Goal: Task Accomplishment & Management: Complete application form

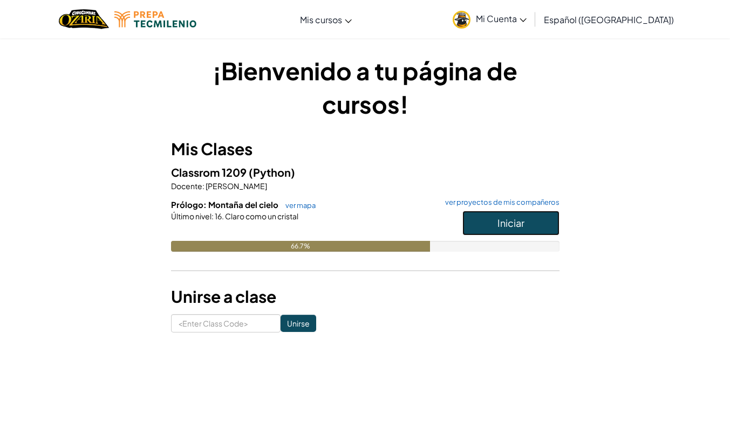
click at [522, 216] on button "Iniciar" at bounding box center [510, 223] width 97 height 25
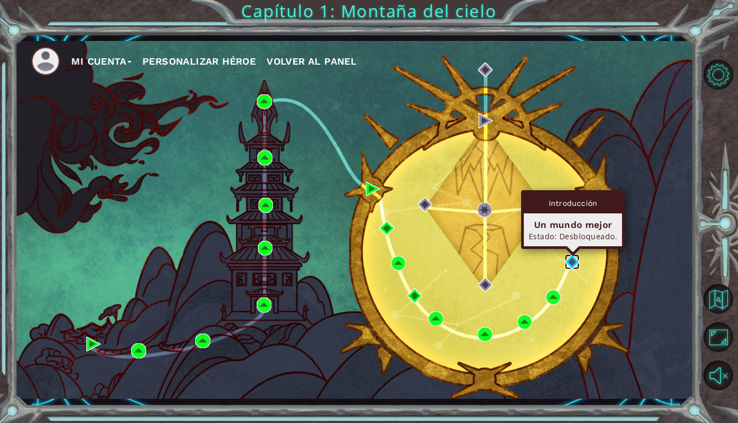
click at [571, 263] on img at bounding box center [572, 262] width 15 height 15
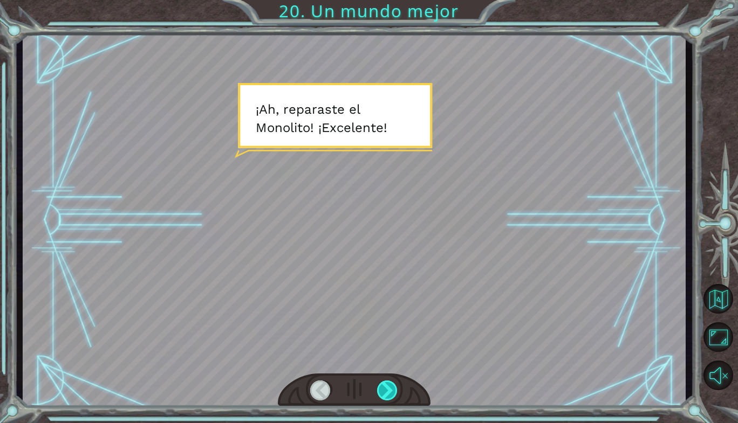
click at [387, 383] on div at bounding box center [387, 391] width 21 height 20
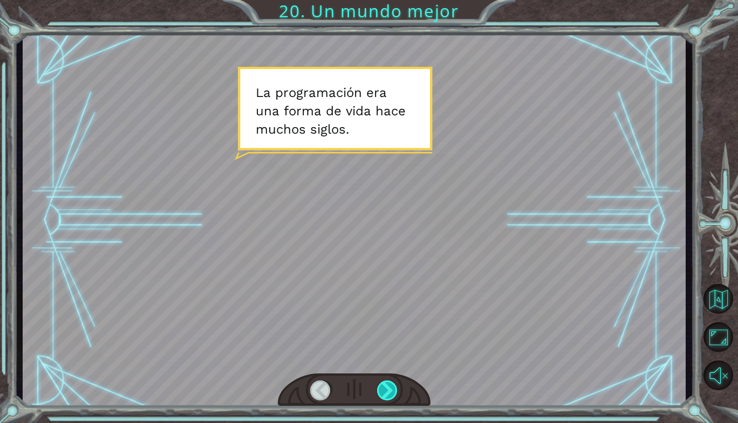
click at [387, 383] on div at bounding box center [387, 391] width 21 height 20
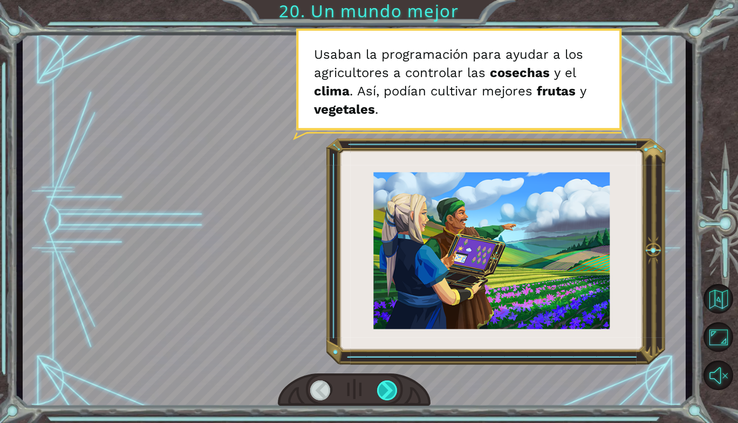
click at [387, 383] on div at bounding box center [387, 391] width 21 height 20
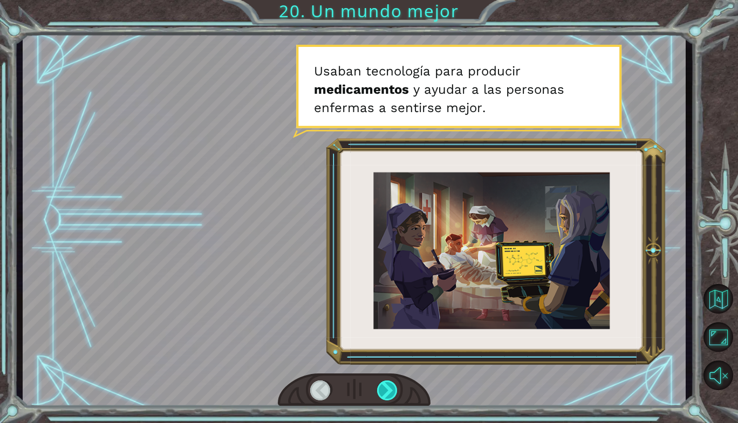
click at [387, 383] on div at bounding box center [387, 391] width 21 height 20
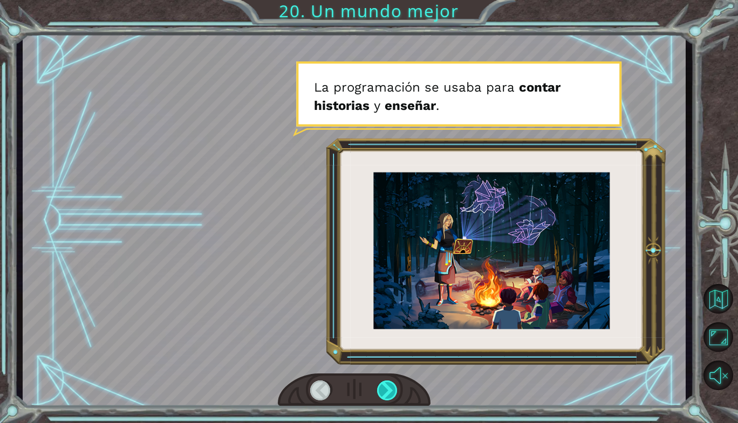
click at [387, 383] on div at bounding box center [387, 391] width 21 height 20
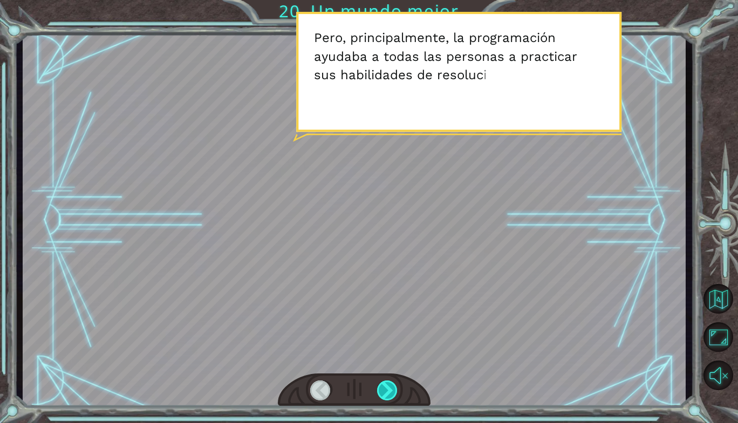
click at [387, 383] on div at bounding box center [387, 391] width 21 height 20
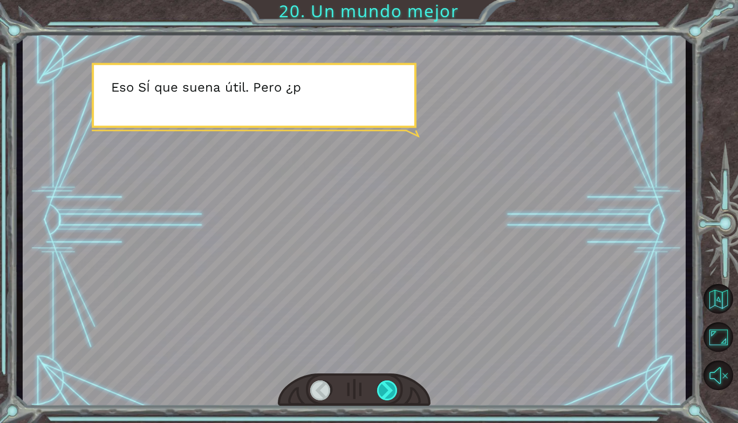
click at [387, 383] on div at bounding box center [387, 391] width 21 height 20
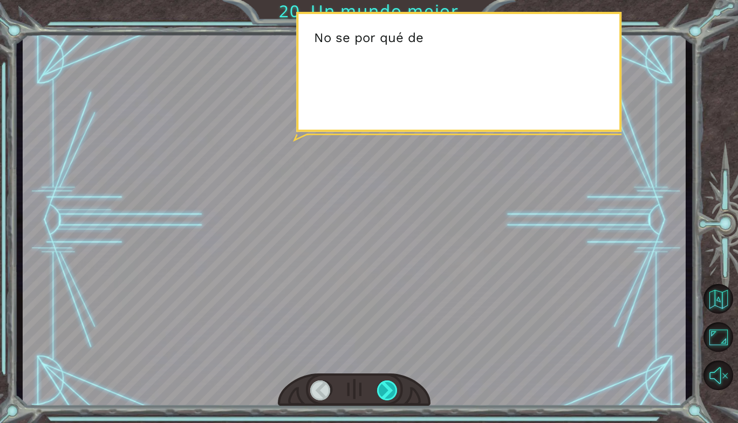
click at [387, 383] on div at bounding box center [387, 391] width 21 height 20
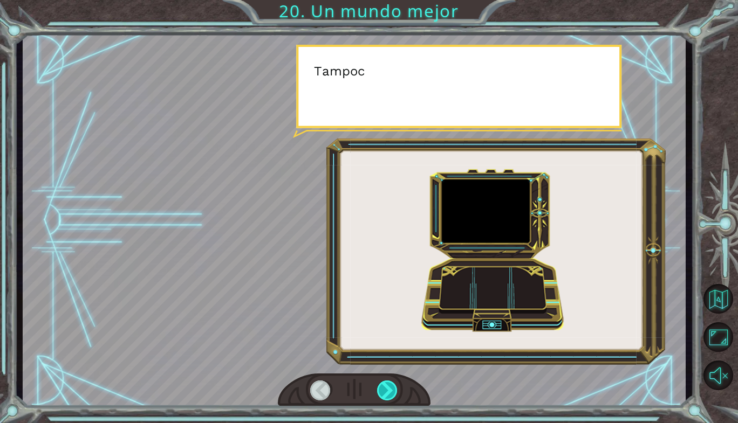
click at [387, 383] on div at bounding box center [387, 391] width 21 height 20
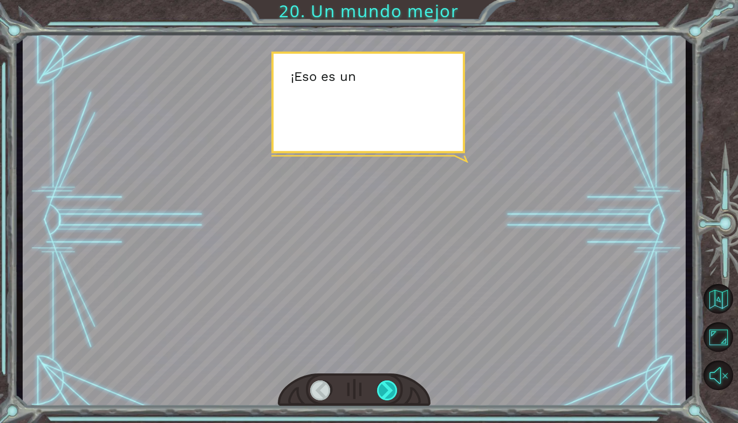
click at [387, 383] on div at bounding box center [387, 391] width 21 height 20
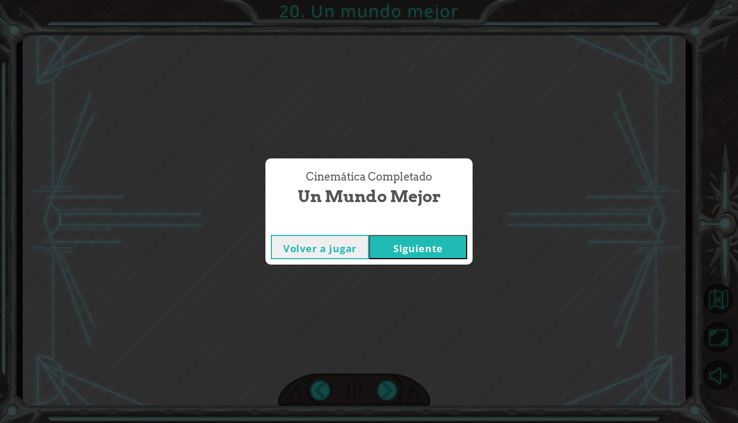
drag, startPoint x: 387, startPoint y: 383, endPoint x: 423, endPoint y: 251, distance: 136.3
click at [423, 251] on div "Cinemática Completado Un mundo mejor Volver a jugar [GEOGRAPHIC_DATA]" at bounding box center [369, 211] width 738 height 423
click at [423, 251] on button "Siguiente" at bounding box center [418, 247] width 98 height 24
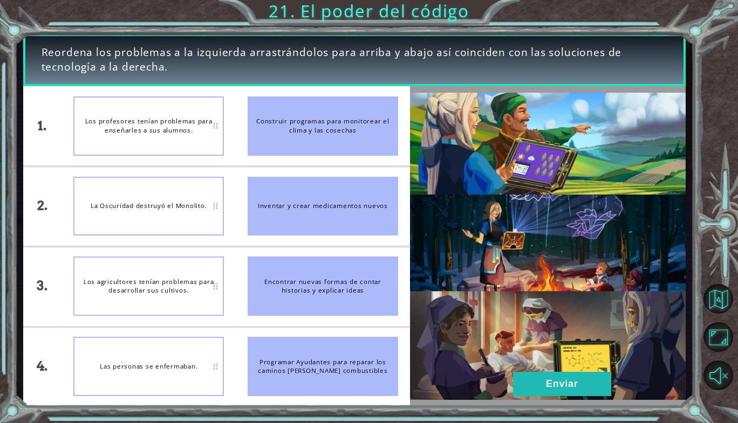
drag, startPoint x: 341, startPoint y: 140, endPoint x: 195, endPoint y: 300, distance: 217.3
click at [142, 344] on div "1. 2. 3. 4. Los profesores tenían problemas para enseñarles a sus alumnos. La O…" at bounding box center [216, 246] width 387 height 320
click at [229, 280] on li "Los agricultores tenían problemas para desarrollar sus cultivos." at bounding box center [148, 286] width 174 height 79
click at [209, 280] on div "Los agricultores tenían problemas para desarrollar sus cultivos." at bounding box center [148, 286] width 150 height 59
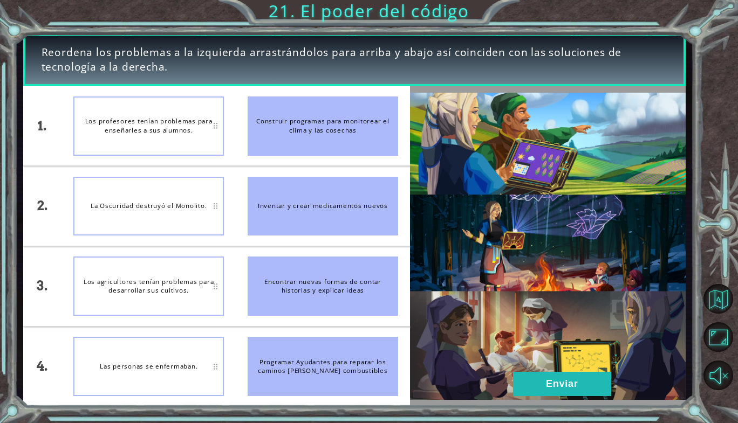
click at [279, 140] on div "Construir programas para monitorear el clima y las cosechas" at bounding box center [323, 126] width 150 height 59
drag, startPoint x: 279, startPoint y: 140, endPoint x: 200, endPoint y: 251, distance: 136.9
click at [200, 251] on div "1. 2. 3. 4. Los profesores tenían problemas para enseñarles a sus alumnos. La O…" at bounding box center [216, 246] width 387 height 320
drag, startPoint x: 300, startPoint y: 126, endPoint x: 302, endPoint y: 230, distance: 104.1
click at [302, 230] on ul "Construir programas para monitorear el clima y las cosechas Inventar y crear me…" at bounding box center [323, 246] width 174 height 320
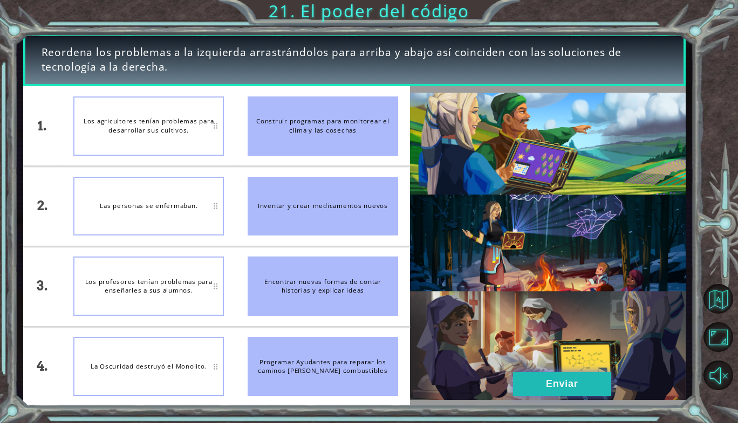
click at [533, 379] on button "Enviar" at bounding box center [562, 384] width 98 height 24
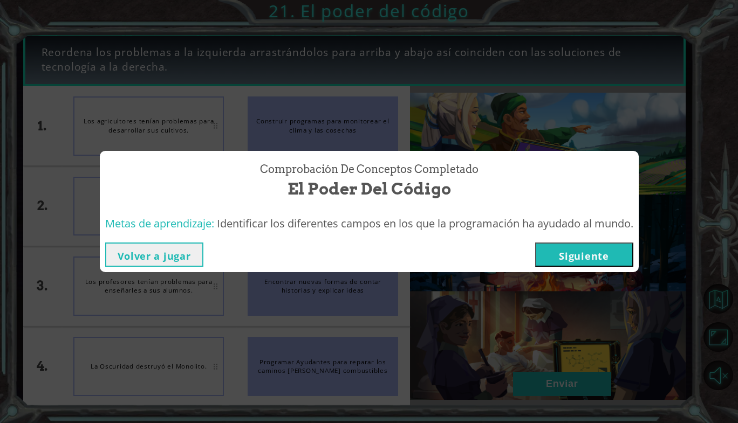
click at [564, 254] on button "Siguiente" at bounding box center [584, 255] width 98 height 24
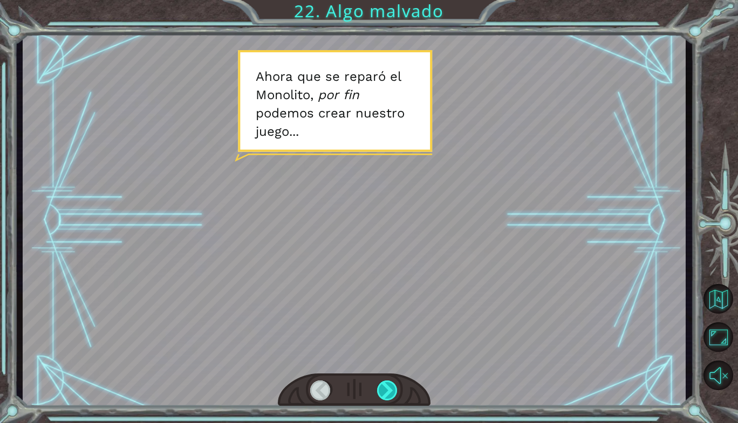
click at [390, 393] on div at bounding box center [387, 391] width 21 height 20
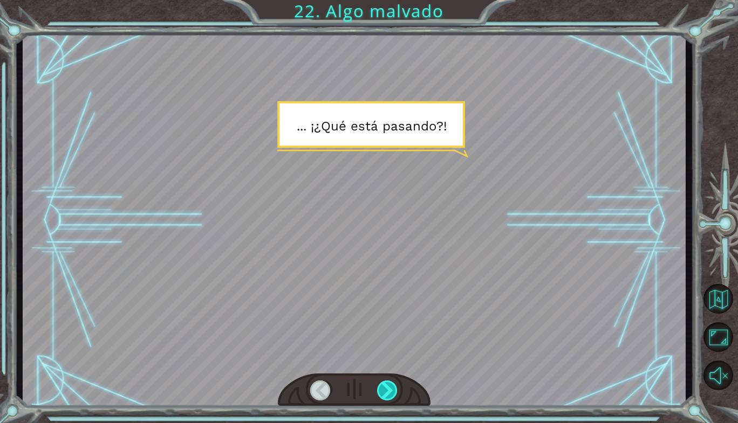
click at [390, 393] on div at bounding box center [387, 391] width 21 height 20
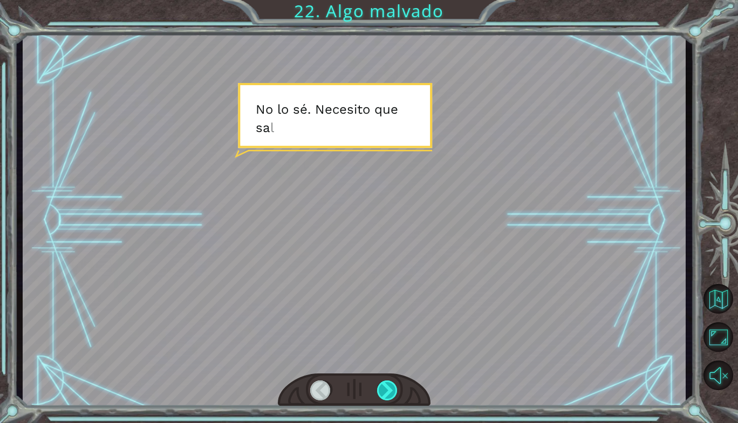
click at [390, 393] on div at bounding box center [387, 391] width 21 height 20
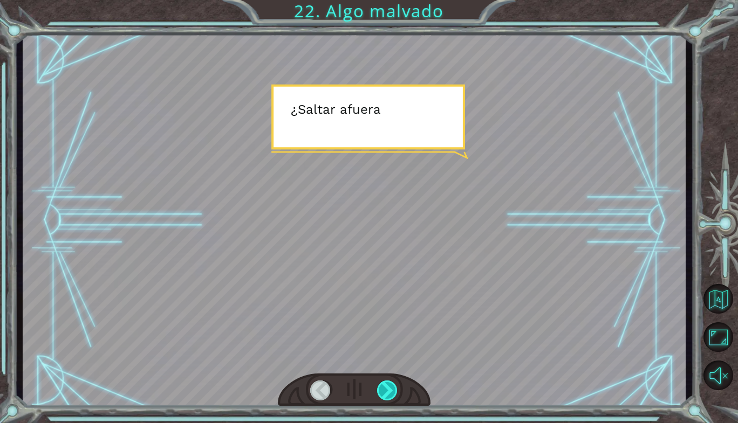
click at [390, 393] on div at bounding box center [387, 391] width 21 height 20
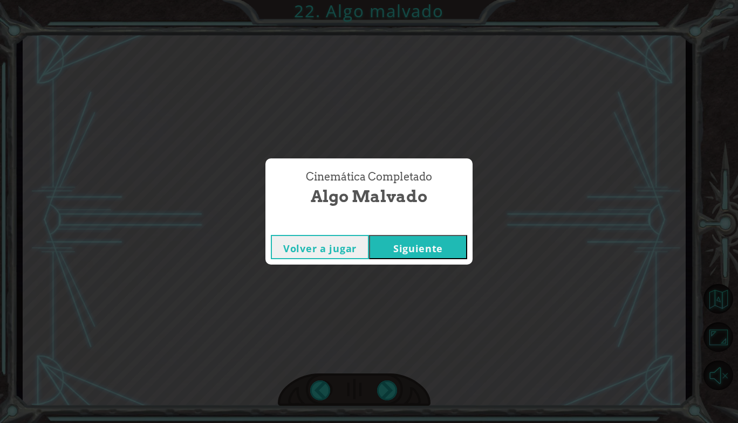
click at [419, 241] on button "Siguiente" at bounding box center [418, 247] width 98 height 24
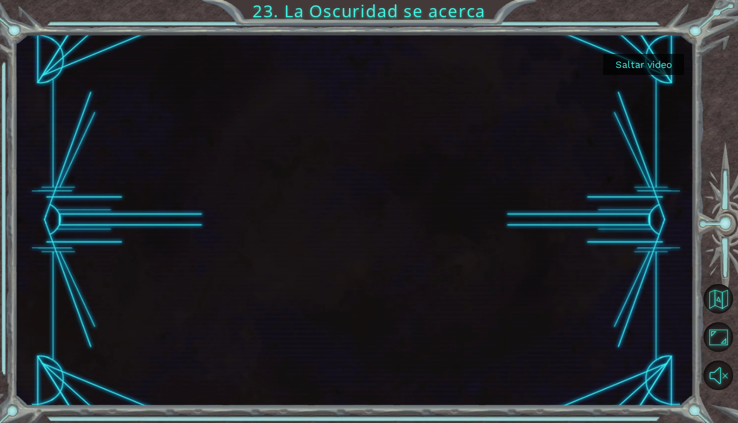
click at [638, 61] on button "Saltar video" at bounding box center [643, 64] width 81 height 21
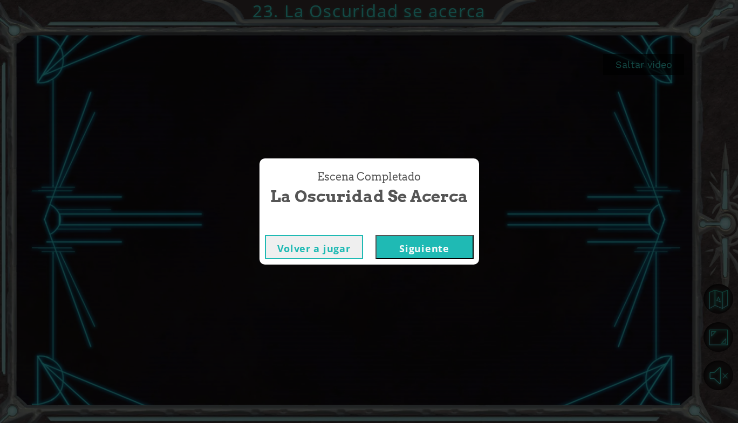
click at [426, 253] on button "Siguiente" at bounding box center [424, 247] width 98 height 24
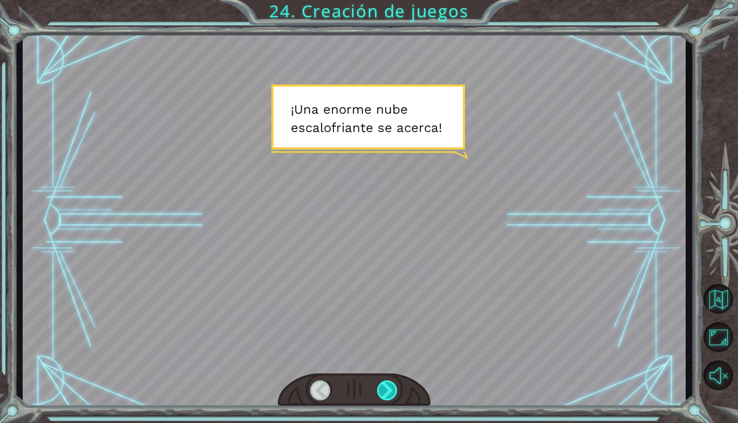
click at [391, 391] on div at bounding box center [387, 391] width 21 height 20
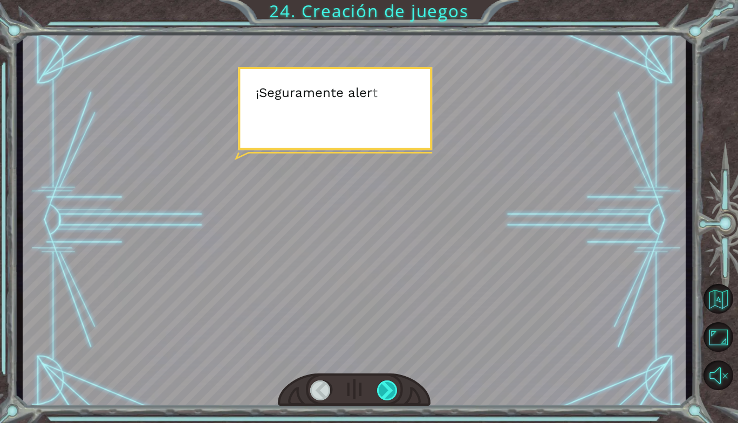
click at [391, 391] on div at bounding box center [387, 391] width 21 height 20
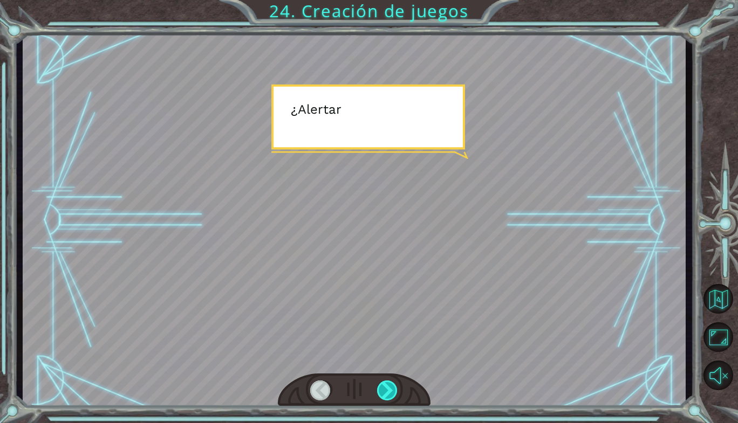
click at [391, 391] on div at bounding box center [387, 391] width 21 height 20
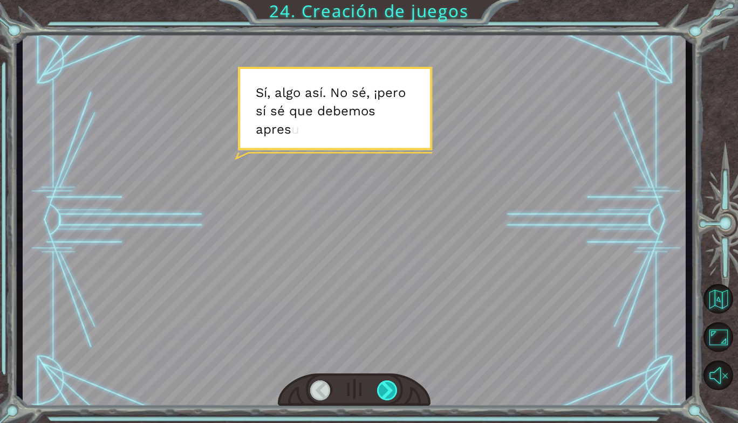
click at [391, 391] on div at bounding box center [387, 391] width 21 height 20
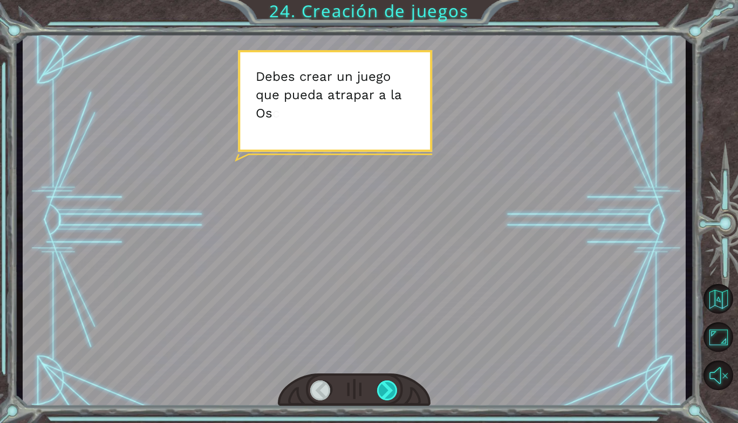
click at [391, 391] on div at bounding box center [387, 391] width 21 height 20
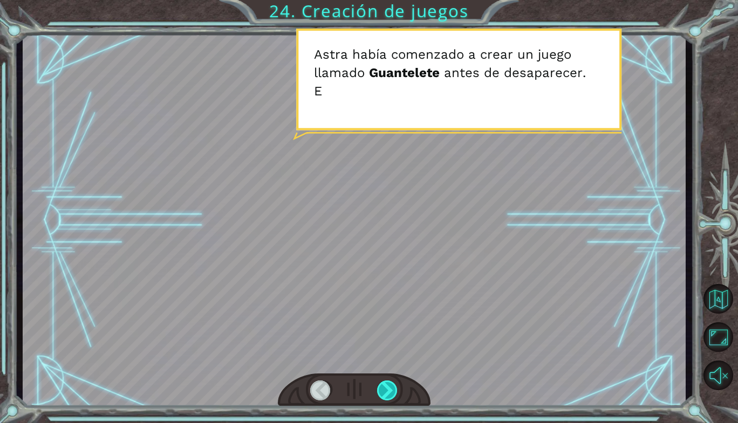
click at [391, 391] on div at bounding box center [387, 391] width 21 height 20
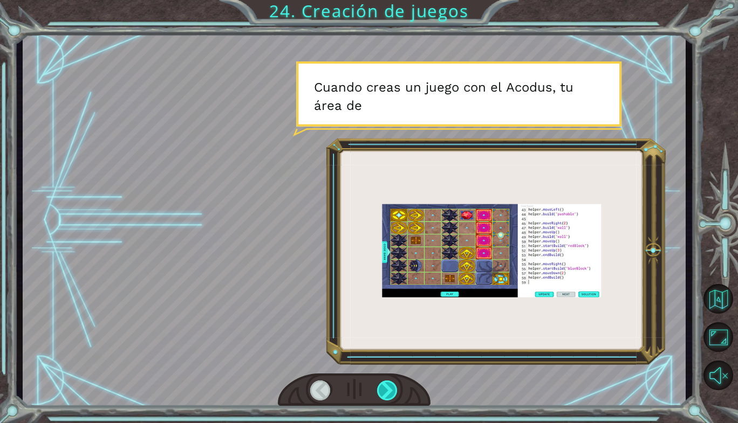
click at [391, 391] on div at bounding box center [387, 391] width 21 height 20
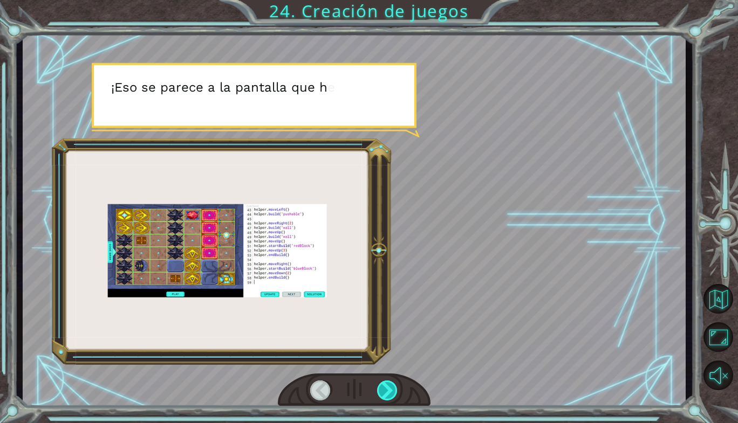
click at [391, 391] on div at bounding box center [387, 391] width 21 height 20
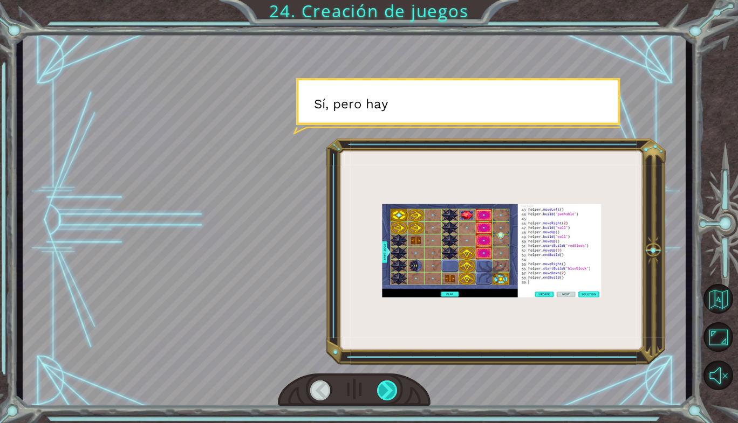
click at [391, 391] on div at bounding box center [387, 391] width 21 height 20
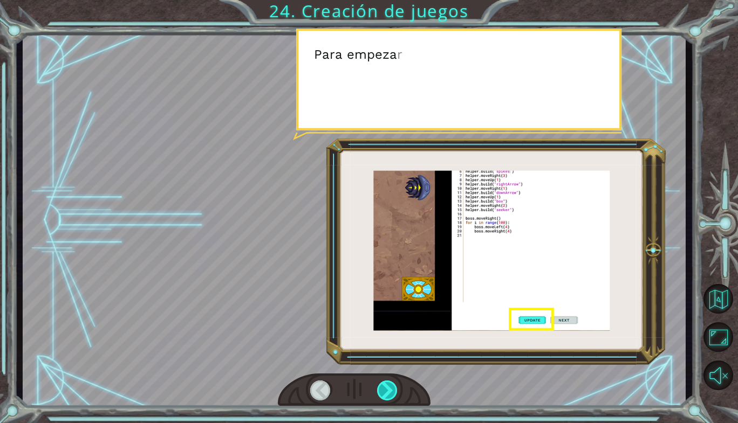
click at [391, 391] on div at bounding box center [387, 391] width 21 height 20
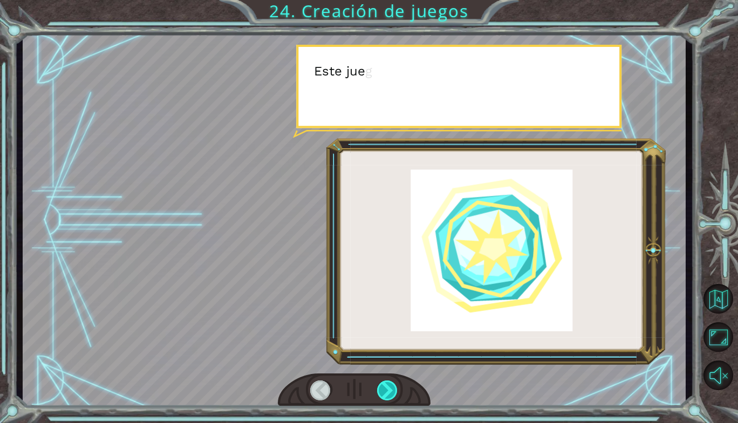
click at [391, 391] on div at bounding box center [387, 391] width 21 height 20
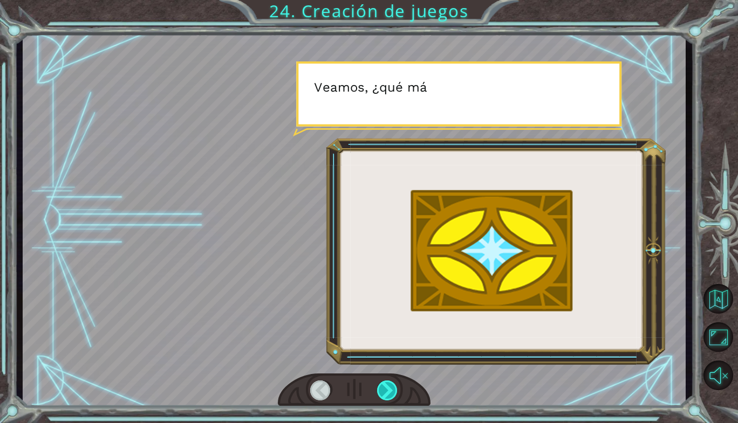
click at [391, 391] on div at bounding box center [387, 391] width 21 height 20
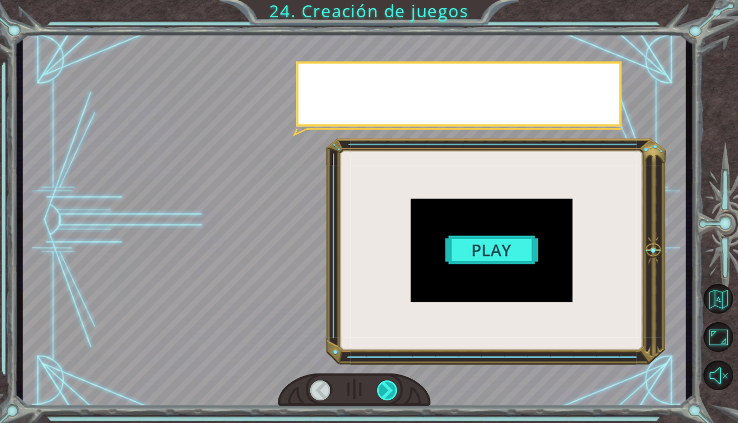
click at [391, 391] on div at bounding box center [387, 391] width 21 height 20
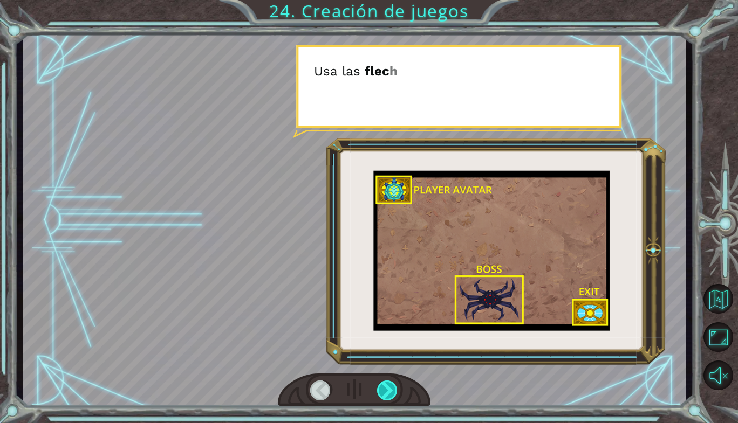
click at [391, 391] on div at bounding box center [387, 391] width 21 height 20
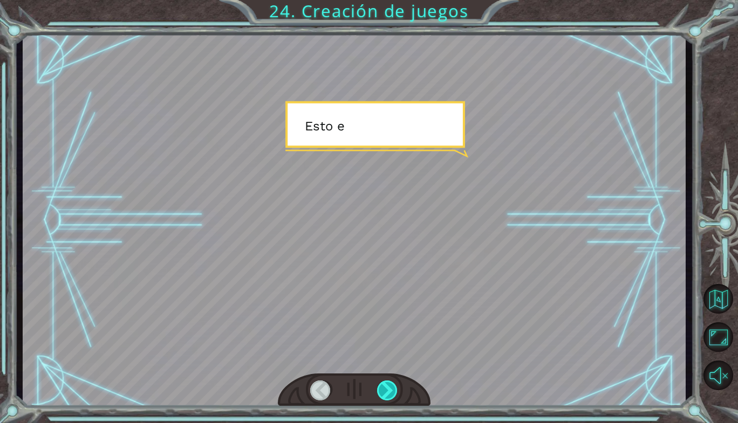
click at [391, 391] on div at bounding box center [387, 391] width 21 height 20
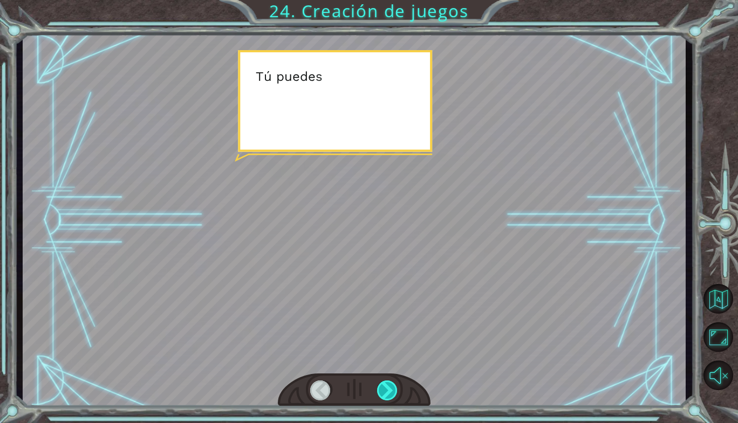
click at [391, 391] on div at bounding box center [387, 391] width 21 height 20
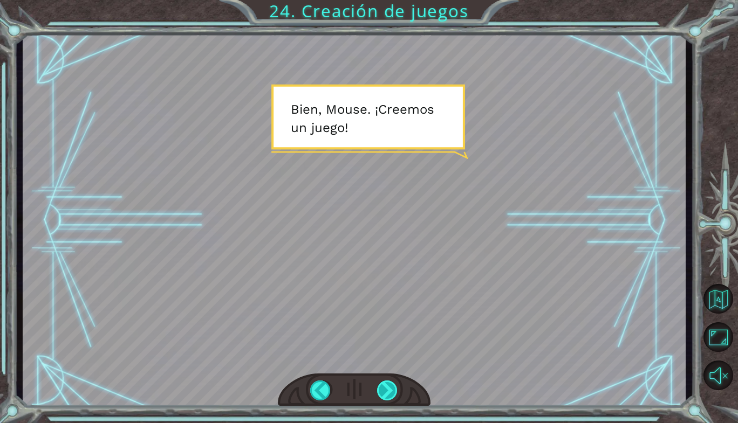
click at [391, 391] on div at bounding box center [387, 391] width 21 height 20
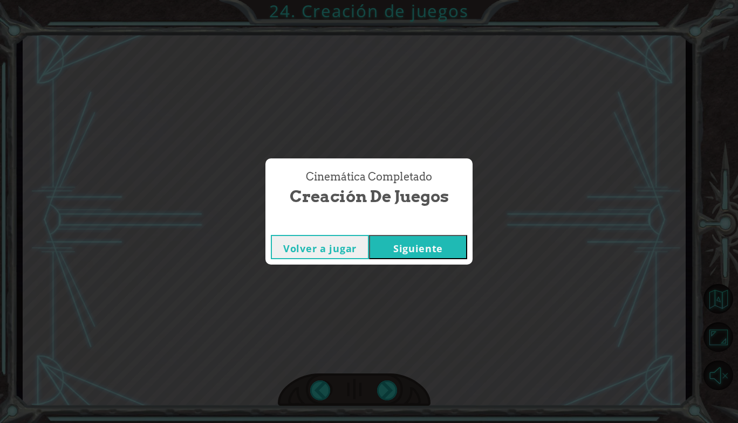
click at [407, 244] on button "Siguiente" at bounding box center [418, 247] width 98 height 24
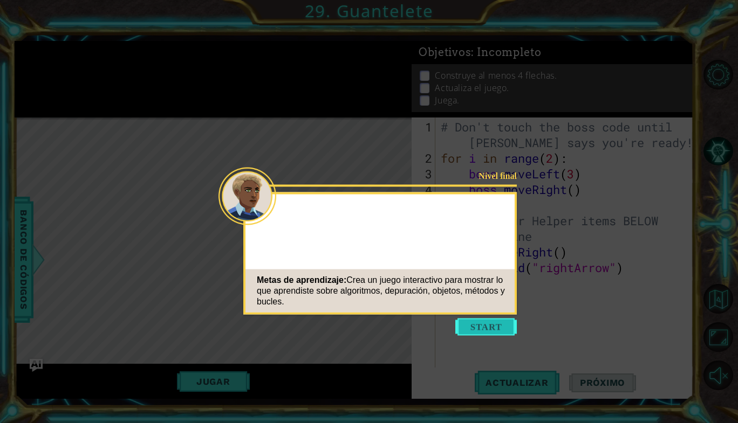
click at [499, 325] on button "Start" at bounding box center [485, 327] width 61 height 17
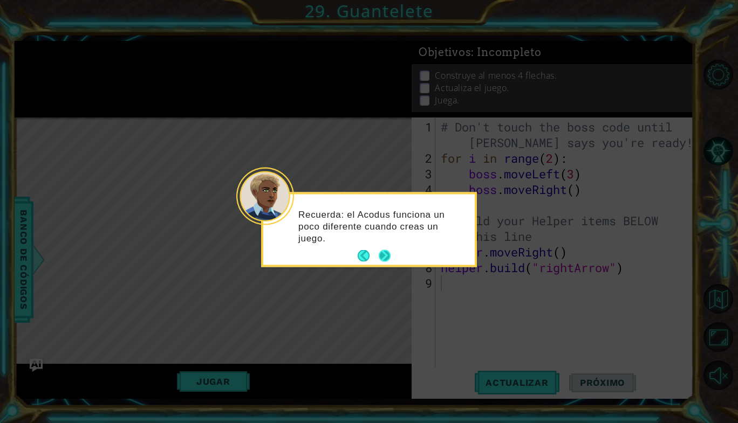
click at [385, 256] on button "Next" at bounding box center [385, 256] width 12 height 12
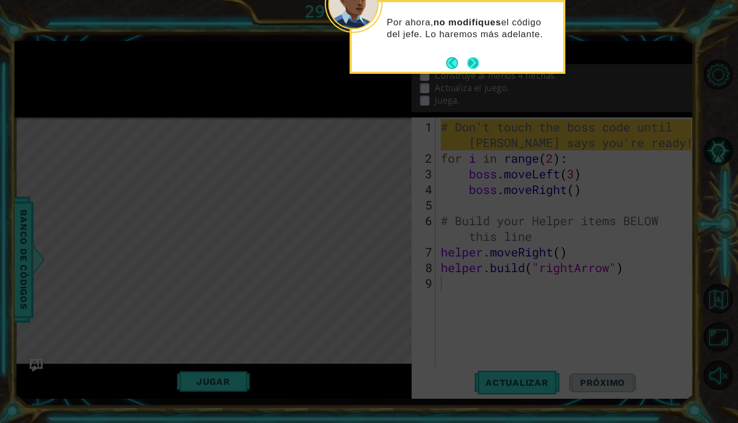
click at [474, 63] on button "Next" at bounding box center [472, 62] width 13 height 13
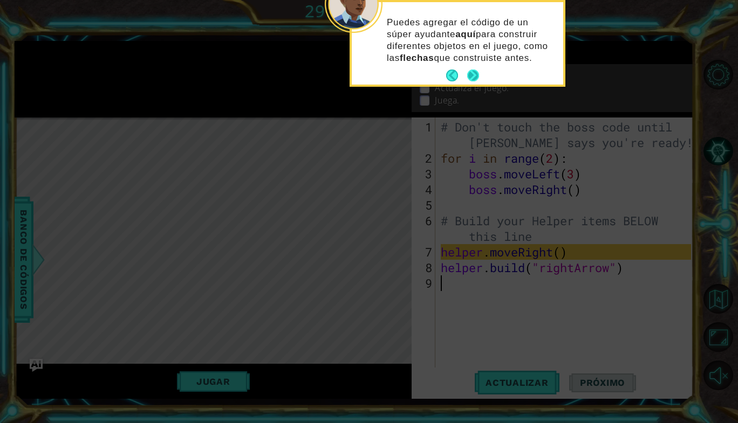
click at [471, 76] on button "Next" at bounding box center [473, 76] width 12 height 12
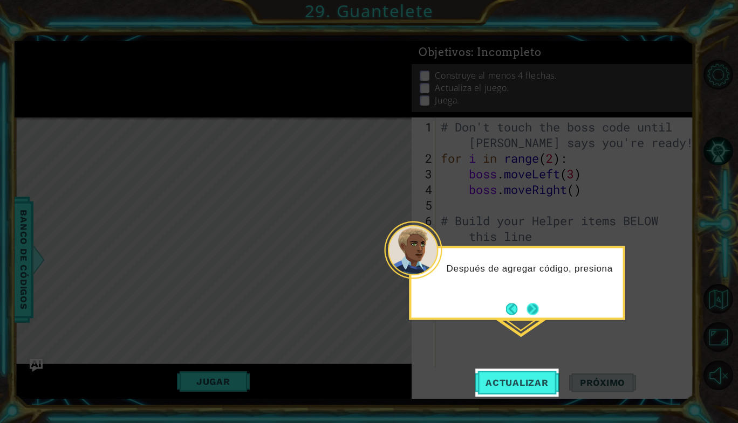
click at [533, 311] on button "Next" at bounding box center [532, 309] width 12 height 12
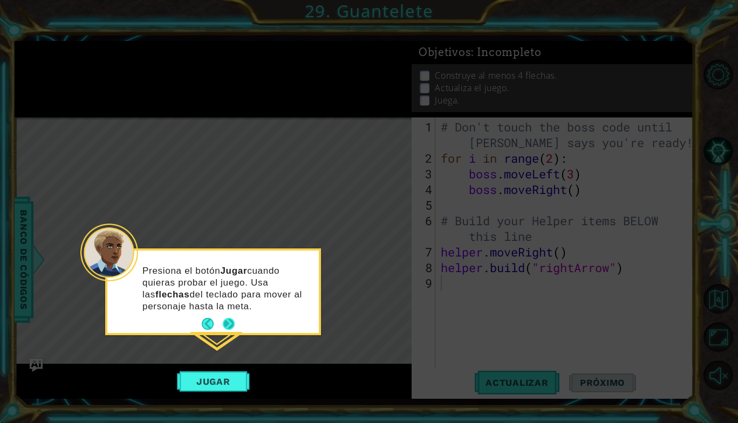
click at [228, 324] on button "Next" at bounding box center [228, 324] width 15 height 15
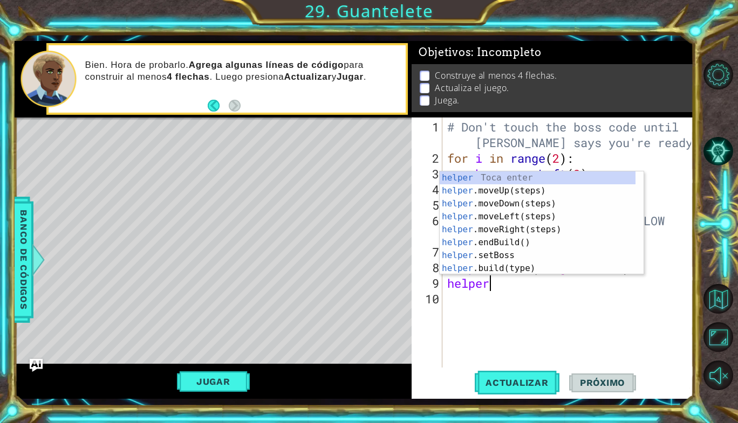
scroll to position [0, 1]
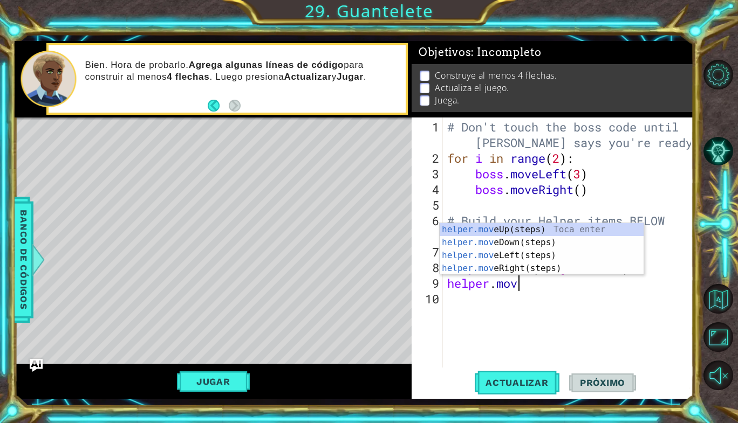
type textarea "helper.move"
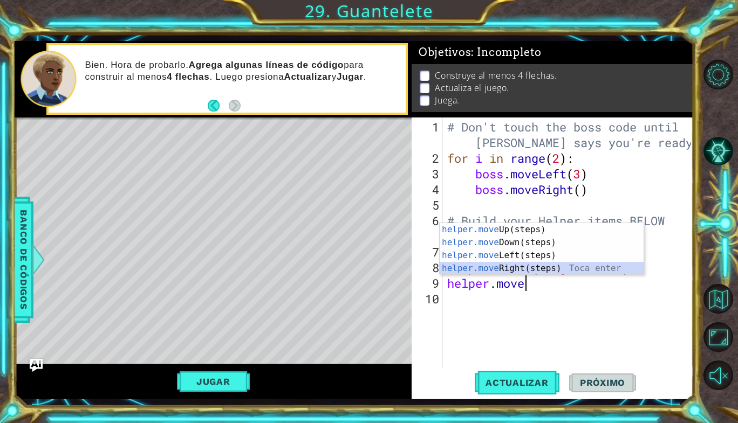
click at [495, 264] on div "helper.move Up(steps) Toca enter helper.move Down(steps) Toca enter helper.move…" at bounding box center [542, 262] width 204 height 78
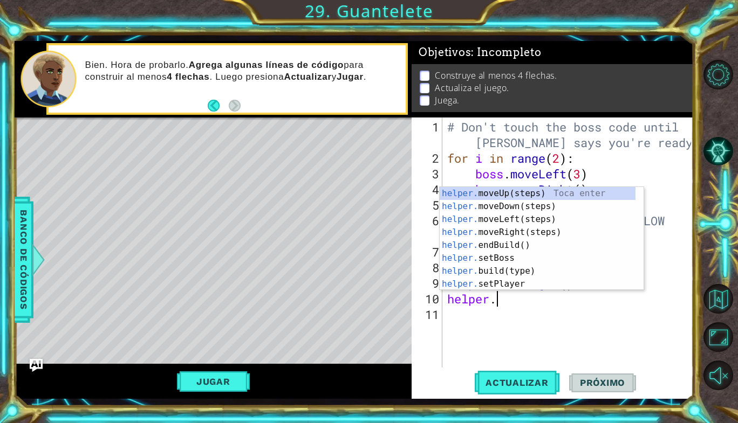
scroll to position [0, 2]
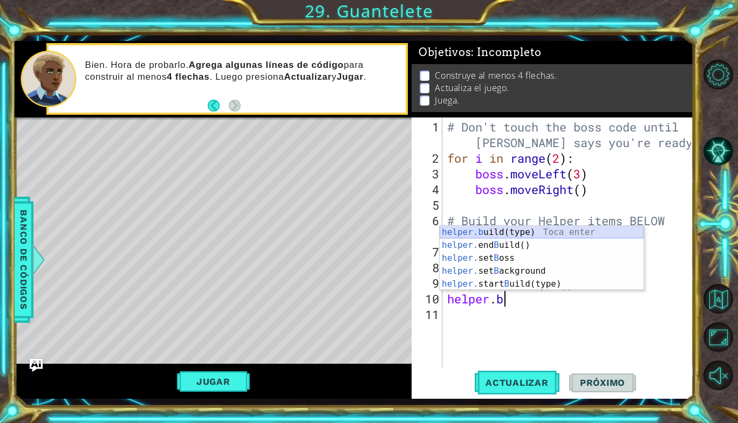
click at [530, 228] on div "helper.b uild(type) Toca enter helper. end B uild() Toca enter helper. set B os…" at bounding box center [542, 271] width 204 height 91
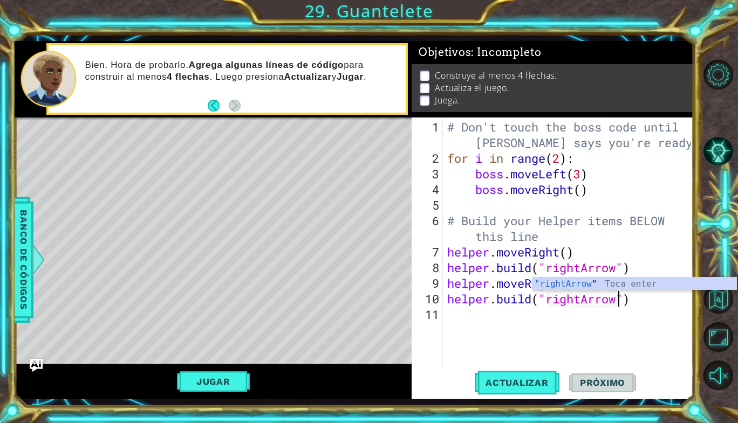
type textarea "[DOMAIN_NAME]("rightArrows")"
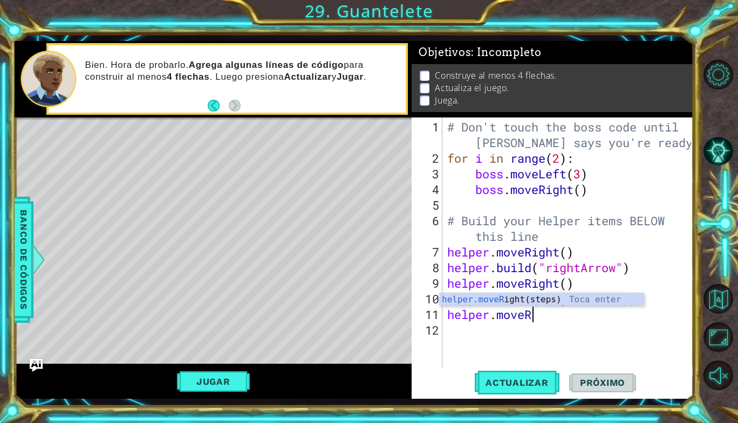
scroll to position [0, 3]
type textarea "helper.moveRight"
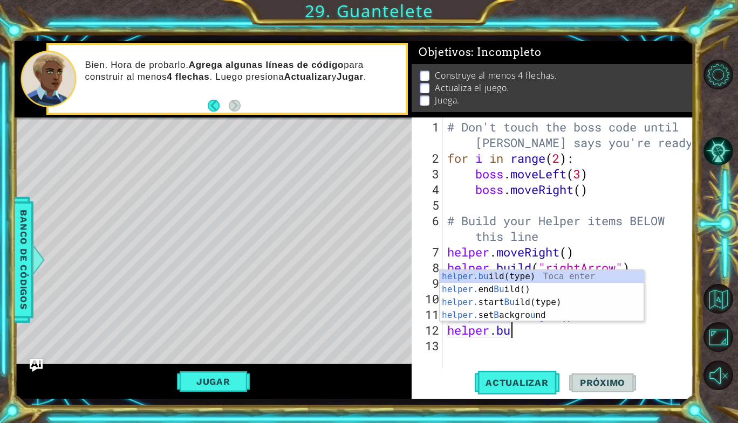
scroll to position [0, 3]
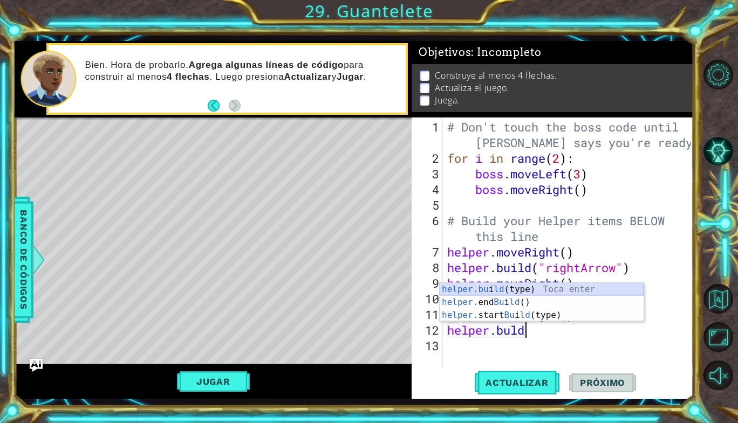
click at [479, 288] on div "helper.bu i ld (type) Toca enter helper. end Bu i ld () Toca enter helper. star…" at bounding box center [542, 315] width 204 height 65
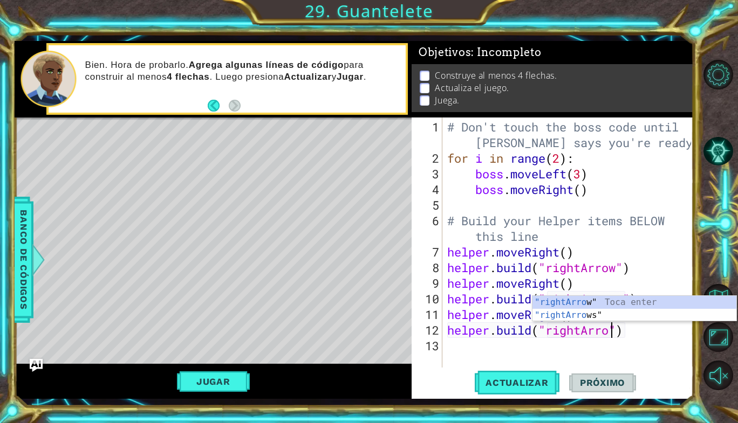
scroll to position [0, 8]
type textarea "[DOMAIN_NAME]("rightArrows")"
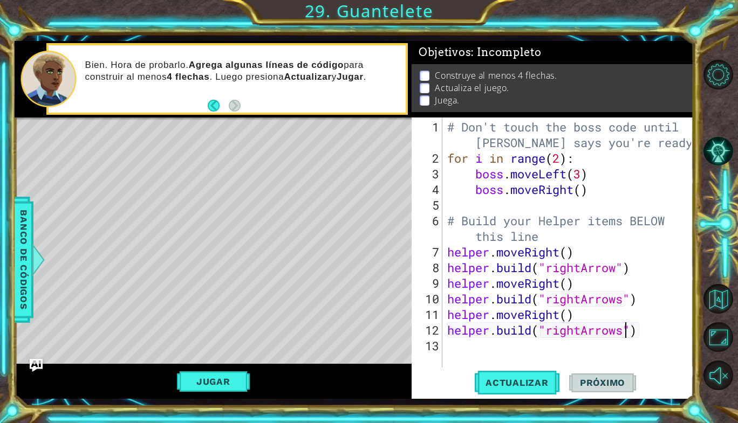
click at [506, 341] on div "# Don't touch the boss code until [PERSON_NAME] says you're ready! for i in ran…" at bounding box center [570, 267] width 251 height 297
click at [507, 345] on div "# Don't touch the boss code until [PERSON_NAME] says you're ready! for i in ran…" at bounding box center [570, 267] width 251 height 297
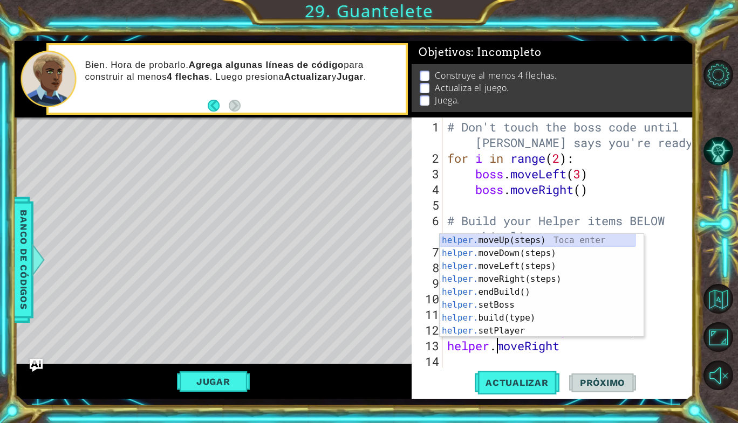
click at [525, 237] on div "helper. moveUp(steps) Toca enter helper. moveDown(steps) Toca enter helper. mov…" at bounding box center [538, 298] width 196 height 129
type textarea "helper.moveUp()"
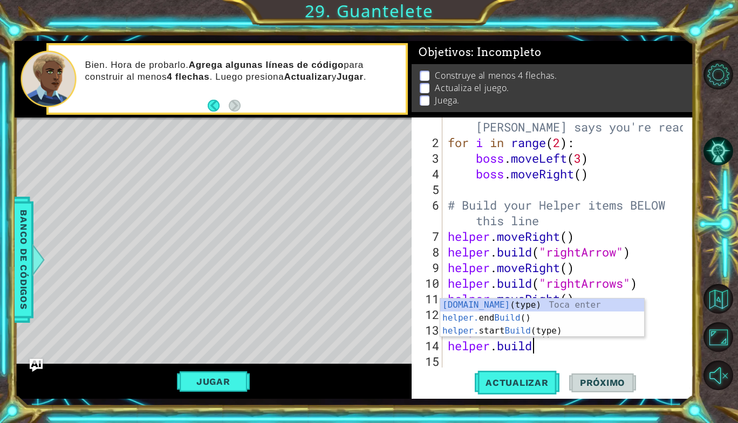
scroll to position [0, 3]
click at [507, 302] on div "[DOMAIN_NAME] (type) Toca enter helper. end Build () Toca enter helper. start B…" at bounding box center [542, 331] width 204 height 65
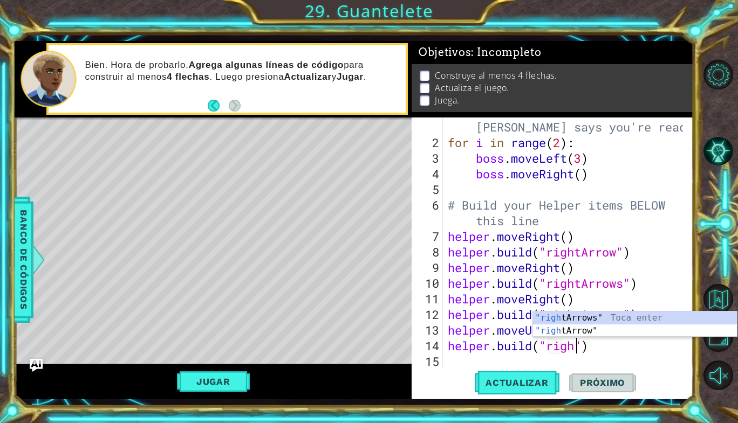
scroll to position [0, 6]
click at [587, 326] on div ""right Arrows" Toca enter "right Arrow" Toca enter" at bounding box center [635, 338] width 204 height 52
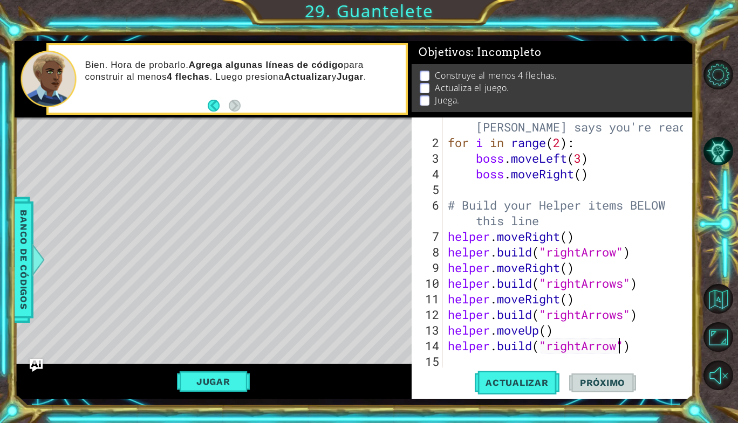
click at [628, 318] on div "# Don't touch the boss code until [PERSON_NAME] says you're ready! for i in ran…" at bounding box center [567, 252] width 243 height 297
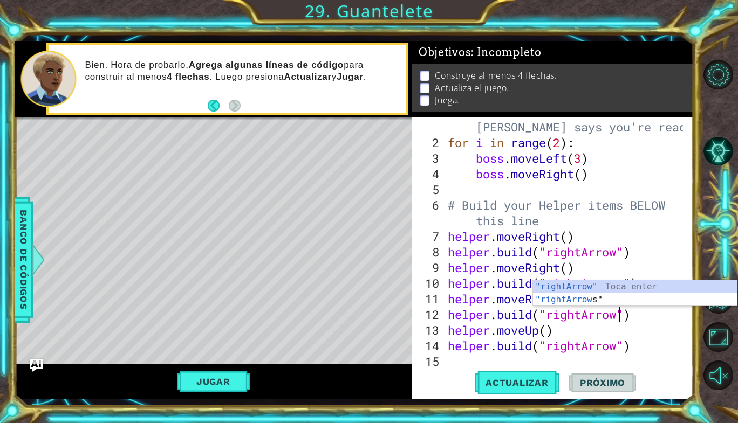
click at [628, 318] on div "# Don't touch the boss code until [PERSON_NAME] says you're ready! for i in ran…" at bounding box center [567, 252] width 243 height 297
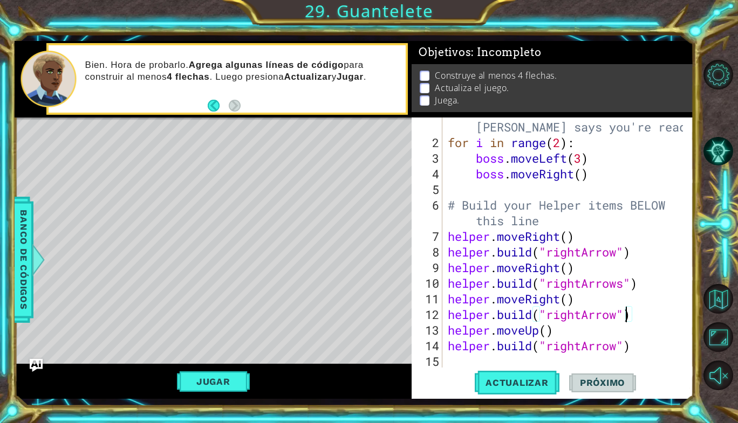
click at [625, 281] on div "# Don't touch the boss code until [PERSON_NAME] says you're ready! for i in ran…" at bounding box center [567, 252] width 243 height 297
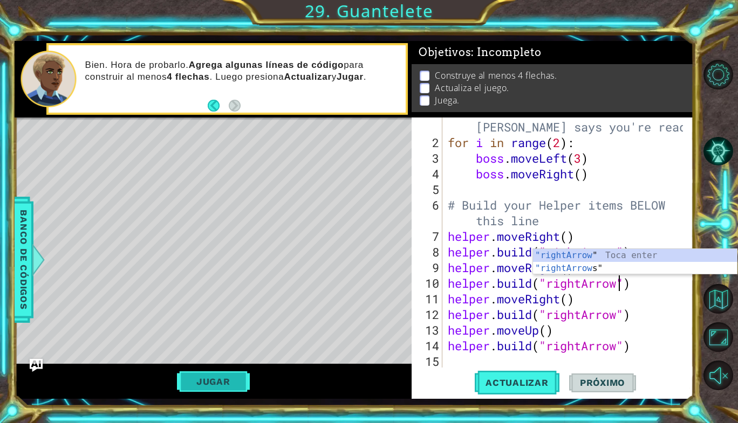
type textarea "[DOMAIN_NAME]("rightArrow")"
click at [224, 376] on button "Jugar" at bounding box center [213, 382] width 73 height 20
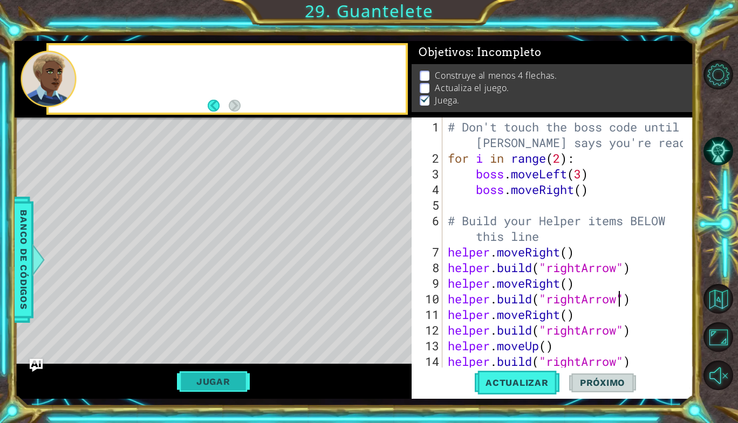
scroll to position [0, 0]
click at [215, 386] on button "Jugar" at bounding box center [213, 382] width 73 height 20
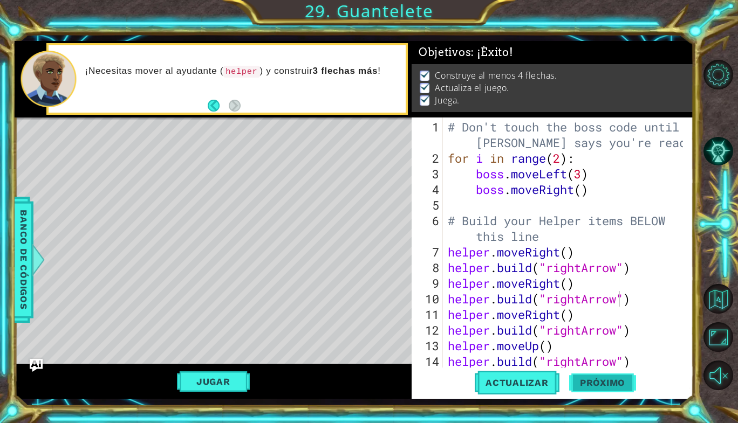
click at [590, 379] on span "Próximo" at bounding box center [602, 383] width 67 height 11
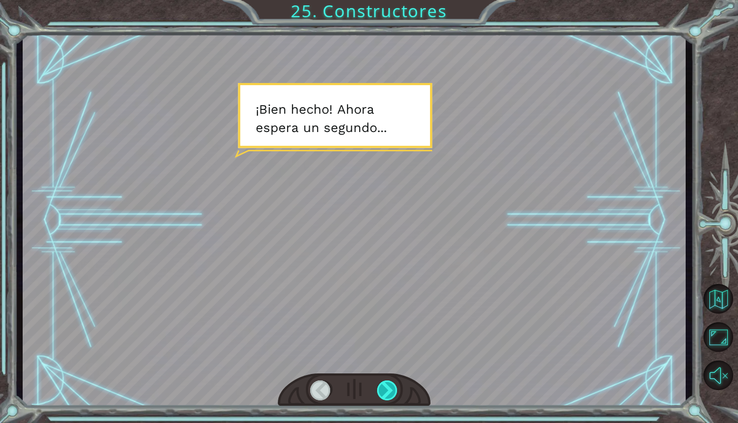
click at [391, 391] on div at bounding box center [387, 391] width 21 height 20
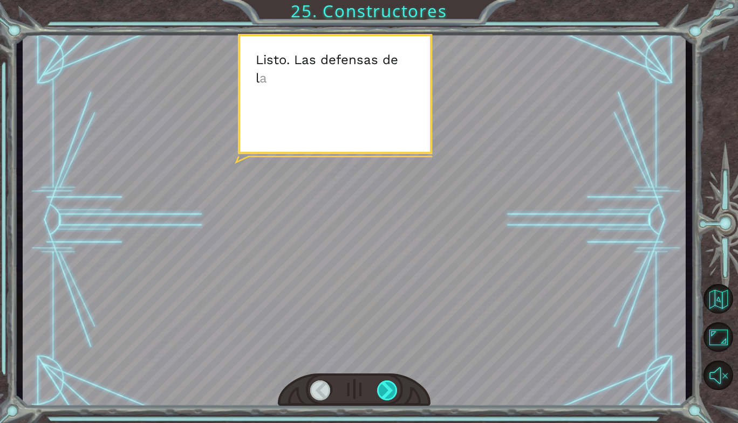
click at [391, 391] on div at bounding box center [387, 391] width 21 height 20
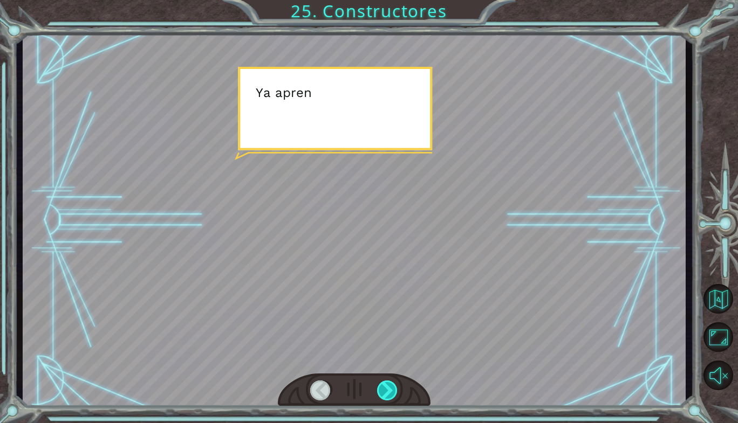
click at [391, 391] on div at bounding box center [387, 391] width 21 height 20
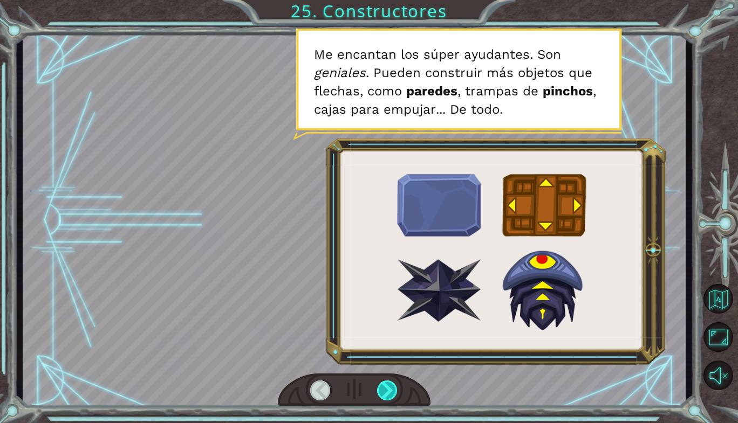
click at [391, 391] on div at bounding box center [387, 391] width 21 height 20
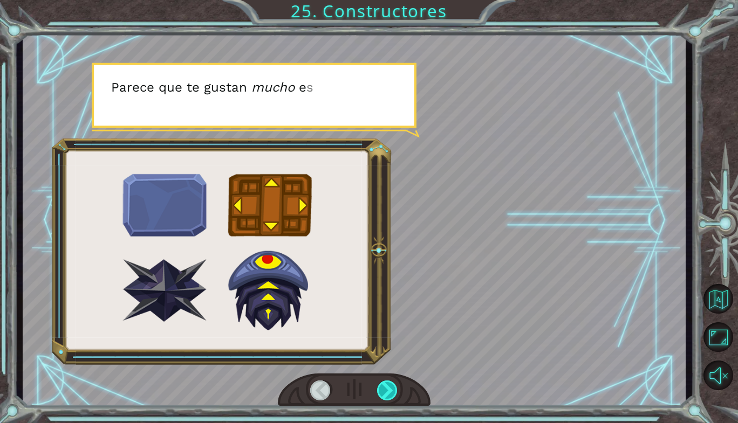
click at [391, 391] on div at bounding box center [387, 391] width 21 height 20
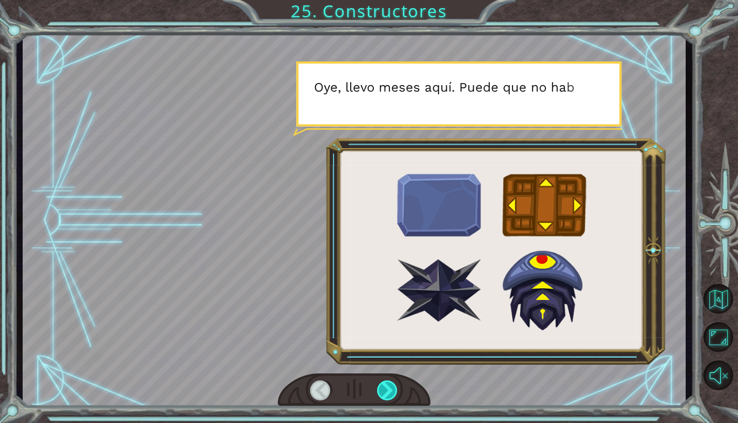
click at [391, 391] on div at bounding box center [387, 391] width 21 height 20
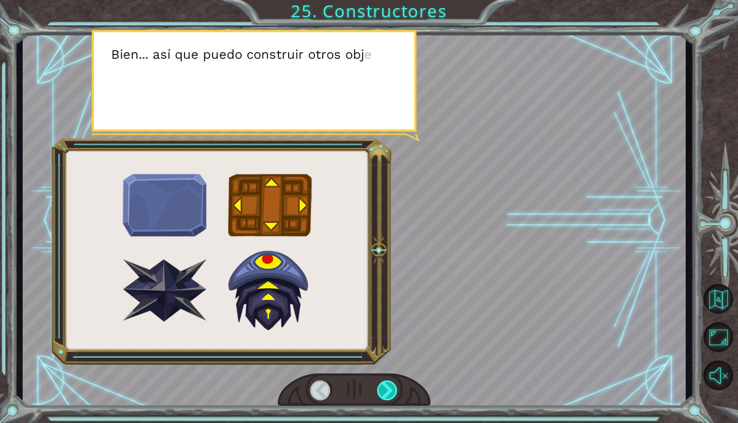
click at [391, 391] on div at bounding box center [387, 391] width 21 height 20
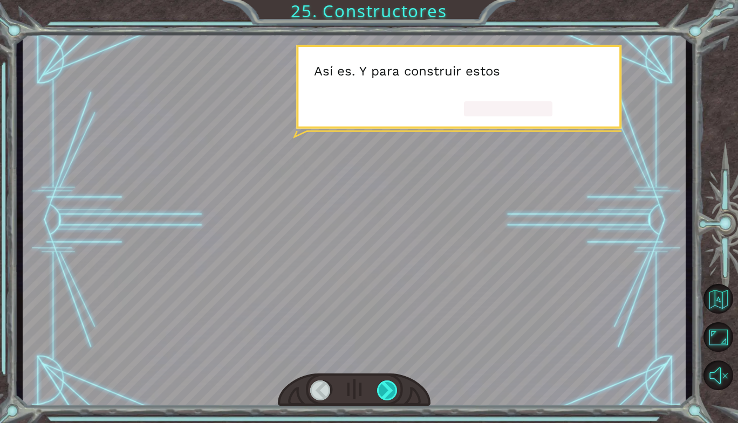
click at [391, 391] on div at bounding box center [387, 391] width 21 height 20
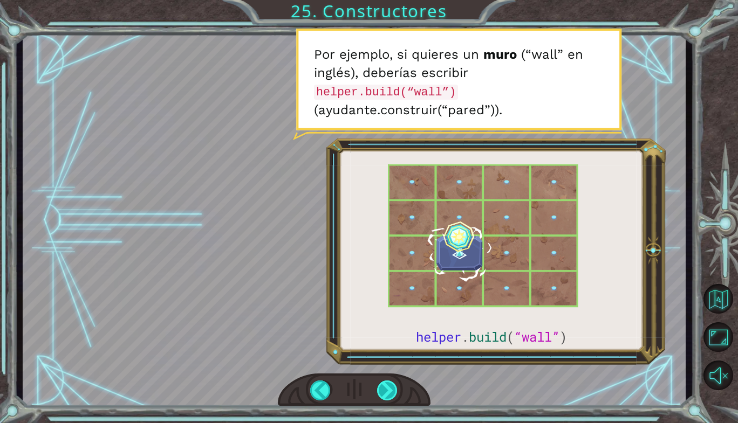
click at [391, 391] on div at bounding box center [387, 391] width 21 height 20
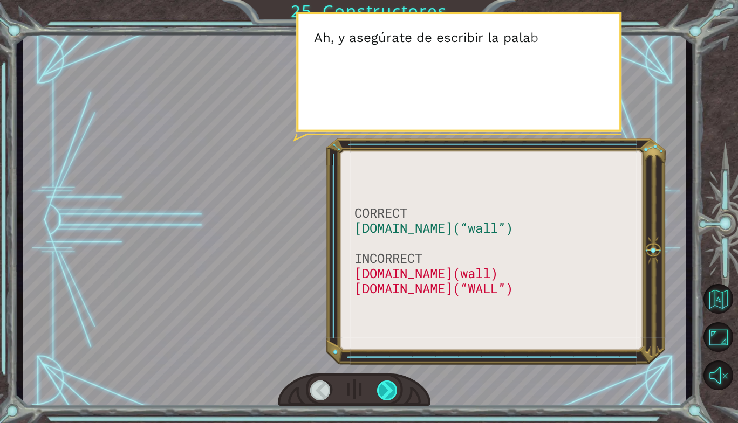
click at [391, 391] on div at bounding box center [387, 391] width 21 height 20
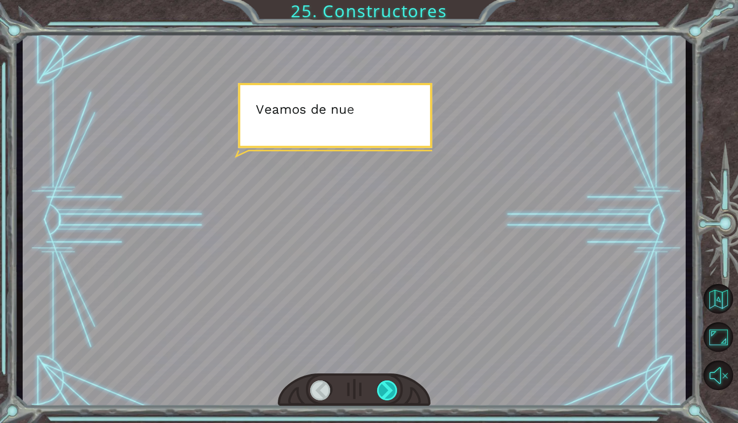
click at [391, 391] on div at bounding box center [387, 391] width 21 height 20
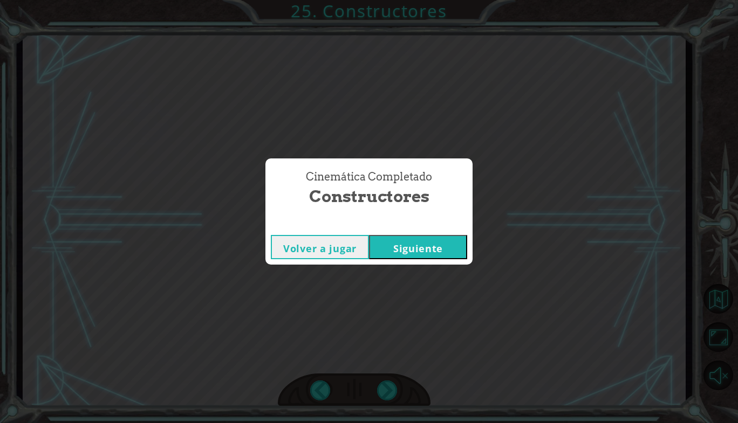
click at [420, 252] on button "Siguiente" at bounding box center [418, 247] width 98 height 24
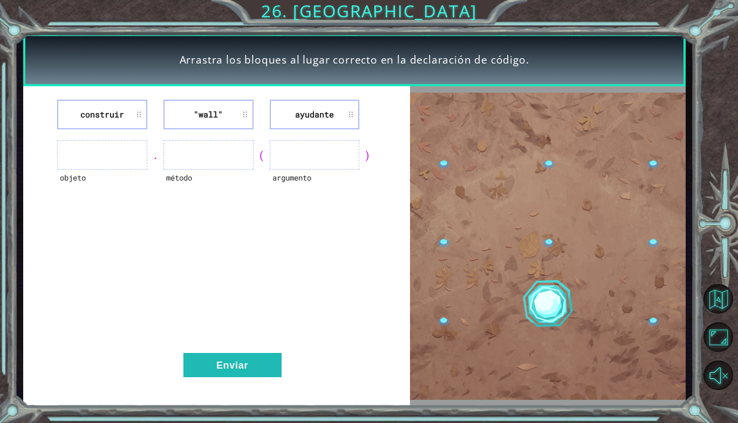
click at [140, 147] on ul at bounding box center [102, 155] width 90 height 30
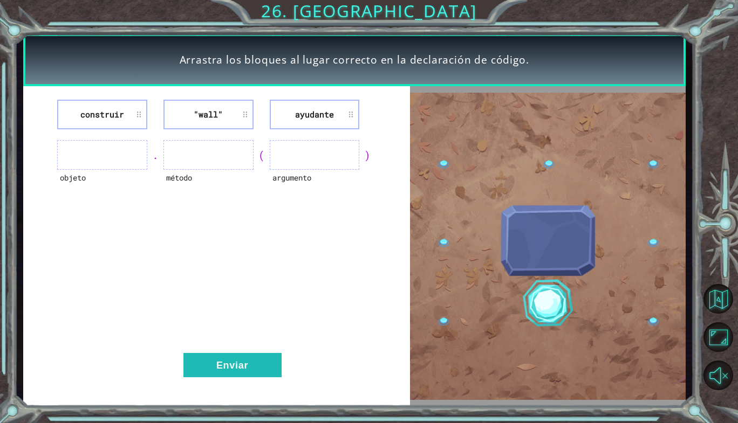
click at [113, 148] on ul at bounding box center [102, 155] width 90 height 30
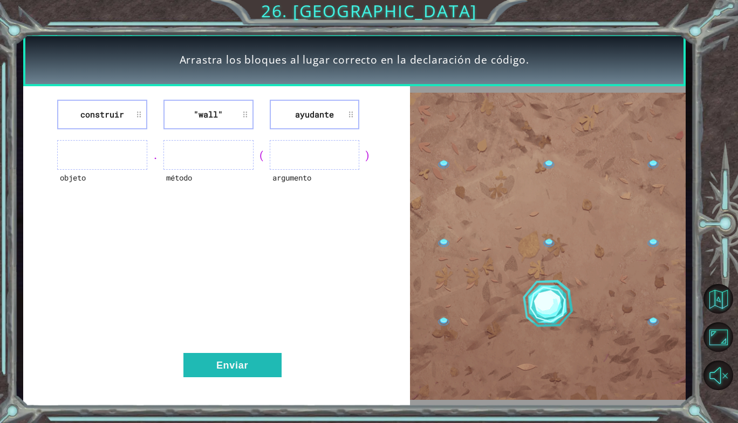
click at [104, 167] on ul at bounding box center [102, 155] width 90 height 30
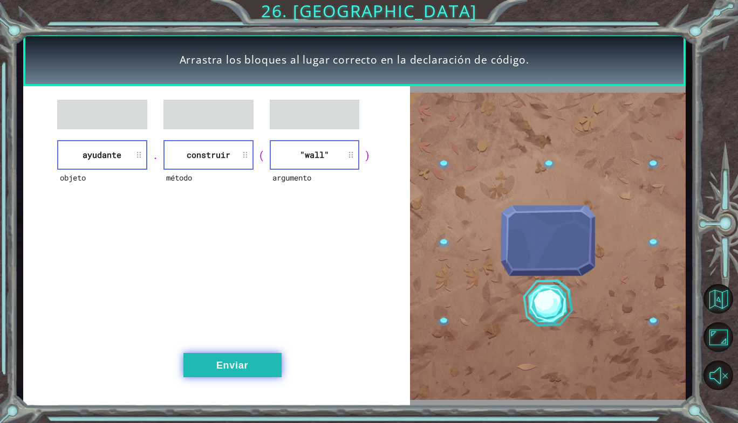
click at [230, 361] on button "Enviar" at bounding box center [232, 365] width 98 height 24
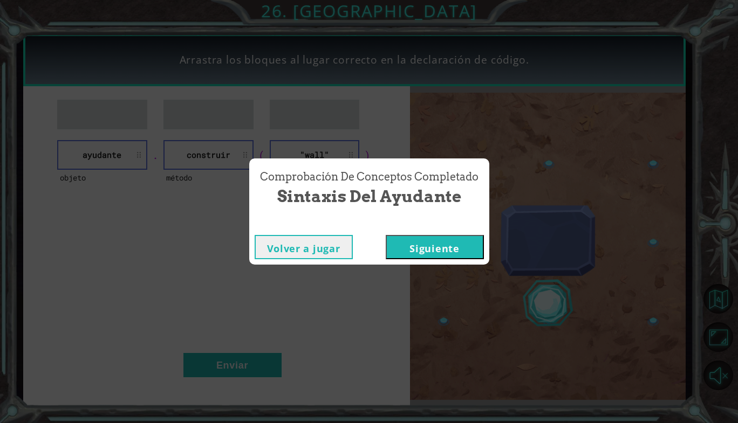
click at [423, 246] on button "Siguiente" at bounding box center [435, 247] width 98 height 24
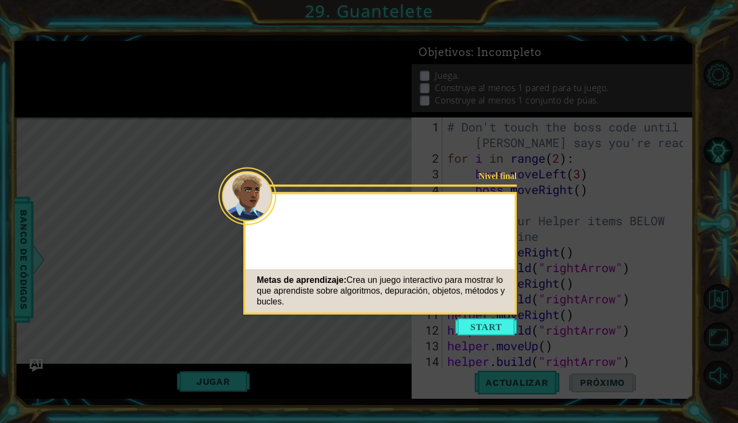
click at [477, 323] on button "Start" at bounding box center [485, 327] width 61 height 17
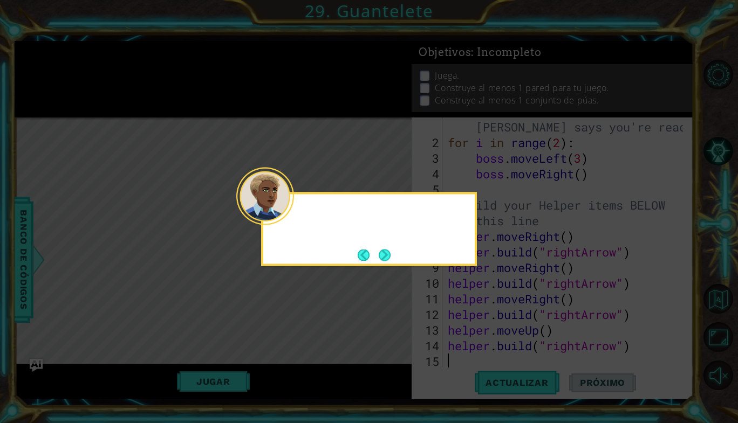
scroll to position [16, 0]
click at [389, 258] on button "Next" at bounding box center [385, 255] width 12 height 12
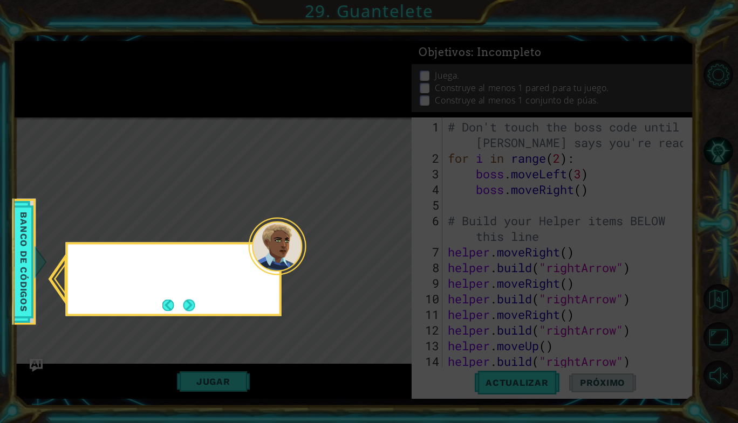
scroll to position [0, 0]
click at [259, 284] on div "Consulta el banco de c" at bounding box center [173, 270] width 211 height 43
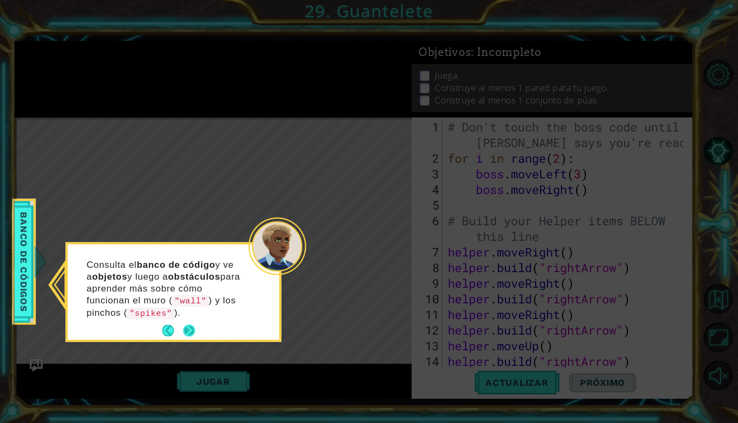
click at [183, 331] on button "Next" at bounding box center [189, 331] width 12 height 12
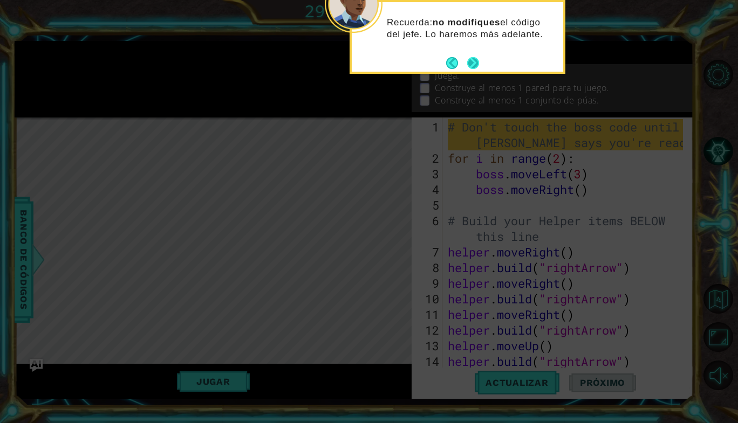
click at [474, 60] on button "Next" at bounding box center [473, 63] width 12 height 12
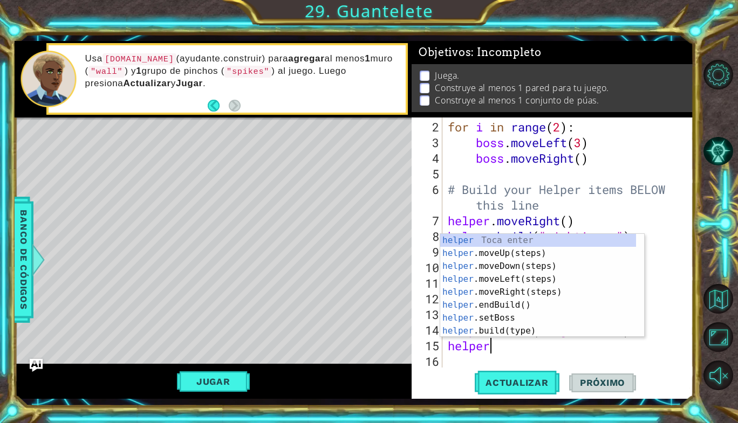
scroll to position [0, 2]
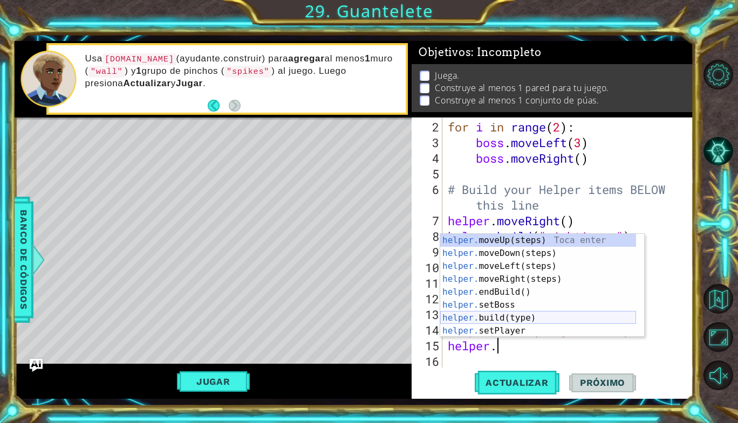
click at [491, 320] on div "helper. moveUp(steps) Toca enter helper. moveDown(steps) Toca enter helper. mov…" at bounding box center [538, 298] width 196 height 129
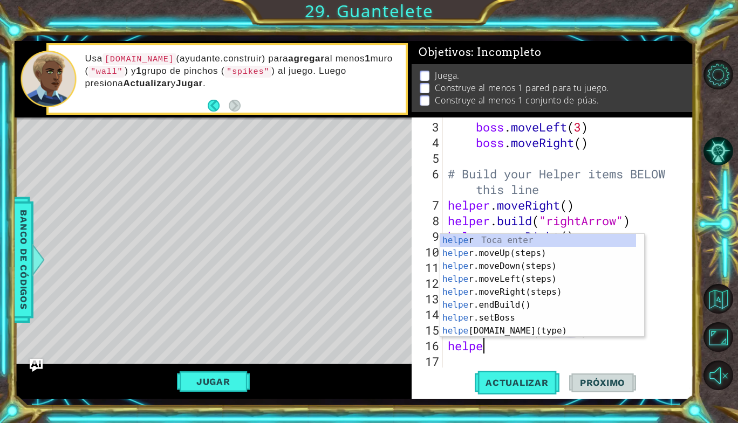
scroll to position [0, 8]
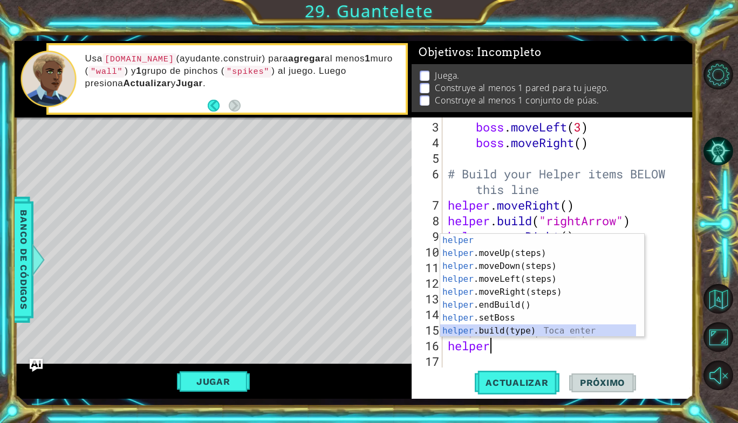
click at [540, 332] on div "helper Toca enter helper .moveUp(steps) Toca enter helper .moveDown(steps) Toca…" at bounding box center [538, 298] width 196 height 129
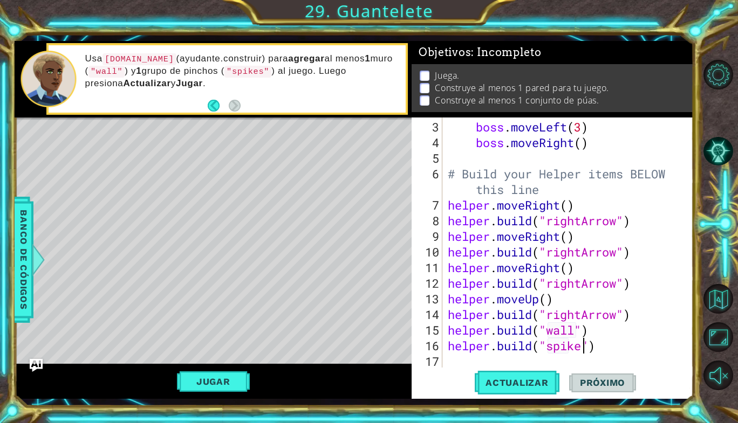
scroll to position [0, 6]
type textarea "[DOMAIN_NAME]("spikes")"
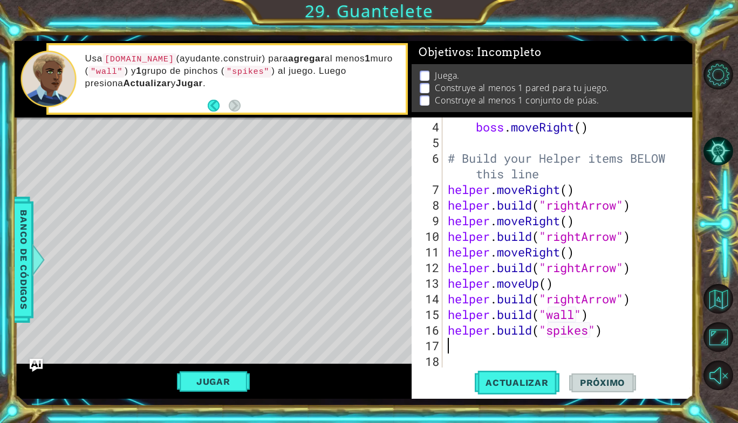
scroll to position [63, 0]
click at [495, 382] on span "Actualizar" at bounding box center [517, 383] width 85 height 11
type textarea "[DOMAIN_NAME]("wall")"
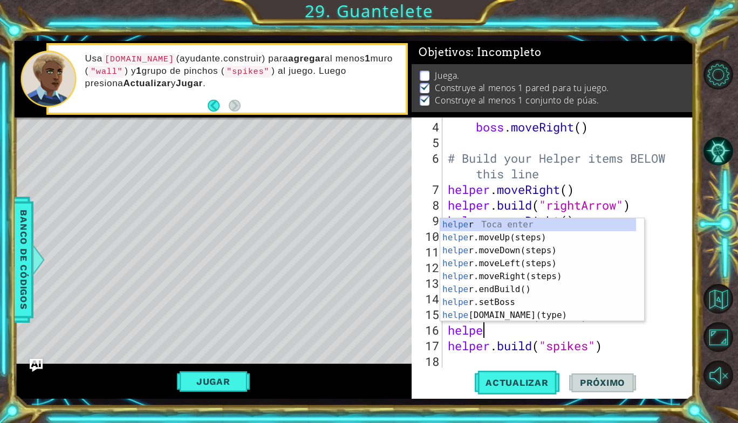
type textarea "helper."
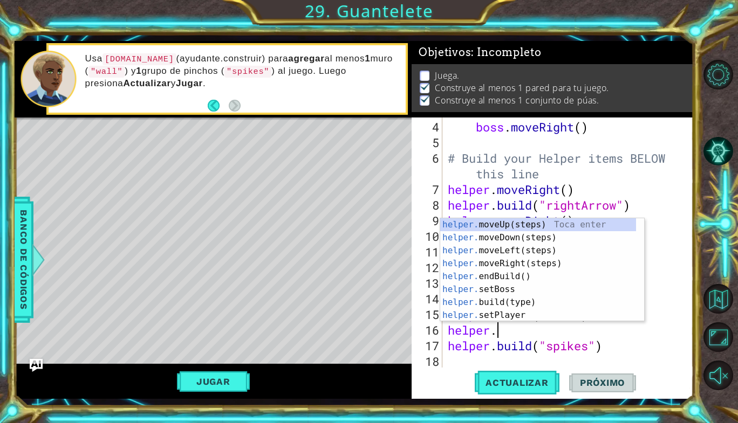
scroll to position [0, 2]
click at [504, 258] on div "helper. moveUp(steps) Toca enter helper. moveDown(steps) Toca enter helper. mov…" at bounding box center [538, 282] width 196 height 129
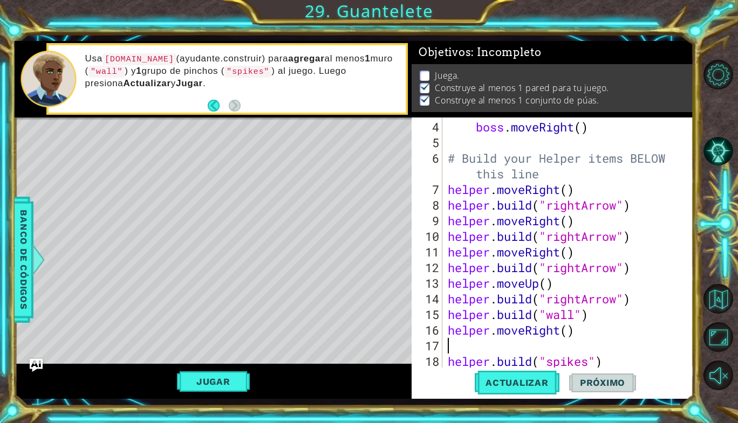
scroll to position [0, 0]
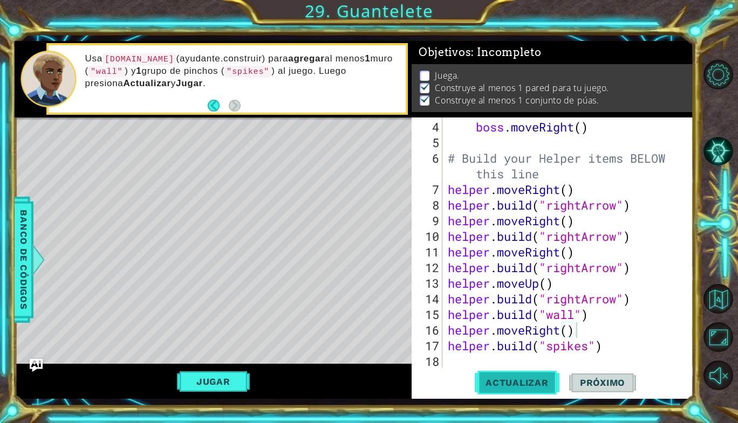
click at [525, 381] on span "Actualizar" at bounding box center [517, 383] width 85 height 11
click at [635, 295] on div "boss . moveRight ( ) # Build your Helper items BELOW this line helper . moveRig…" at bounding box center [567, 260] width 243 height 282
type textarea "[DOMAIN_NAME]("rightArrow")"
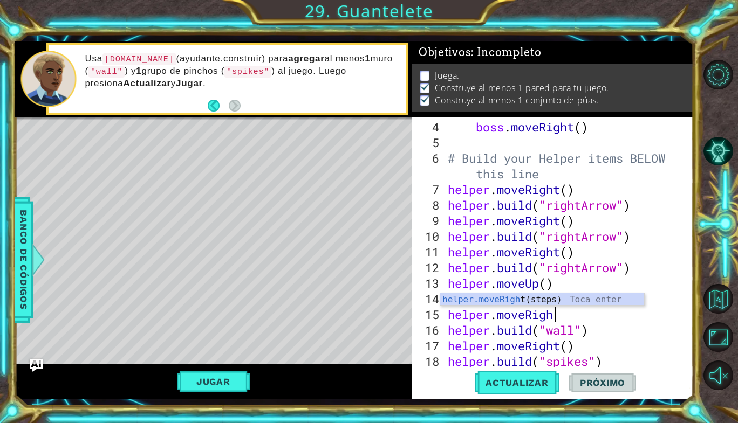
type textarea "helper.moveRigh"
click at [570, 301] on div "helper.moveRigh t(steps) Toca enter" at bounding box center [542, 312] width 204 height 39
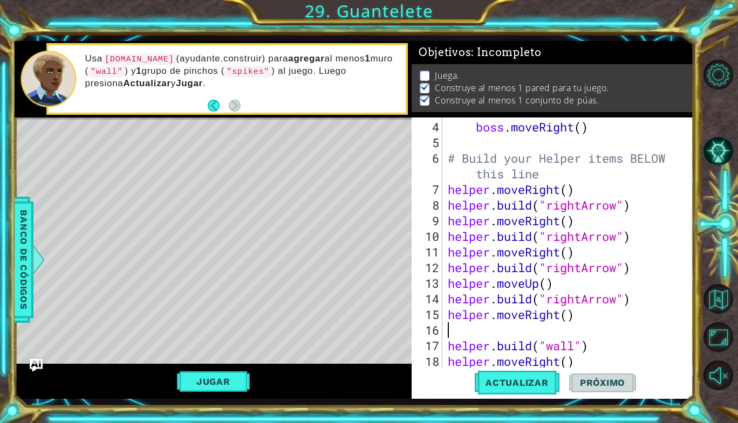
scroll to position [0, 0]
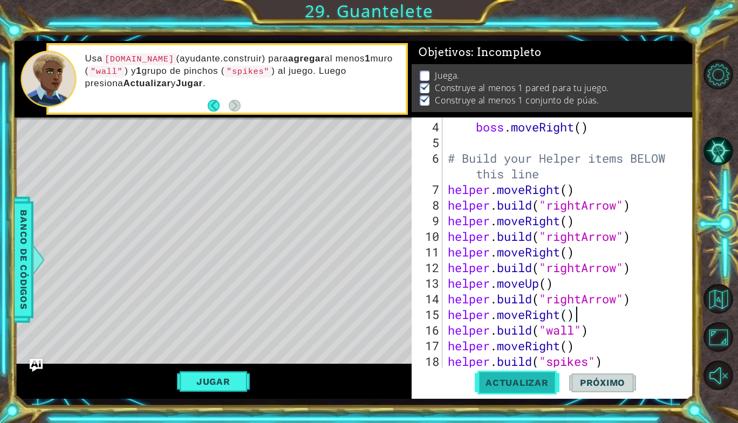
click at [516, 388] on span "Actualizar" at bounding box center [517, 383] width 85 height 11
click at [514, 373] on button "Actualizar" at bounding box center [517, 383] width 85 height 28
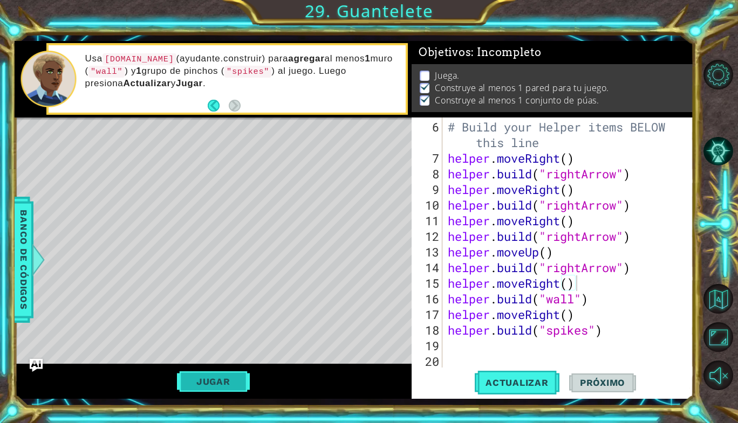
click at [214, 378] on button "Jugar" at bounding box center [213, 382] width 73 height 20
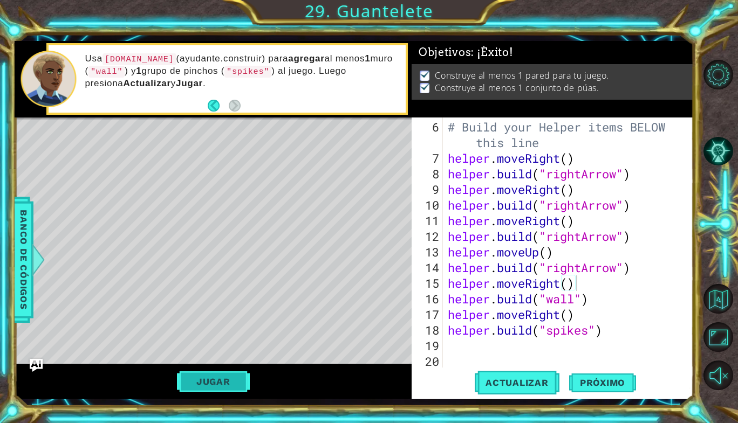
scroll to position [0, 0]
click at [583, 378] on span "Próximo" at bounding box center [602, 383] width 67 height 11
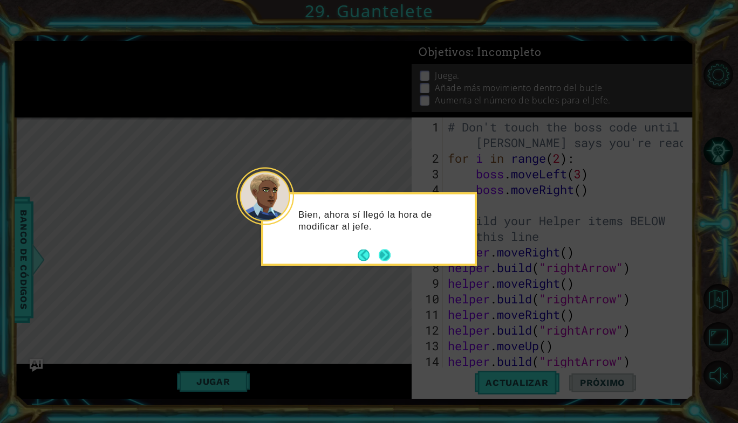
click at [386, 249] on button "Next" at bounding box center [385, 255] width 12 height 12
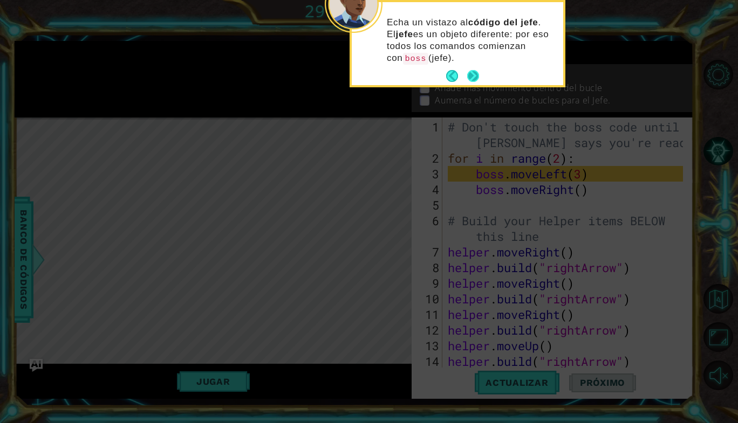
click at [473, 76] on button "Next" at bounding box center [473, 76] width 12 height 12
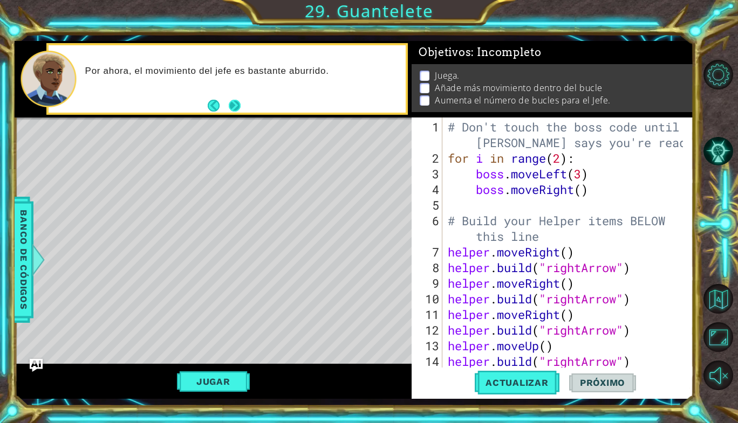
click at [236, 109] on button "Next" at bounding box center [235, 105] width 14 height 14
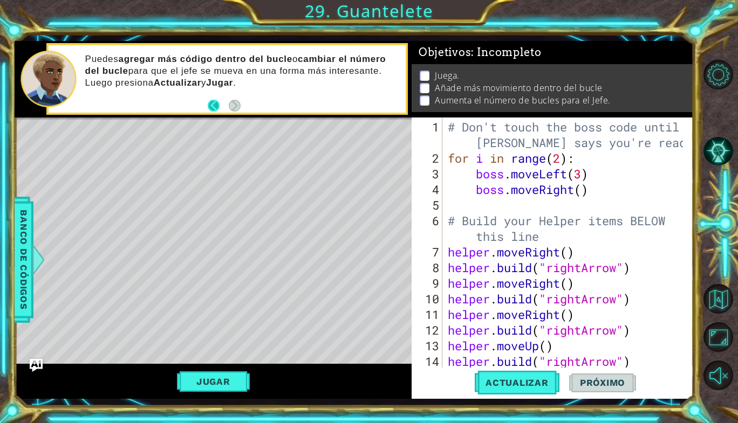
click at [211, 104] on button "Back" at bounding box center [218, 106] width 21 height 12
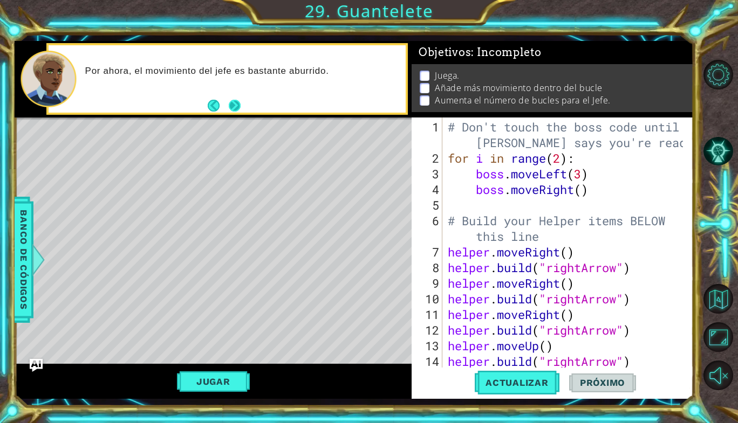
click at [240, 100] on button "Next" at bounding box center [235, 105] width 12 height 12
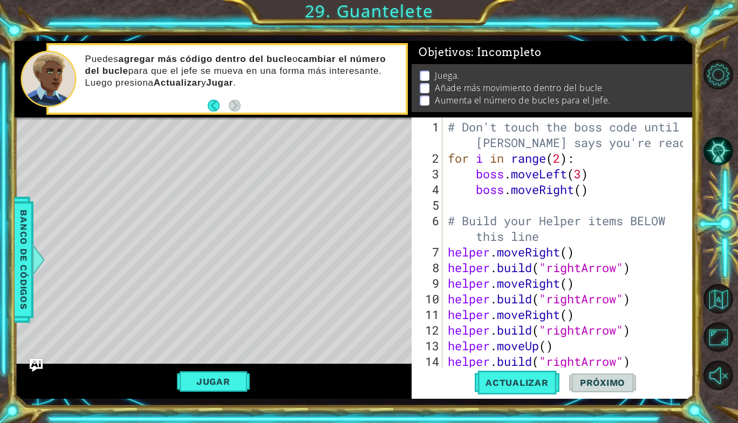
type textarea "# Build your Helper items BELOW this line"
click at [484, 213] on div "# Don't touch the boss code until [PERSON_NAME] says you're ready! for i in ran…" at bounding box center [567, 267] width 243 height 297
click at [552, 203] on div "# Don't touch the boss code until [PERSON_NAME] says you're ready! for i in ran…" at bounding box center [567, 267] width 243 height 297
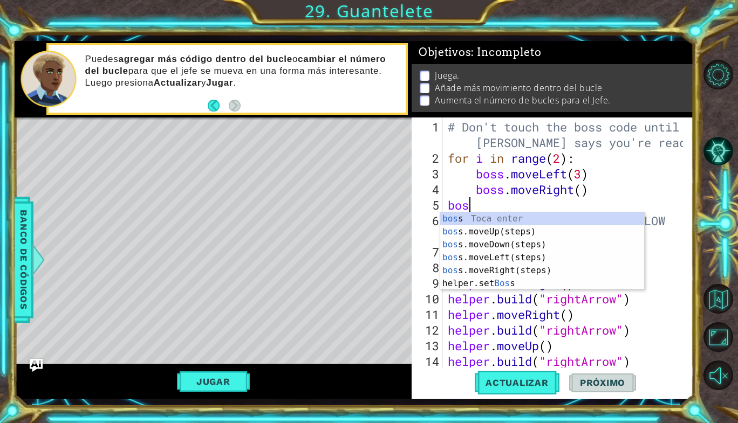
type textarea "boss"
click at [482, 232] on div "boss Toca enter boss .moveUp(steps) Toca enter boss .moveDown(steps) Toca enter…" at bounding box center [542, 265] width 204 height 104
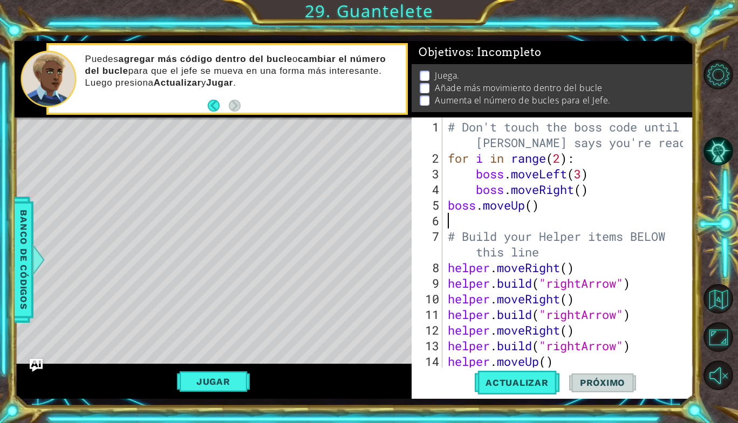
scroll to position [0, 0]
click at [531, 204] on div "# Don't touch the boss code until [PERSON_NAME] says you're ready! for i in ran…" at bounding box center [567, 267] width 243 height 297
type textarea "boss.moveUp(3)"
click at [560, 211] on div "# Don't touch the boss code until [PERSON_NAME] says you're ready! for i in ran…" at bounding box center [567, 267] width 243 height 297
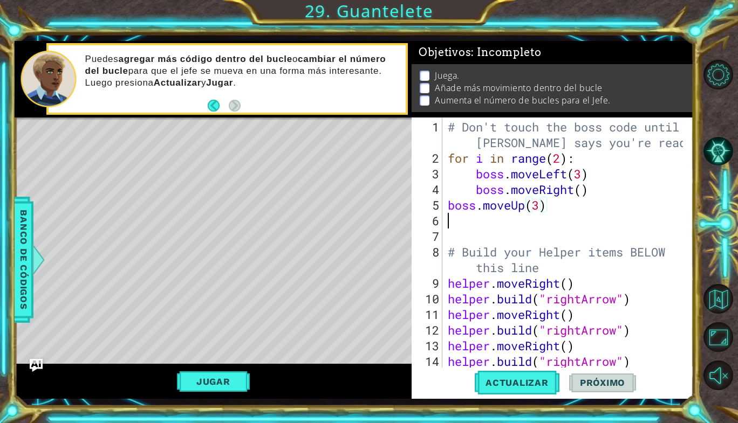
scroll to position [0, 0]
type textarea "n"
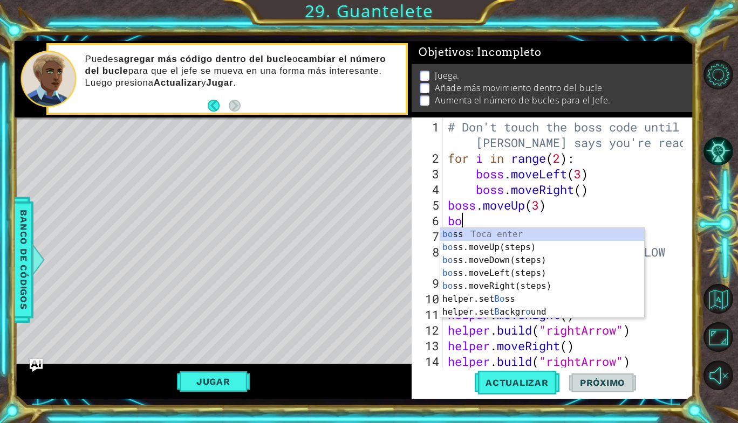
type textarea "boss"
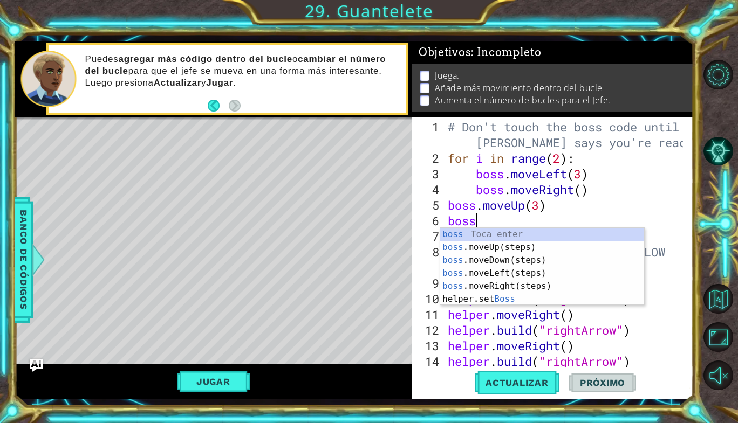
scroll to position [0, 1]
click at [503, 283] on div "boss Toca enter boss .moveUp(steps) Toca enter boss .moveDown(steps) Toca enter…" at bounding box center [542, 280] width 204 height 104
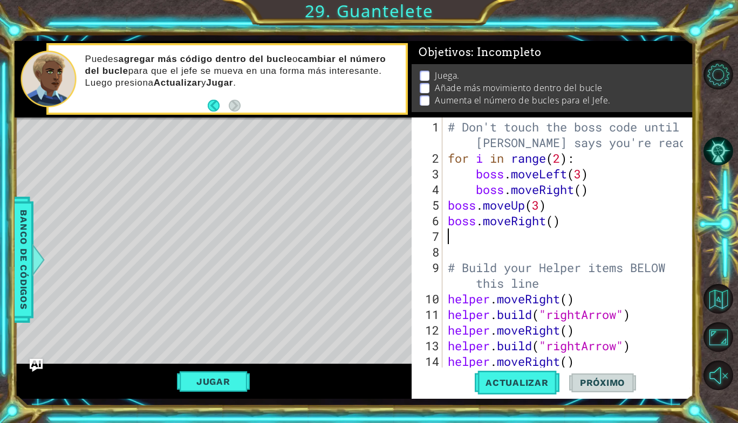
scroll to position [0, 0]
click at [551, 221] on div "# Don't touch the boss code until [PERSON_NAME] says you're ready! for i in ran…" at bounding box center [567, 267] width 243 height 297
type textarea "boss.moveRight(4)"
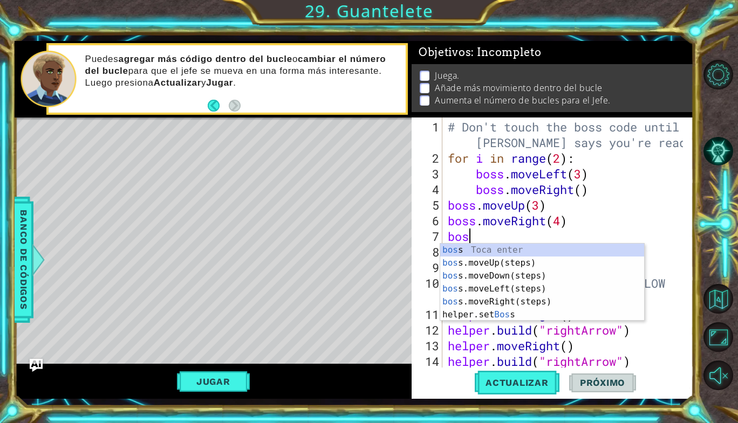
type textarea "boss"
click at [488, 277] on div "boss Toca enter boss .moveUp(steps) Toca enter boss .moveDown(steps) Toca enter…" at bounding box center [542, 296] width 204 height 104
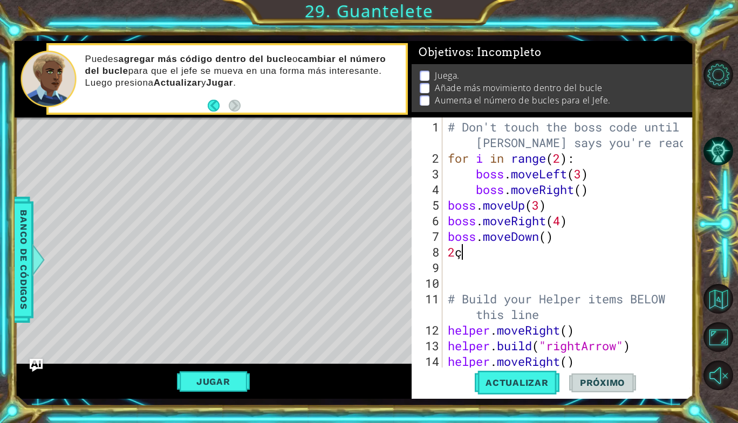
type textarea "2"
click at [546, 237] on div "# Don't touch the boss code until [PERSON_NAME] says you're ready! for i in ran…" at bounding box center [567, 267] width 243 height 297
type textarea "boss.moveDown(2)"
click at [478, 247] on div "# Don't touch the boss code until [PERSON_NAME] says you're ready! for i in ran…" at bounding box center [567, 267] width 243 height 297
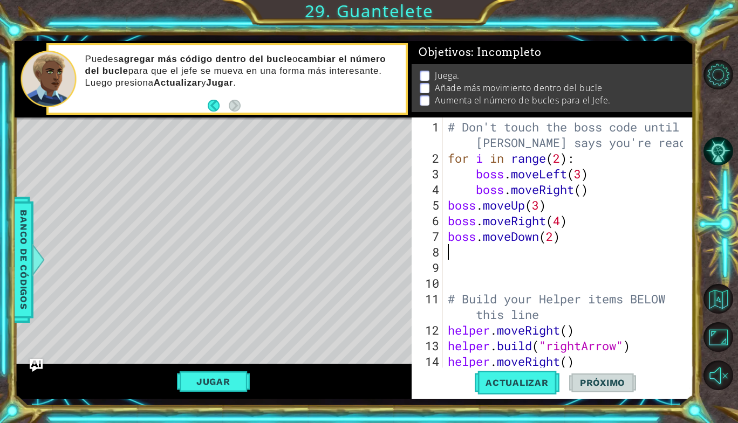
scroll to position [0, 0]
click at [563, 161] on div "# Don't touch the boss code until [PERSON_NAME] says you're ready! for i in ran…" at bounding box center [567, 267] width 243 height 297
click at [528, 384] on span "Actualizar" at bounding box center [517, 383] width 85 height 11
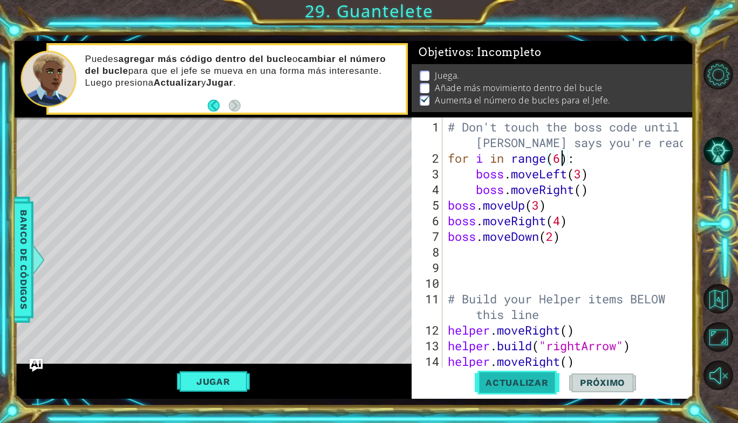
click at [528, 384] on span "Actualizar" at bounding box center [517, 383] width 85 height 11
click at [446, 202] on div "# Don't touch the boss code until [PERSON_NAME] says you're ready! for i in ran…" at bounding box center [564, 243] width 237 height 250
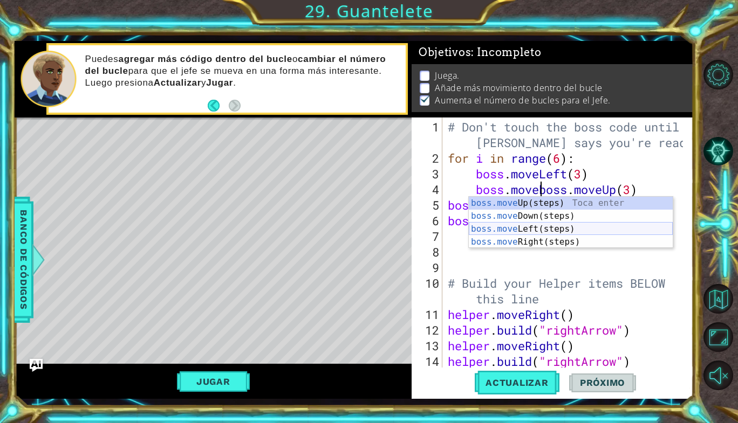
click at [510, 230] on div "boss.move Up(steps) Toca enter boss.move Down(steps) Toca enter boss.move Left(…" at bounding box center [571, 236] width 204 height 78
click at [518, 236] on div "boss.move Up(steps) Toca enter boss.move Down(steps) Toca enter boss.move Left(…" at bounding box center [571, 236] width 204 height 78
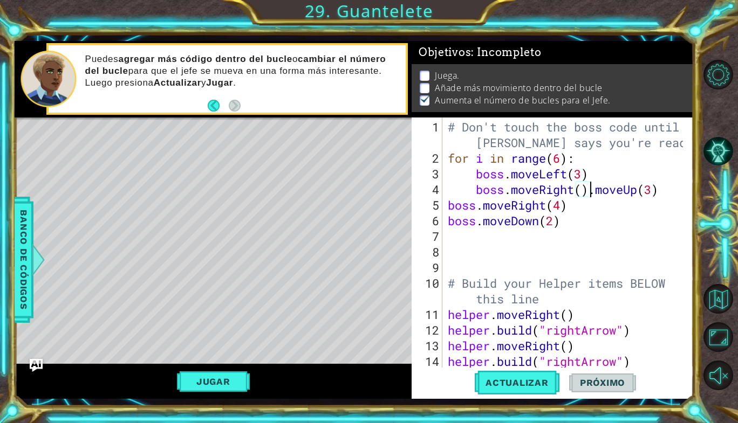
click at [585, 189] on div "# Don't touch the boss code until [PERSON_NAME] says you're ready! for i in ran…" at bounding box center [567, 267] width 243 height 297
click at [600, 194] on div "# Don't touch the boss code until [PERSON_NAME] says you're ready! for i in ran…" at bounding box center [567, 267] width 243 height 297
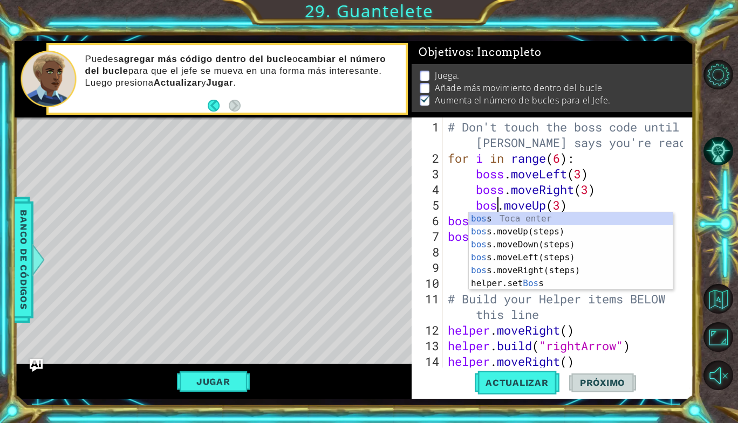
scroll to position [0, 2]
click at [592, 198] on div "# Don't touch the boss code until [PERSON_NAME] says you're ready! for i in ran…" at bounding box center [567, 267] width 243 height 297
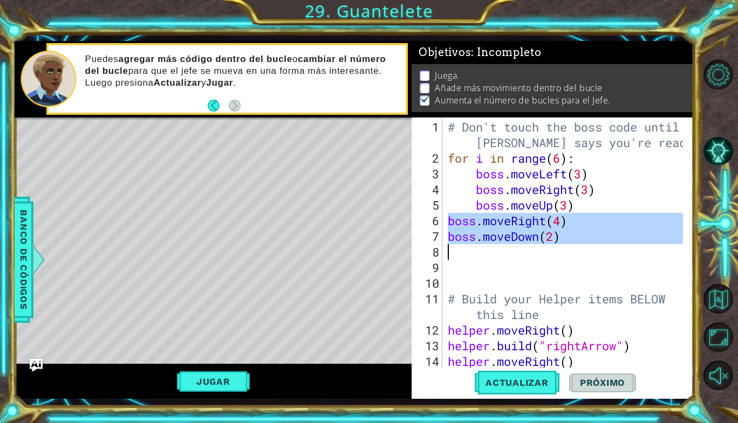
drag, startPoint x: 446, startPoint y: 221, endPoint x: 563, endPoint y: 242, distance: 118.9
click at [563, 242] on div "# Don't touch the boss code until [PERSON_NAME] says you're ready! for i in ran…" at bounding box center [567, 267] width 243 height 297
click at [581, 210] on div "# Don't touch the boss code until [PERSON_NAME] says you're ready! for i in ran…" at bounding box center [567, 267] width 243 height 297
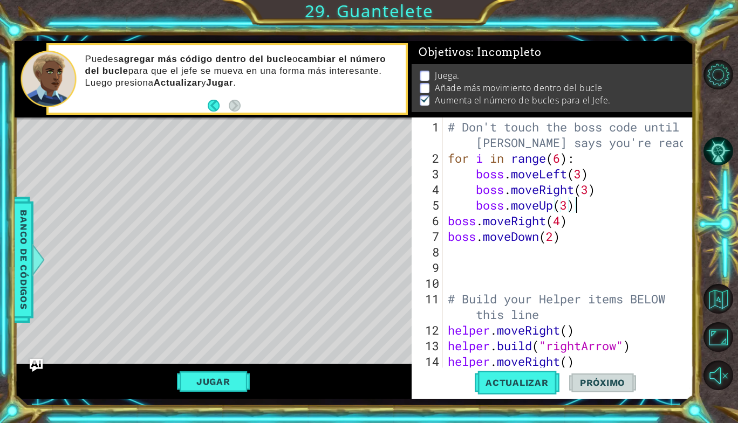
click at [565, 234] on div "# Don't touch the boss code until [PERSON_NAME] says you're ready! for i in ran…" at bounding box center [567, 267] width 243 height 297
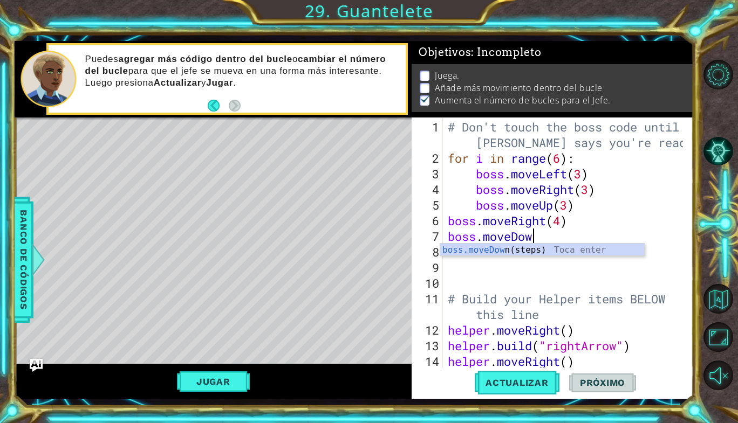
scroll to position [0, 1]
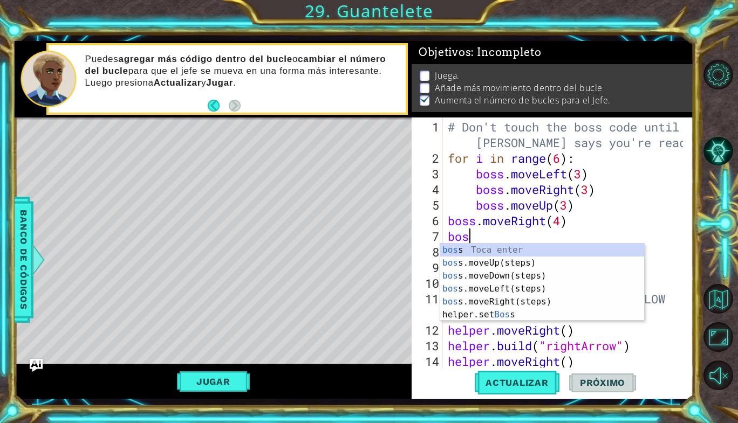
type textarea "b"
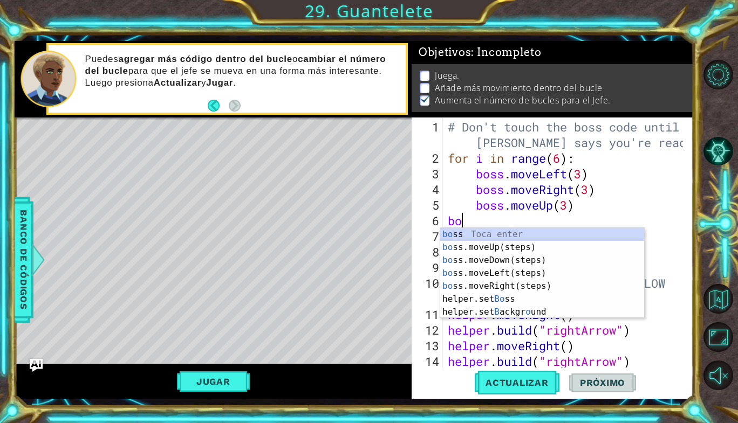
type textarea "b"
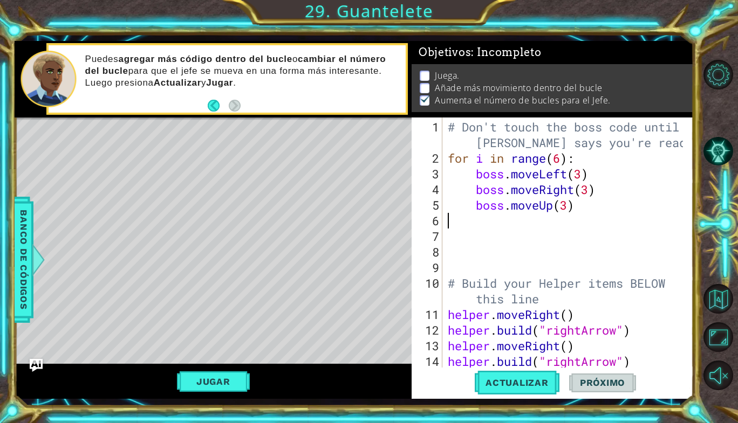
type textarea "boss.moveUp(3)"
paste textarea "boss.moveDown(2)"
type textarea "boss.moveDown(2)"
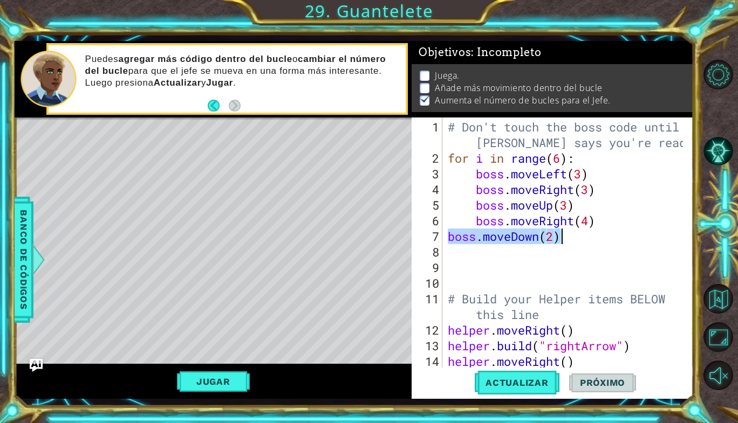
drag, startPoint x: 449, startPoint y: 236, endPoint x: 572, endPoint y: 237, distance: 122.4
click at [572, 237] on div "# Don't touch the boss code until [PERSON_NAME] says you're ready! for i in ran…" at bounding box center [567, 267] width 243 height 297
click at [602, 218] on div "# Don't touch the boss code until [PERSON_NAME] says you're ready! for i in ran…" at bounding box center [567, 267] width 243 height 297
type textarea "boss.moveRight(4)"
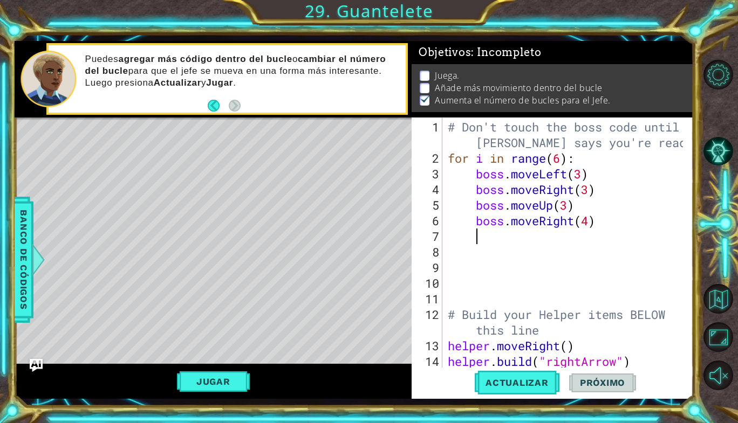
paste textarea "boss.moveDown(2)"
type textarea "boss.moveDown(2)"
click at [503, 392] on button "Actualizar" at bounding box center [517, 383] width 85 height 28
click at [597, 380] on span "Próximo" at bounding box center [602, 383] width 67 height 11
click at [200, 381] on button "Jugar" at bounding box center [213, 382] width 73 height 20
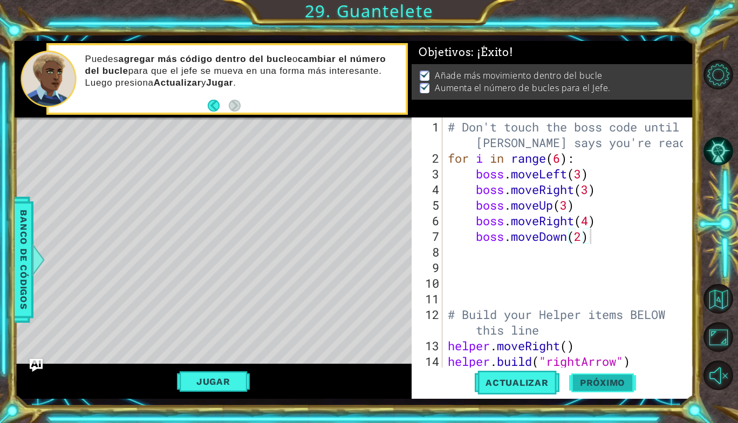
click at [600, 380] on span "Próximo" at bounding box center [602, 385] width 67 height 11
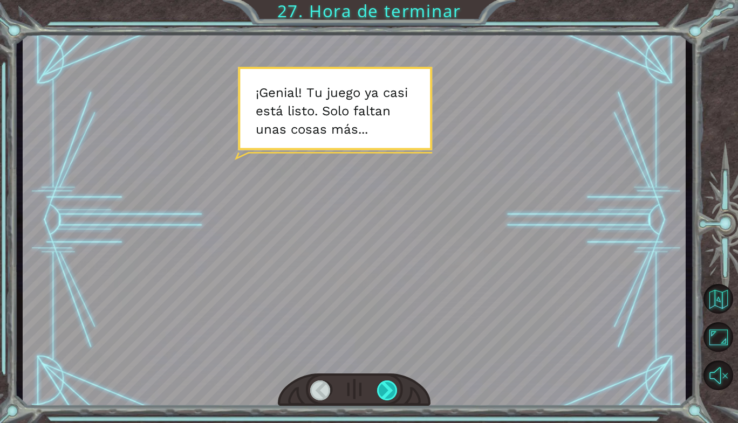
click at [393, 393] on div at bounding box center [387, 391] width 21 height 20
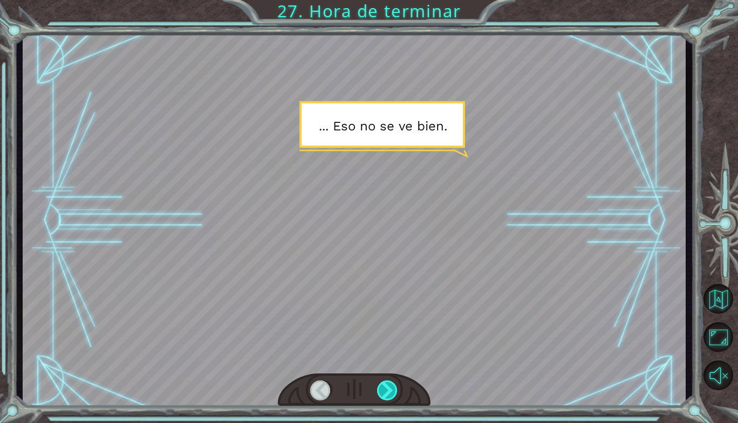
click at [391, 392] on div at bounding box center [387, 391] width 21 height 20
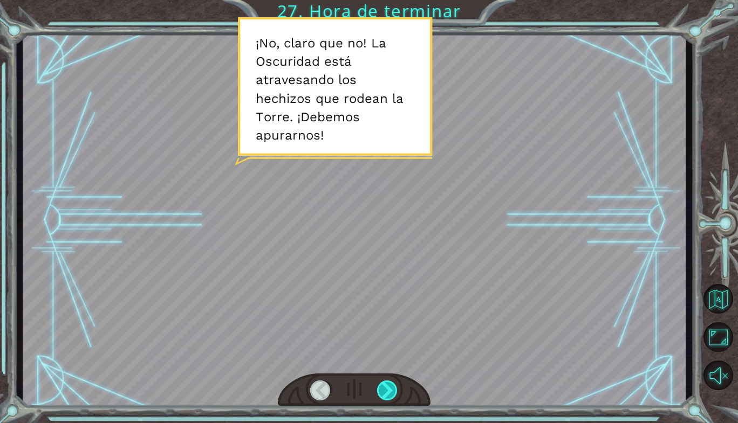
click at [391, 392] on div at bounding box center [387, 391] width 21 height 20
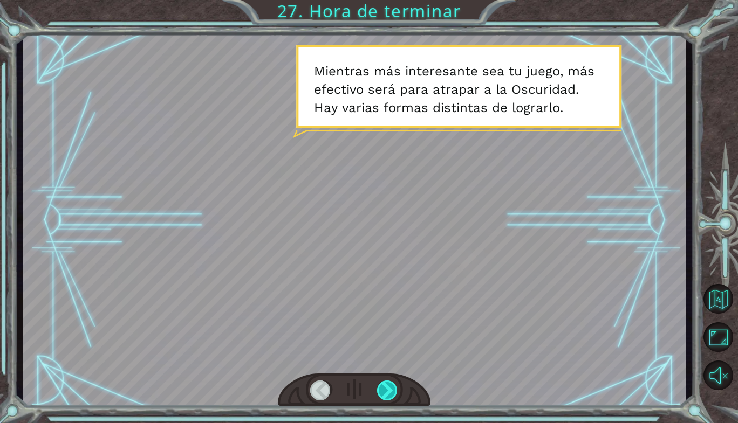
click at [391, 392] on div at bounding box center [387, 391] width 21 height 20
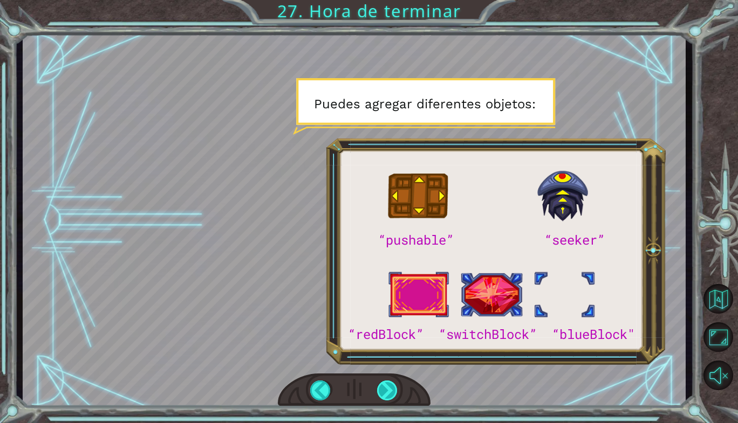
click at [391, 392] on div at bounding box center [387, 391] width 21 height 20
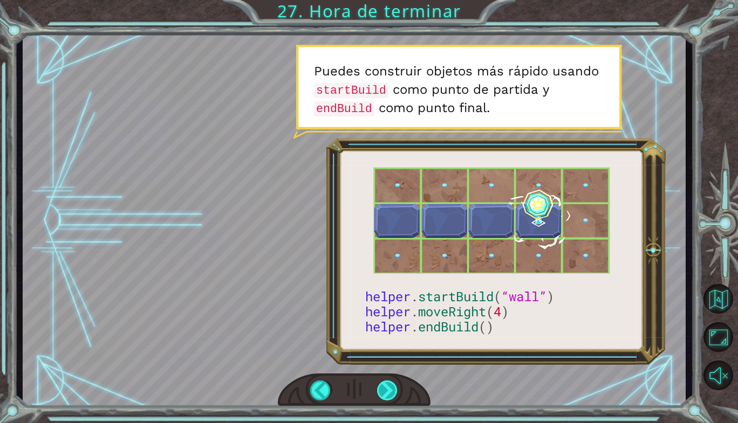
click at [391, 392] on div at bounding box center [387, 391] width 21 height 20
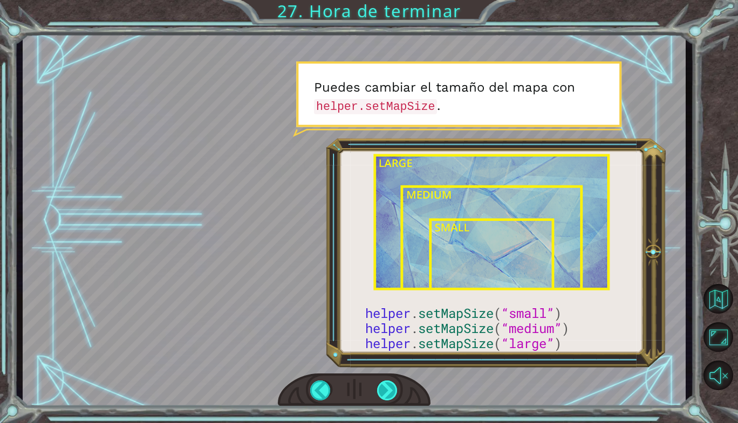
click at [391, 392] on div at bounding box center [387, 391] width 21 height 20
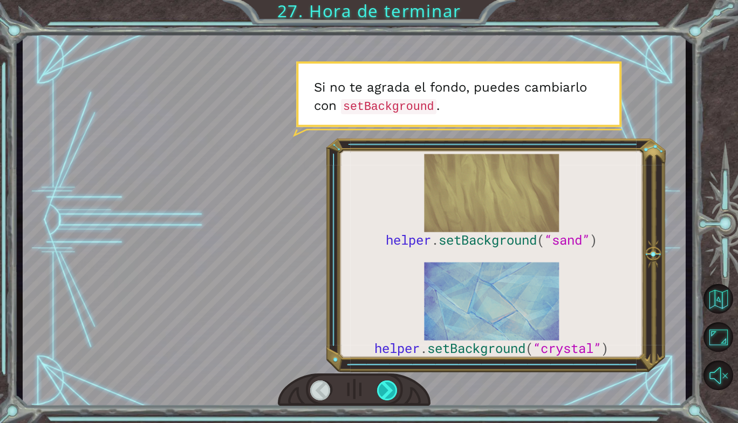
click at [391, 392] on div at bounding box center [387, 391] width 21 height 20
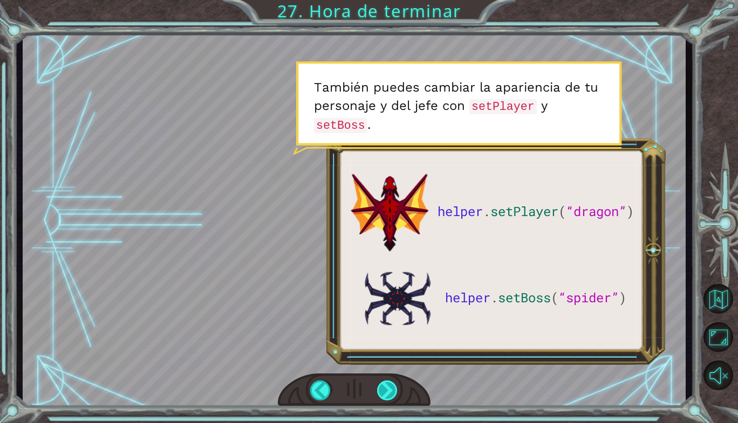
click at [391, 392] on div at bounding box center [387, 391] width 21 height 20
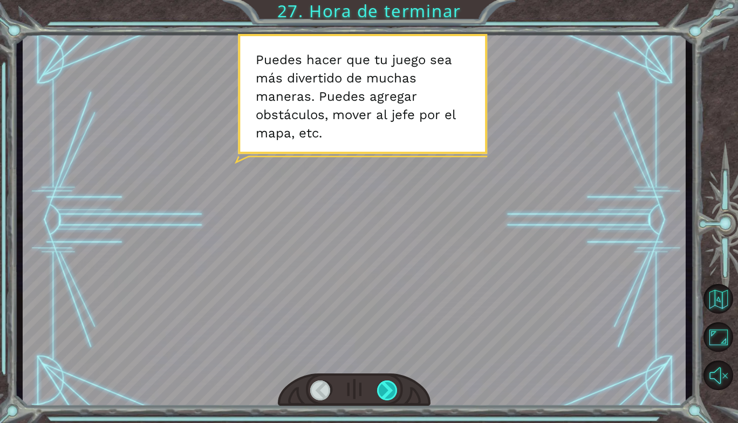
click at [391, 392] on div at bounding box center [387, 391] width 21 height 20
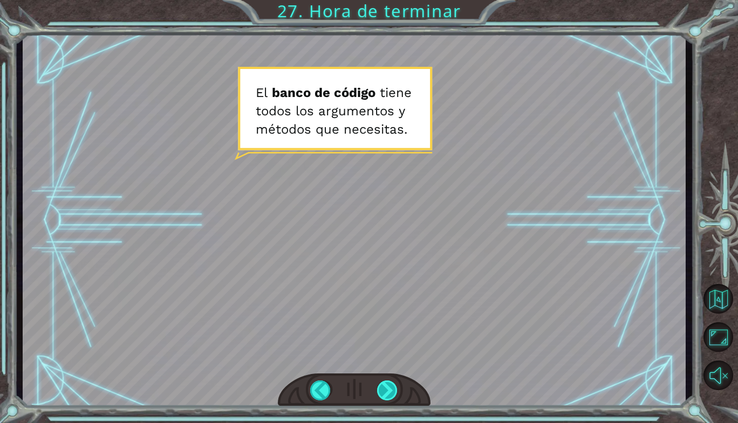
click at [391, 392] on div at bounding box center [387, 391] width 21 height 20
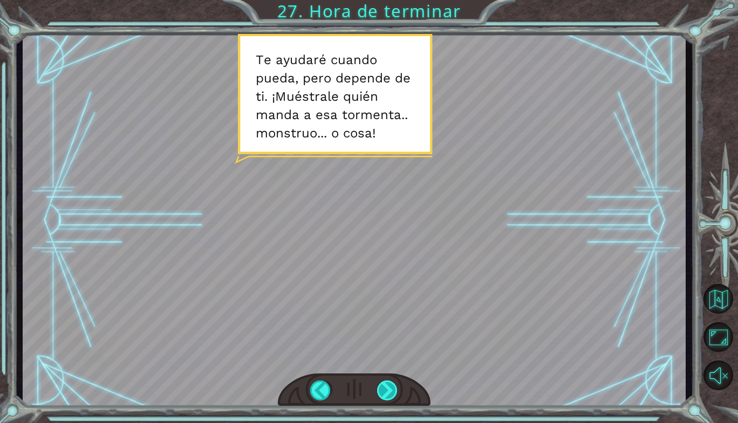
click at [395, 394] on div at bounding box center [387, 391] width 21 height 20
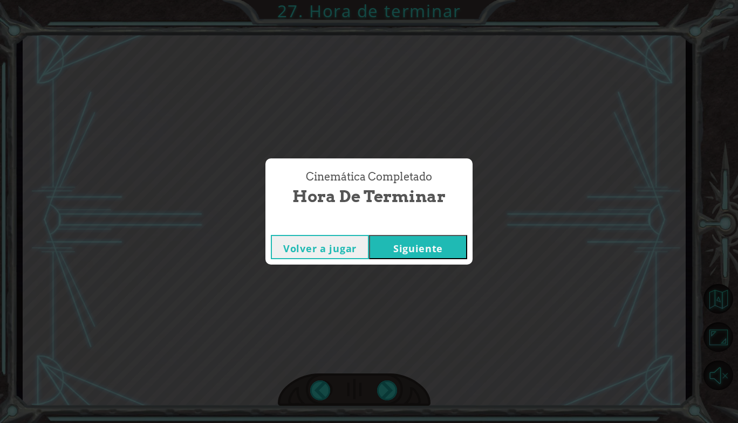
click at [390, 251] on button "Siguiente" at bounding box center [418, 247] width 98 height 24
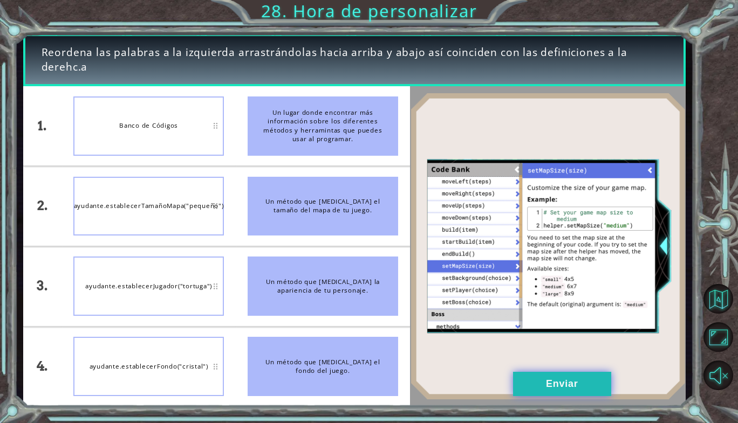
click at [540, 387] on button "Enviar" at bounding box center [562, 384] width 98 height 24
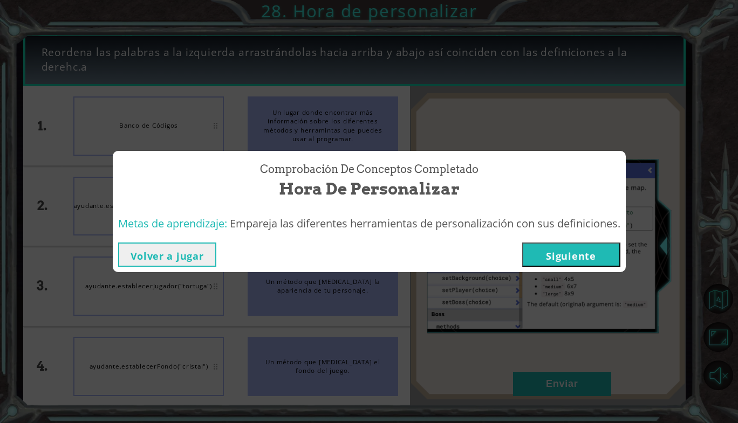
click at [563, 259] on button "Siguiente" at bounding box center [571, 255] width 98 height 24
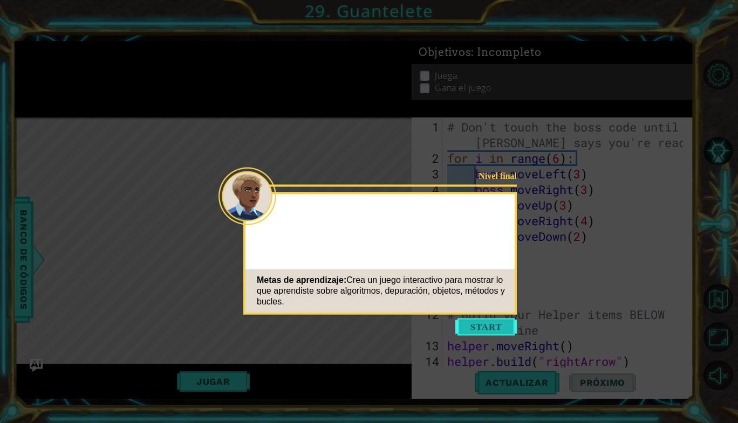
click at [467, 321] on button "Start" at bounding box center [485, 327] width 61 height 17
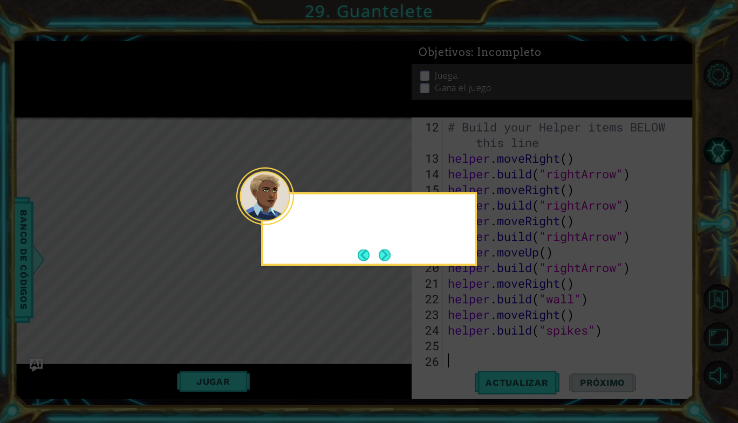
scroll to position [188, 0]
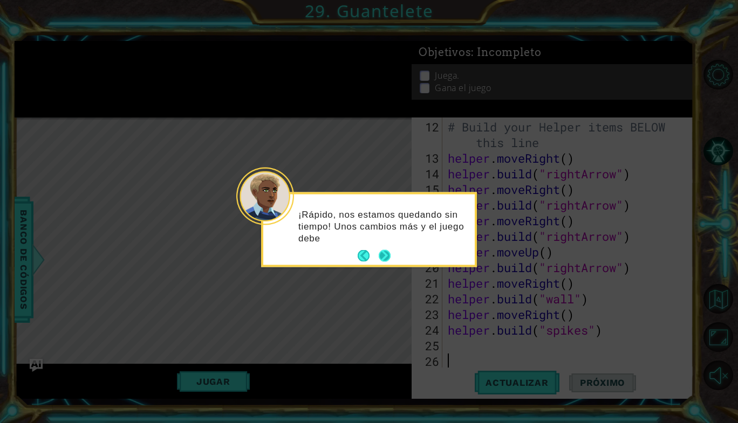
click at [389, 257] on button "Next" at bounding box center [385, 256] width 12 height 12
click at [385, 252] on button "Next" at bounding box center [384, 255] width 12 height 12
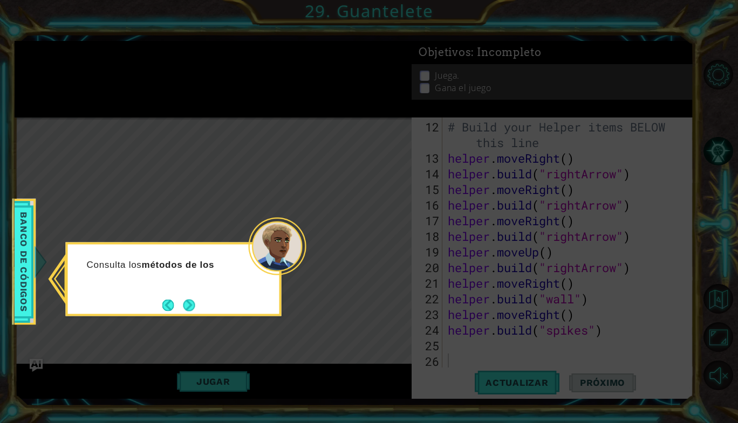
click at [348, 218] on icon at bounding box center [369, 211] width 738 height 423
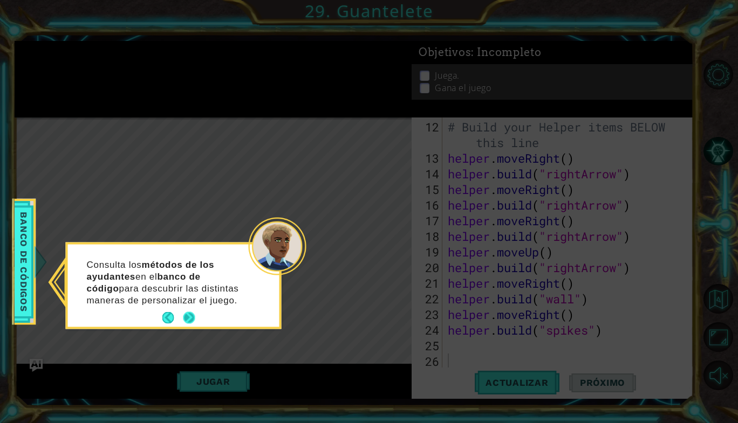
click at [188, 319] on button "Next" at bounding box center [189, 318] width 12 height 12
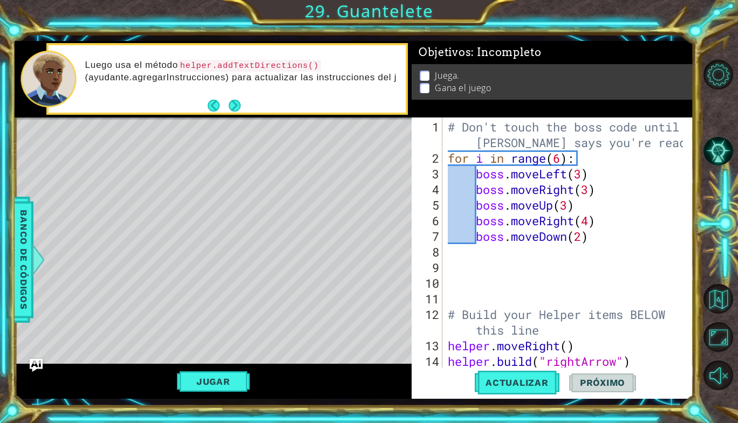
scroll to position [0, 0]
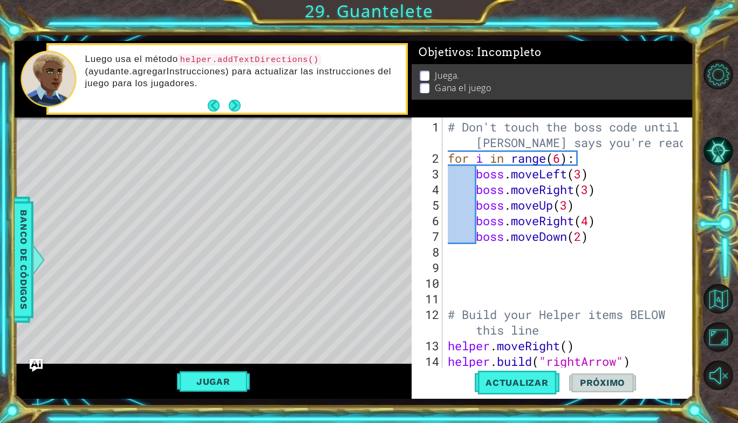
click at [593, 238] on div "# Don't touch the boss code until [PERSON_NAME] says you're ready! for i in ran…" at bounding box center [567, 267] width 243 height 297
type textarea "boss.moveDown(2)"
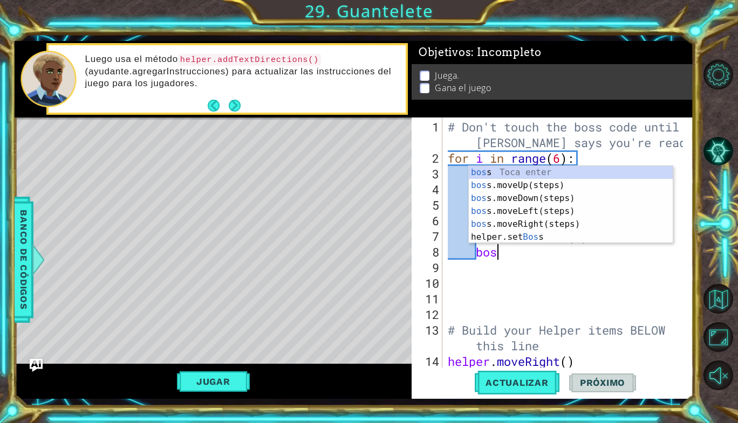
scroll to position [0, 2]
type textarea "b"
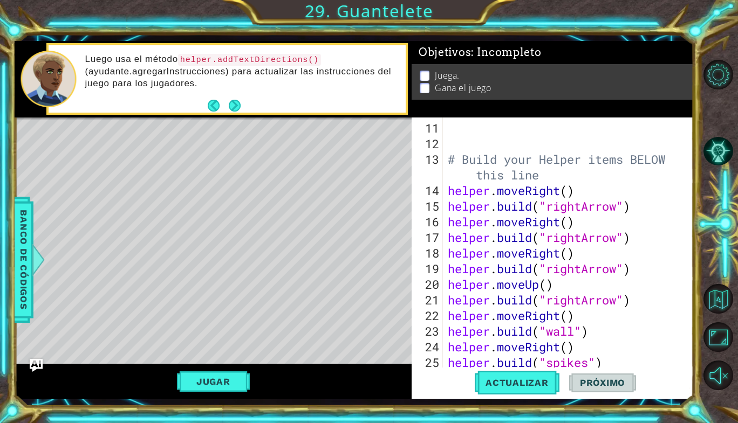
scroll to position [203, 0]
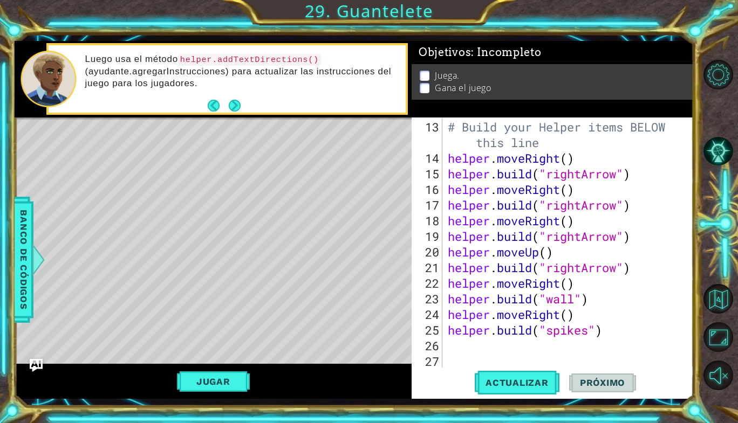
click at [466, 350] on div "# Build your Helper items BELOW this line helper . moveRight ( ) helper . build…" at bounding box center [567, 267] width 243 height 297
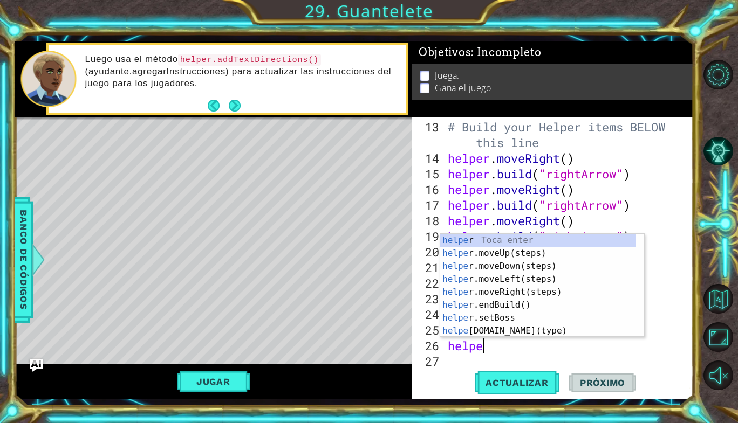
scroll to position [0, 1]
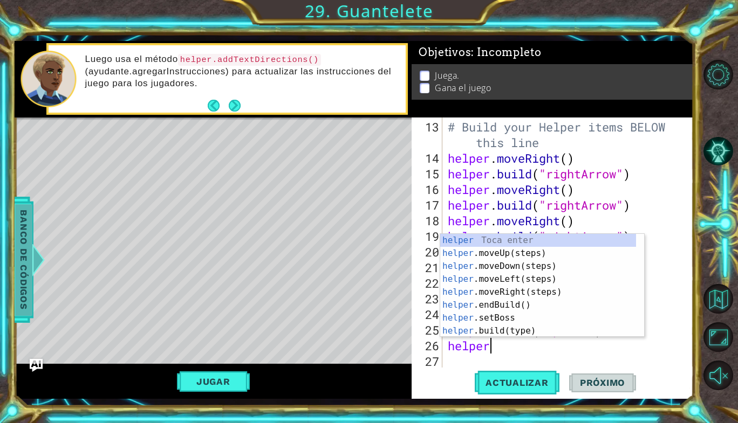
click at [29, 306] on span "Banco de códigos" at bounding box center [23, 260] width 17 height 112
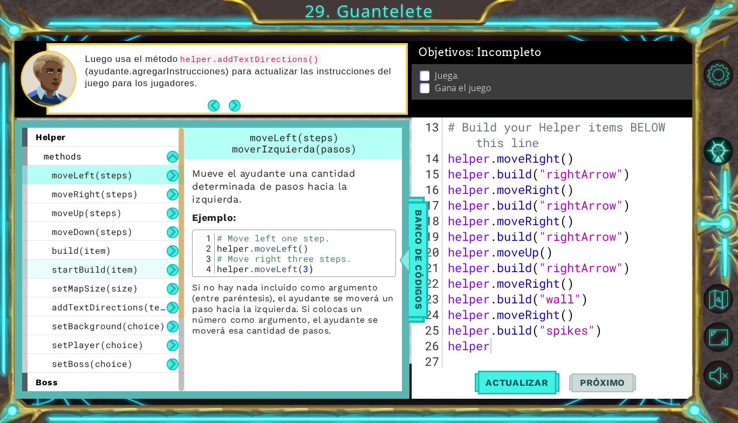
click at [111, 269] on span "startBuild(item)" at bounding box center [95, 269] width 86 height 11
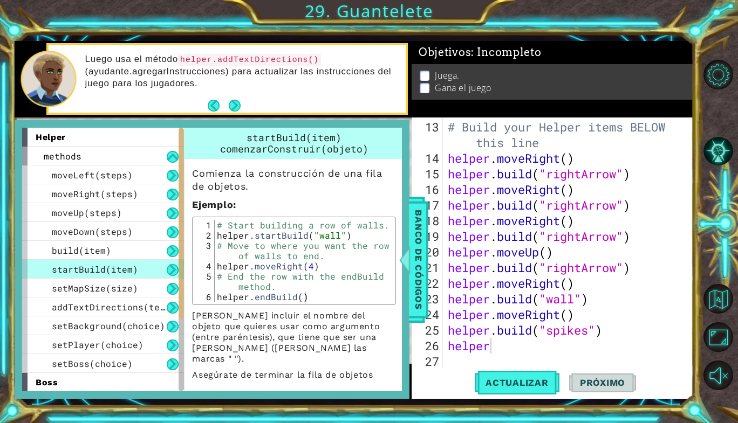
click at [508, 341] on div "# Build your Helper items BELOW this line helper . moveRight ( ) helper . build…" at bounding box center [567, 267] width 243 height 297
click at [512, 334] on div "helper.start Build(type) Toca enter" at bounding box center [542, 344] width 204 height 39
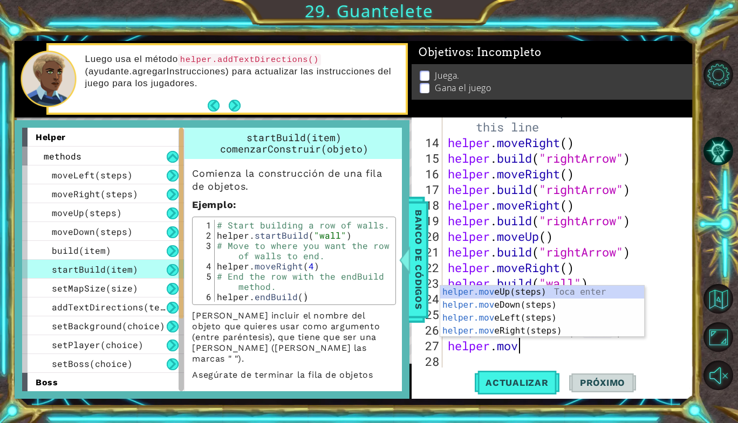
scroll to position [0, 11]
type textarea "helper.startBuild("wall")helper.move"
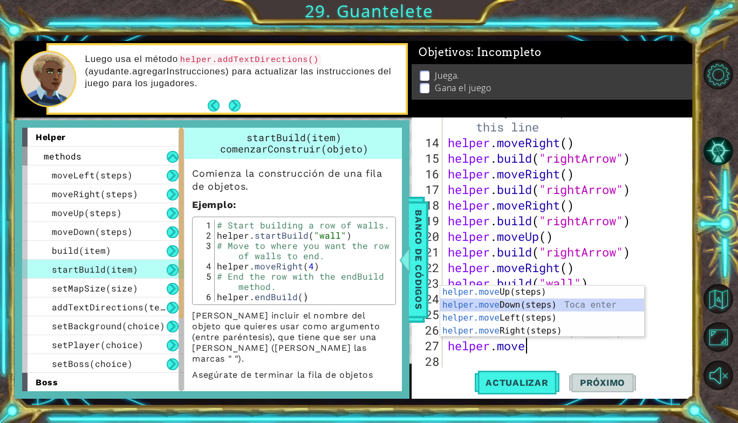
click at [502, 307] on div "helper.move Up(steps) Toca enter helper.move Down(steps) Toca enter helper.move…" at bounding box center [542, 325] width 204 height 78
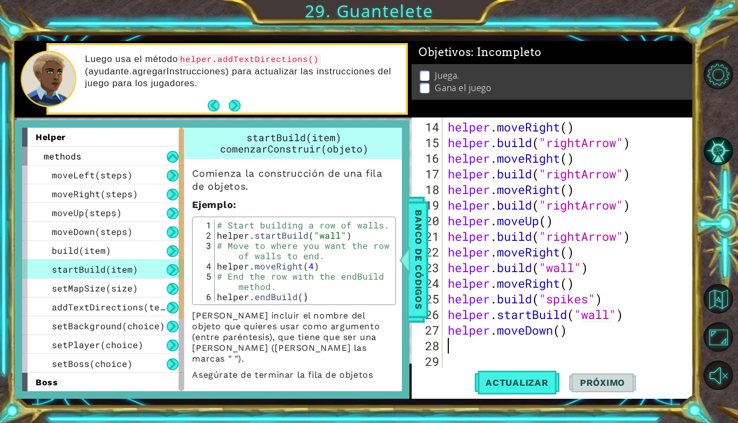
scroll to position [235, 0]
click at [560, 327] on div "helper . moveRight ( ) helper . build ( "rightArrow" ) helper . moveRight ( ) h…" at bounding box center [567, 260] width 243 height 282
type textarea "helper.moveDown(4)"
click at [491, 341] on div "helper . moveRight ( ) helper . build ( "rightArrow" ) helper . moveRight ( ) h…" at bounding box center [567, 260] width 243 height 282
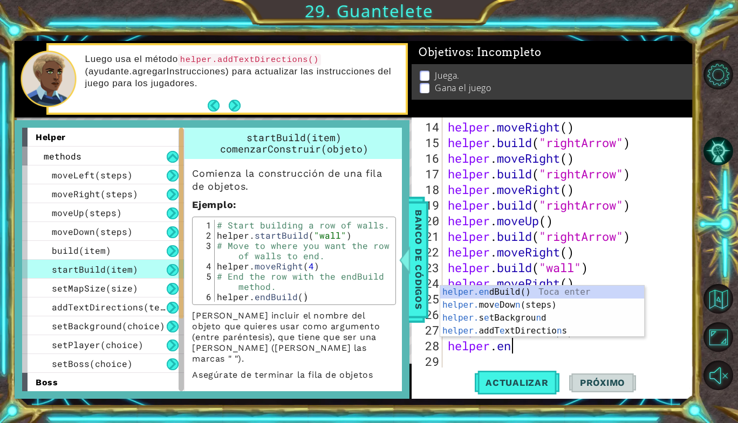
scroll to position [0, 3]
type textarea "helper.end"
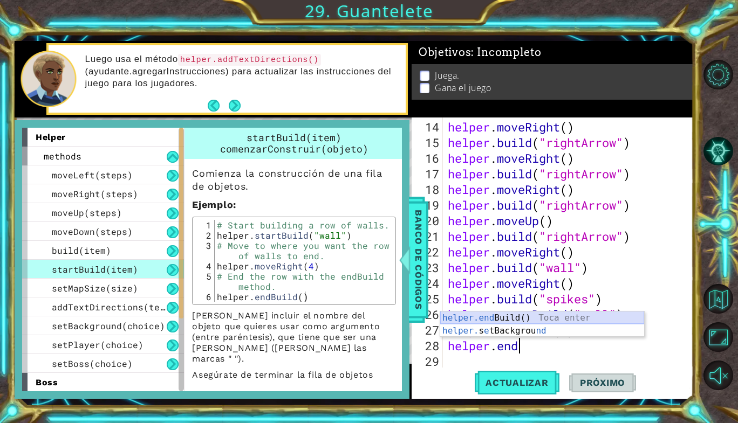
click at [487, 318] on div "helper.end Build() Toca enter helper. s e tBackgrou nd Toca enter" at bounding box center [542, 338] width 204 height 52
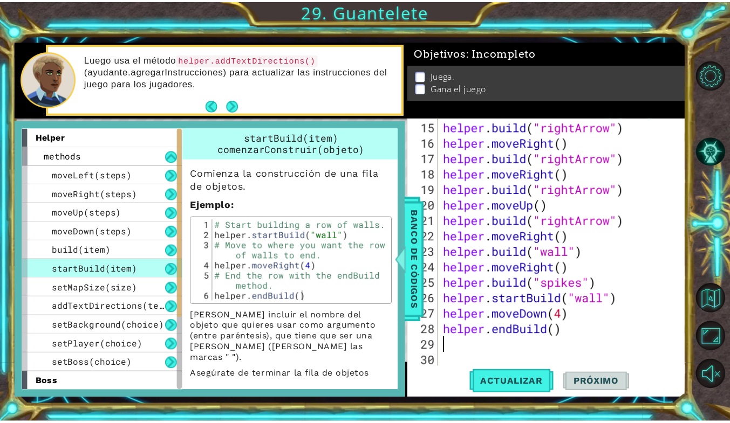
scroll to position [250, 0]
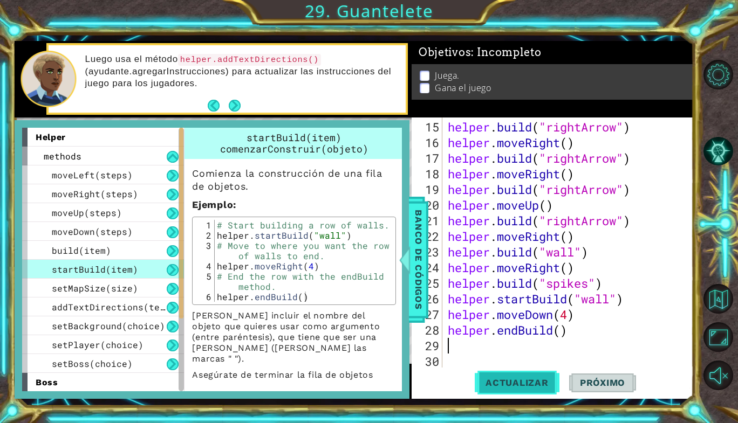
click at [532, 384] on span "Actualizar" at bounding box center [517, 383] width 85 height 11
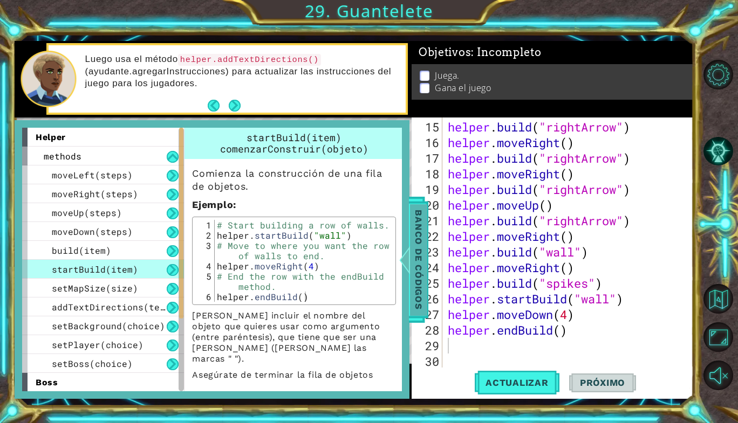
click at [420, 269] on span "Banco de códigos" at bounding box center [418, 260] width 17 height 112
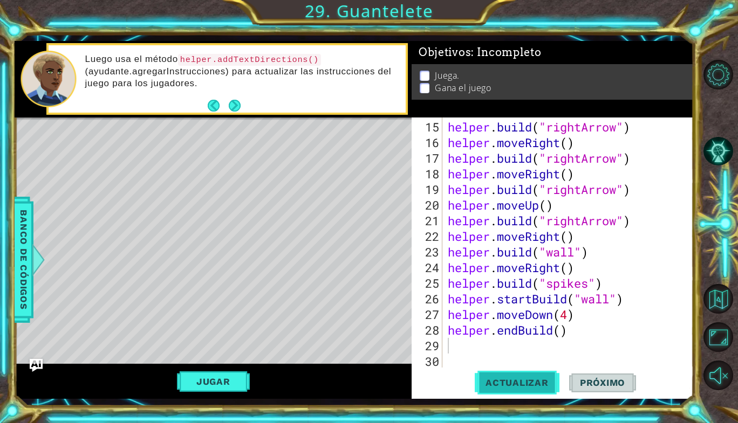
click at [517, 386] on span "Actualizar" at bounding box center [517, 383] width 85 height 11
click at [214, 378] on button "Jugar" at bounding box center [213, 382] width 73 height 20
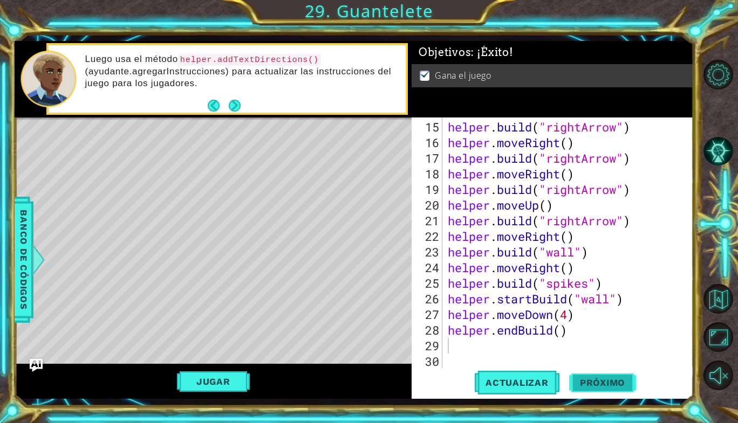
click at [592, 386] on span "Próximo" at bounding box center [602, 384] width 67 height 11
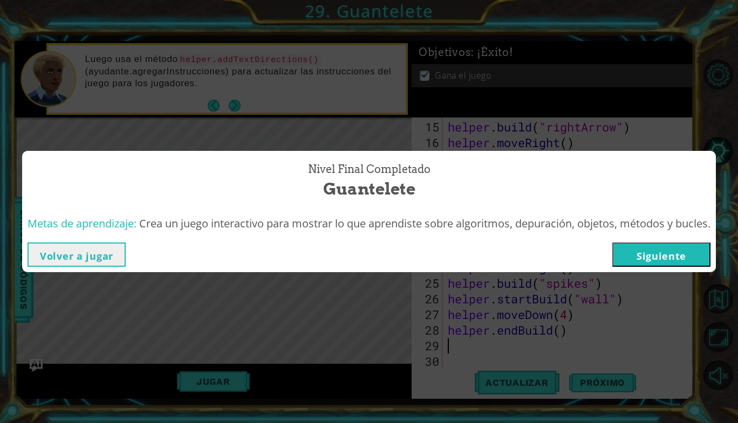
click at [642, 248] on button "Siguiente" at bounding box center [661, 255] width 98 height 24
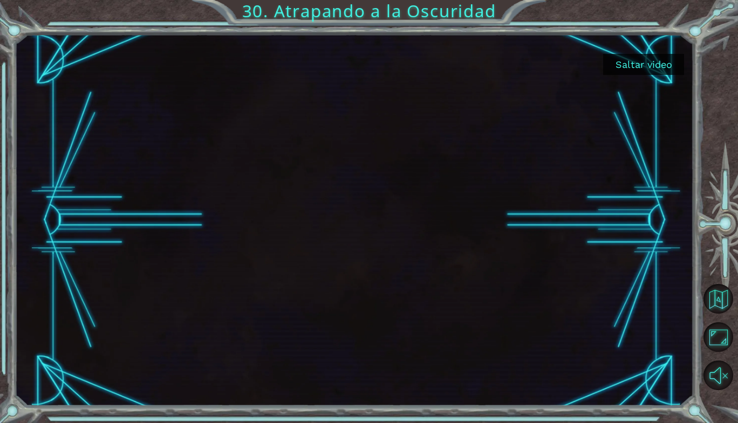
click at [635, 61] on button "Saltar video" at bounding box center [643, 64] width 81 height 21
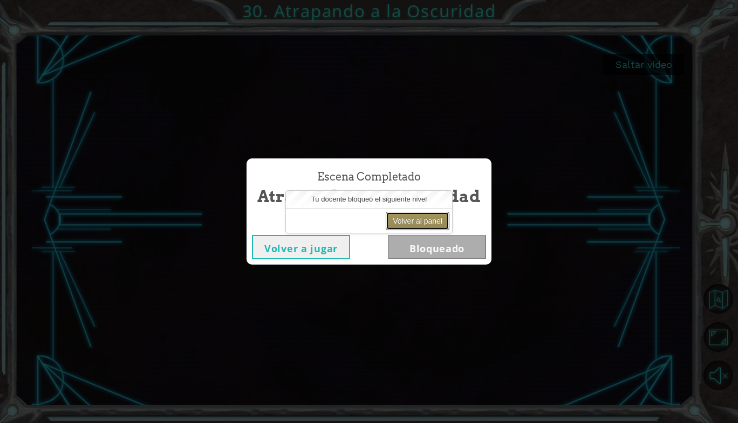
click at [419, 214] on button "Volver al panel" at bounding box center [418, 221] width 64 height 18
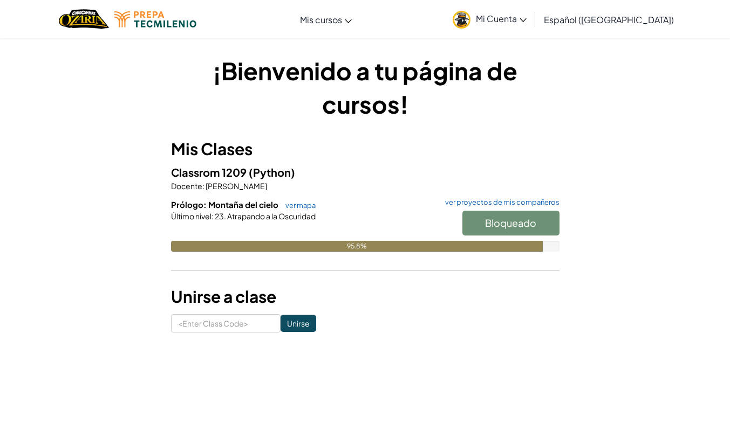
click at [489, 241] on div "Bloqueado" at bounding box center [505, 226] width 108 height 30
drag, startPoint x: 489, startPoint y: 241, endPoint x: 315, endPoint y: 254, distance: 174.2
click at [315, 254] on div "Prólogo: Montaña del cielo ver mapa ver proyectos de mis compañeros Bloqueado Ú…" at bounding box center [365, 233] width 388 height 69
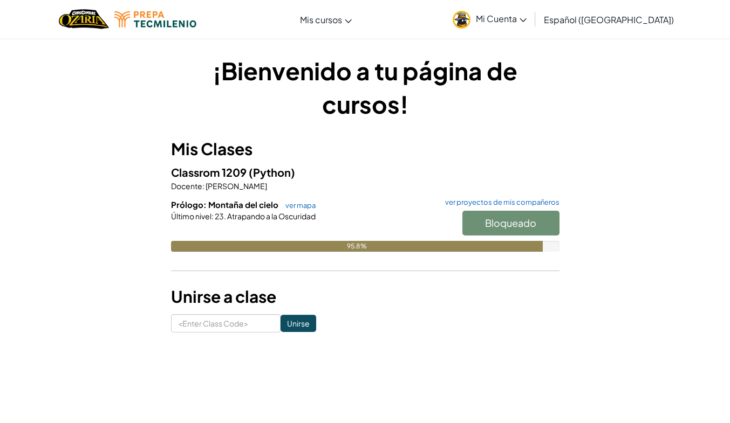
click at [315, 254] on div "Prólogo: Montaña del cielo ver mapa ver proyectos de mis compañeros Bloqueado Ú…" at bounding box center [365, 233] width 388 height 69
click at [313, 251] on div "Prólogo: Montaña del cielo ver mapa ver proyectos de mis compañeros Bloqueado Ú…" at bounding box center [365, 233] width 388 height 69
click at [313, 251] on div "95.8%" at bounding box center [357, 246] width 372 height 11
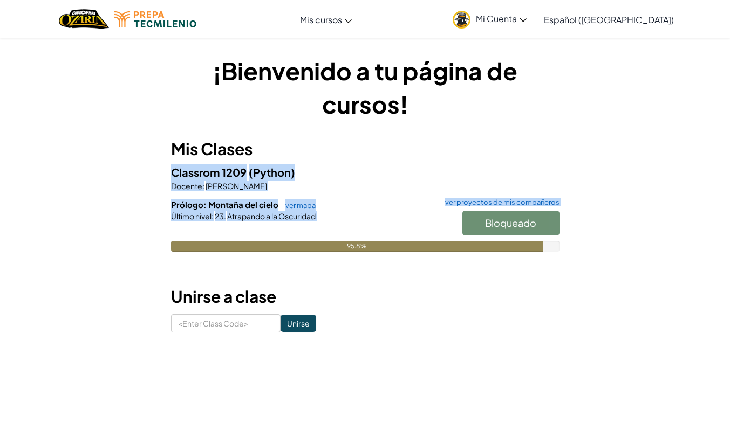
click at [313, 251] on div "95.8%" at bounding box center [357, 246] width 372 height 11
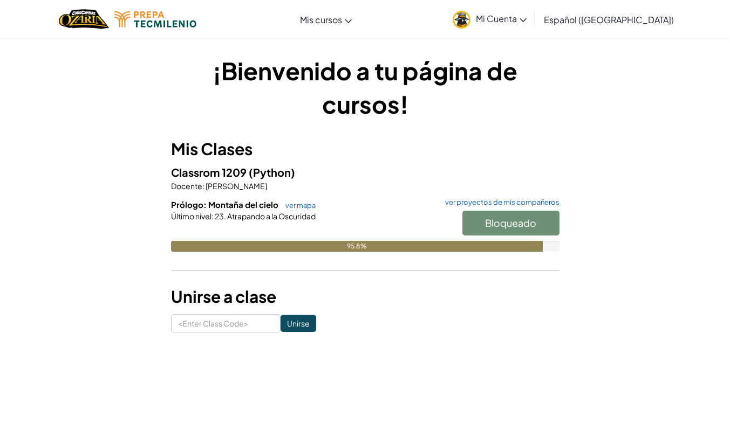
click at [523, 221] on div "Bloqueado" at bounding box center [505, 226] width 108 height 30
click at [484, 222] on div "Bloqueado" at bounding box center [505, 226] width 108 height 30
click at [475, 205] on link "ver proyectos de mis compañeros" at bounding box center [500, 202] width 120 height 7
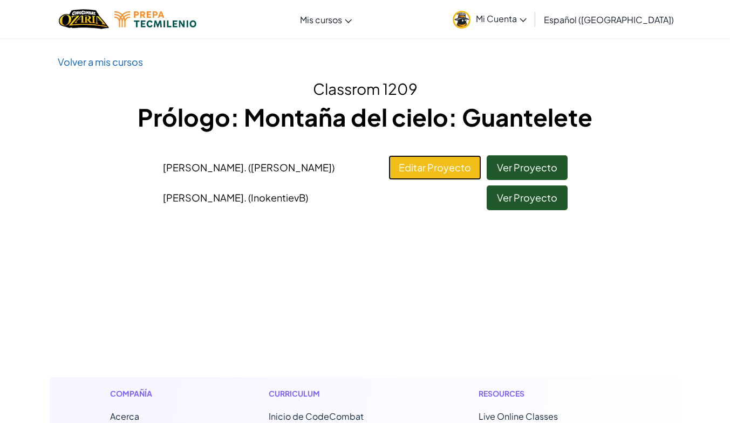
click at [455, 164] on link "Editar Proyecto" at bounding box center [434, 167] width 93 height 25
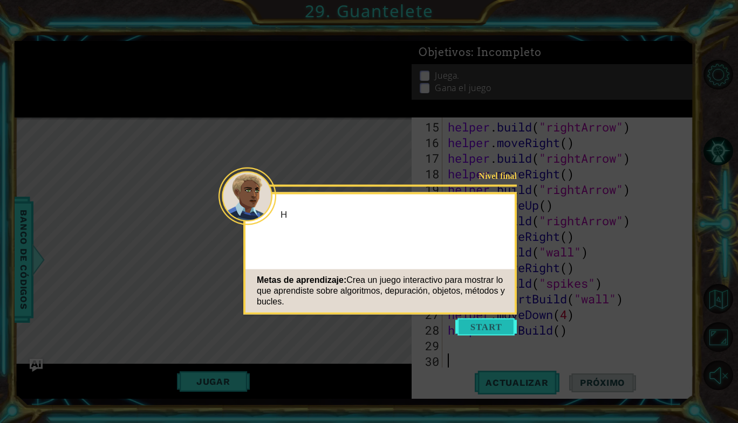
scroll to position [250, 0]
click at [491, 329] on button "Start" at bounding box center [485, 327] width 61 height 17
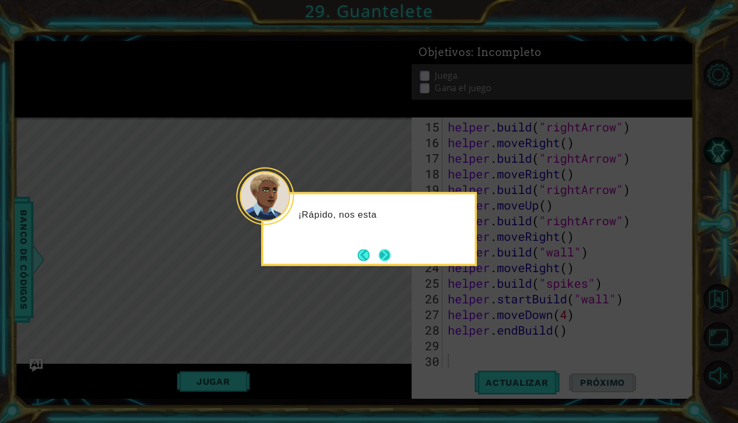
click at [387, 255] on button "Next" at bounding box center [385, 255] width 12 height 12
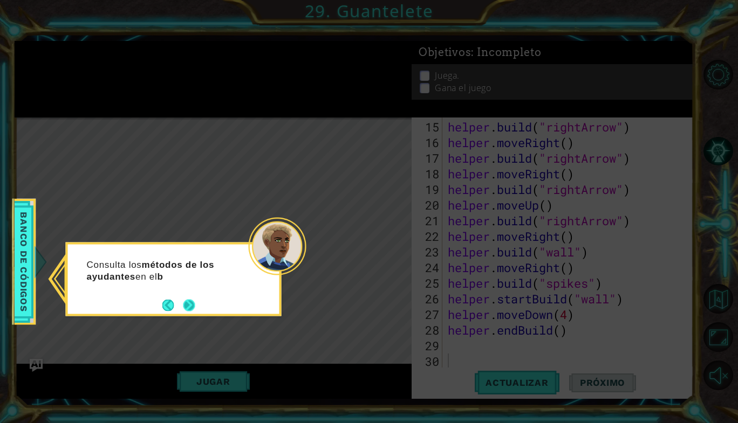
click at [193, 304] on button "Next" at bounding box center [189, 305] width 12 height 12
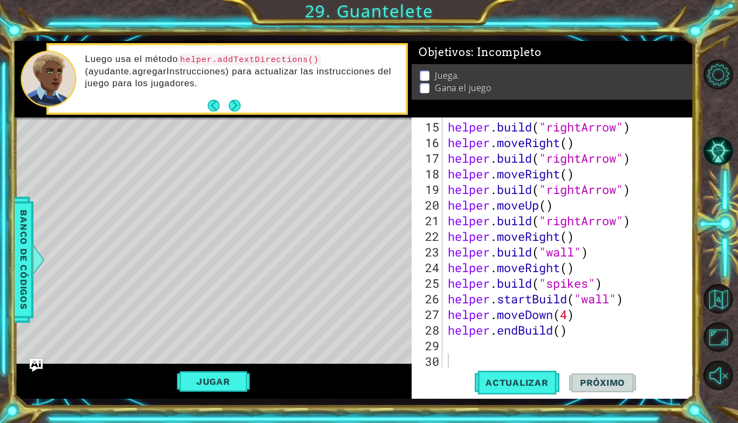
drag, startPoint x: 521, startPoint y: 106, endPoint x: 476, endPoint y: 218, distance: 120.8
click at [476, 218] on div "helper . build ( "rightArrow" ) helper . moveRight ( ) helper . build ( "rightA…" at bounding box center [567, 260] width 243 height 282
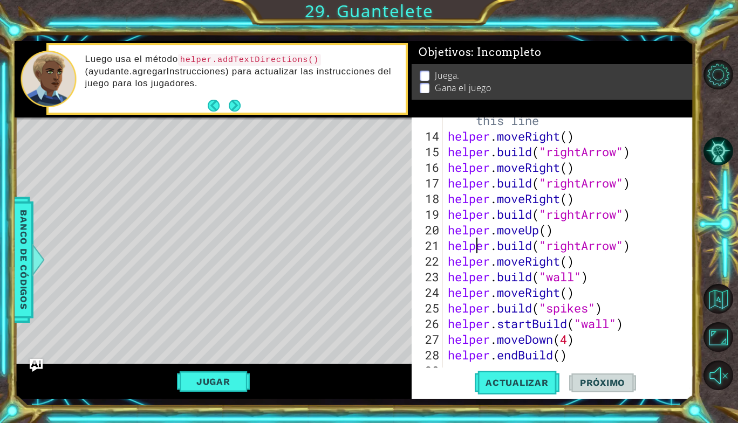
scroll to position [225, 0]
click at [564, 140] on div "# Build your Helper items BELOW this line helper . moveRight ( ) helper . build…" at bounding box center [567, 245] width 243 height 297
type textarea "helper.moveRight()"
click at [581, 138] on div "# Build your Helper items BELOW this line helper . moveRight ( ) helper . build…" at bounding box center [567, 245] width 243 height 297
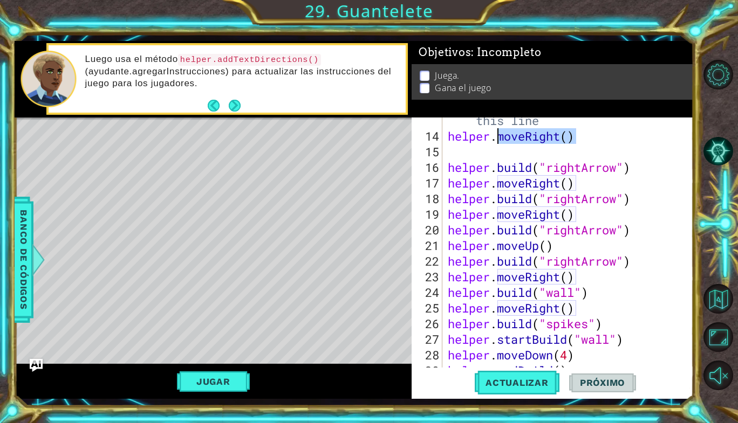
drag, startPoint x: 585, startPoint y: 136, endPoint x: 499, endPoint y: 137, distance: 86.3
click at [499, 137] on div "# Build your Helper items BELOW this line helper . moveRight ( ) helper . build…" at bounding box center [567, 245] width 243 height 297
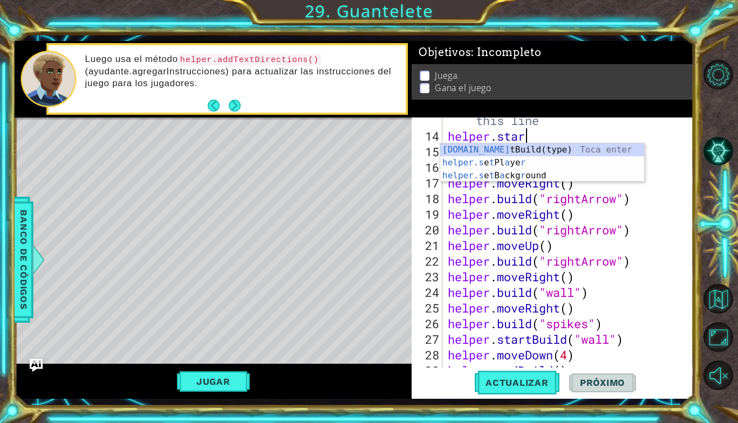
scroll to position [0, 3]
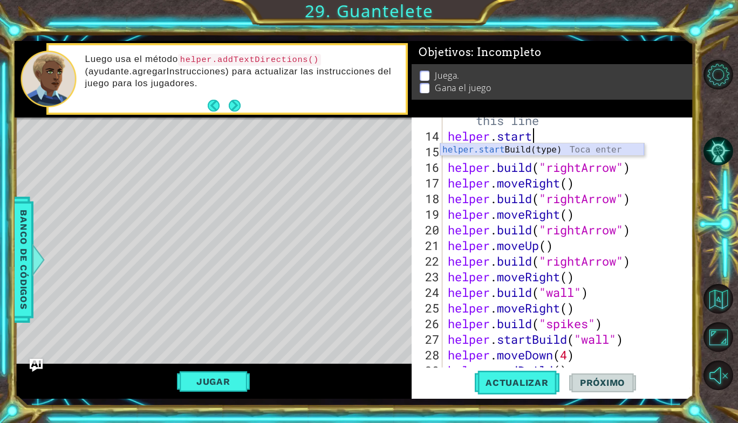
click at [507, 147] on div "helper.start Build(type) Toca enter" at bounding box center [542, 162] width 204 height 39
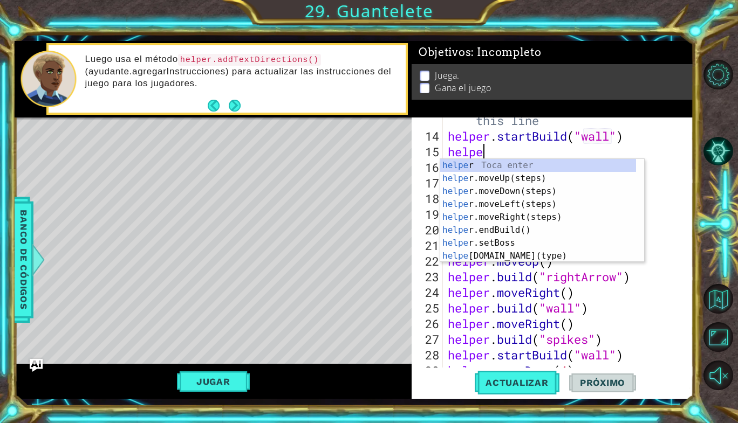
scroll to position [0, 9]
type textarea "helper.startBuild("wall")helper"
click at [529, 188] on div "helper Toca enter helper .moveUp(steps) Toca enter helper .moveDown(steps) Toca…" at bounding box center [538, 223] width 196 height 129
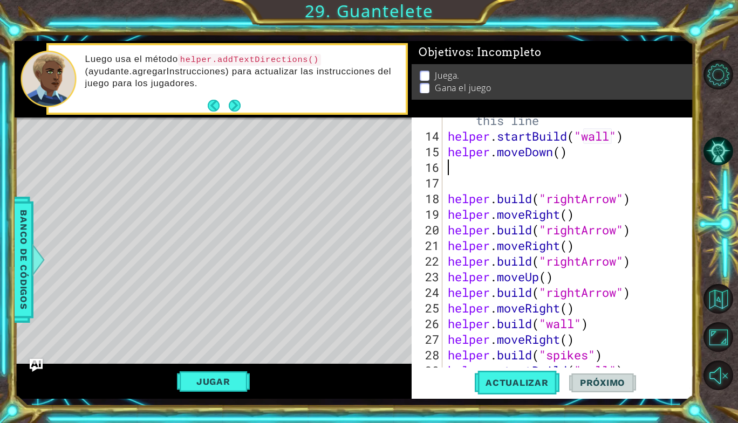
scroll to position [0, 0]
click at [558, 153] on div "# Build your Helper items BELOW this line helper . startBuild ( "wall" ) helper…" at bounding box center [567, 245] width 243 height 297
type textarea "helper.moveDown(4)"
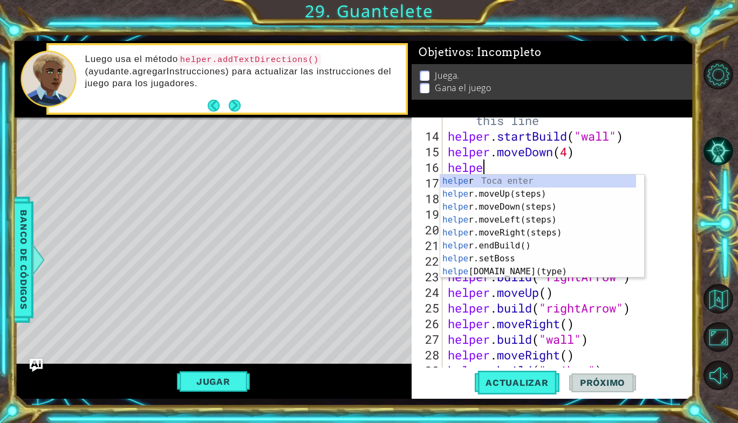
scroll to position [0, 1]
type textarea "helper.en"
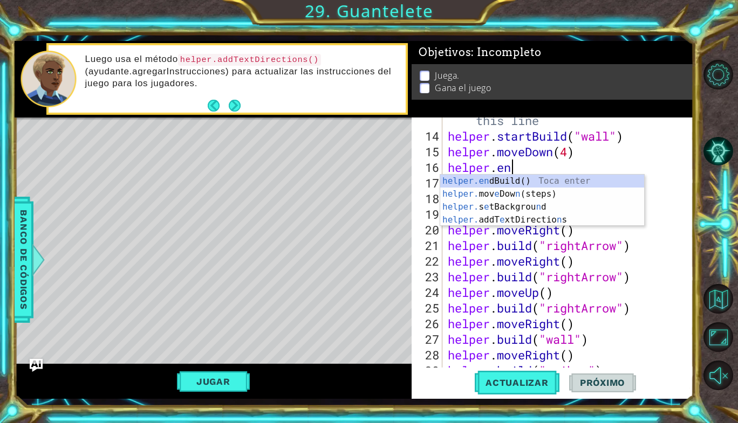
scroll to position [0, 2]
click at [532, 179] on div "helper.en dBuild() Toca enter helper. mov e Dow n (steps) Toca enter helper. s …" at bounding box center [542, 214] width 204 height 78
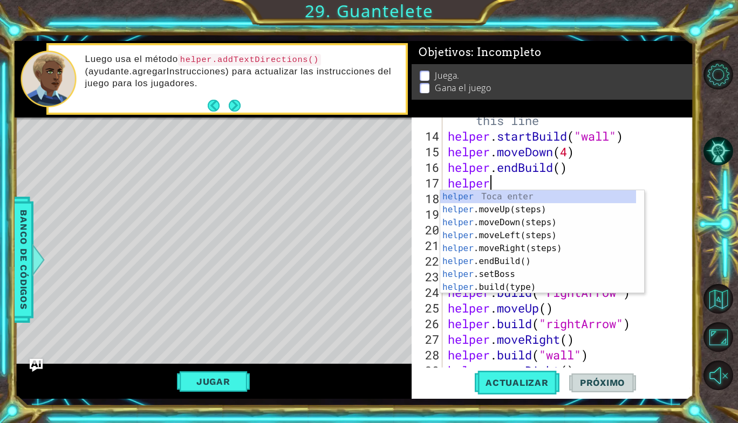
scroll to position [0, 2]
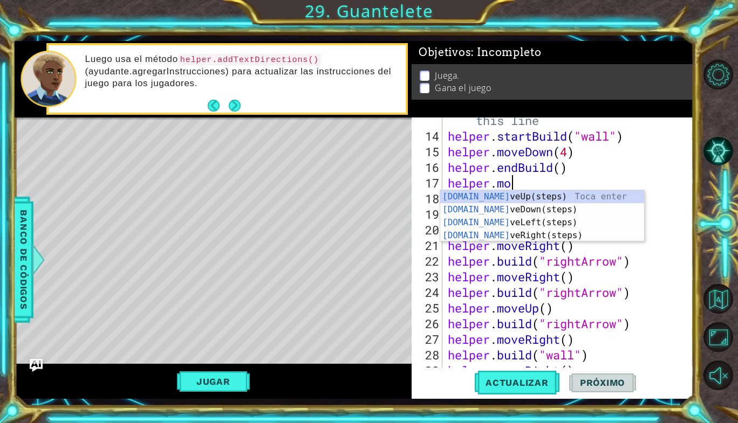
type textarea "helper.move"
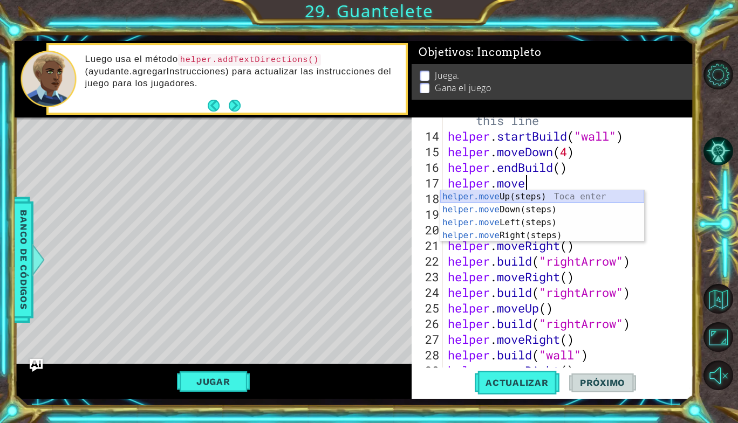
click at [522, 195] on div "helper.move Up(steps) Toca enter helper.move Down(steps) Toca enter helper.move…" at bounding box center [542, 229] width 204 height 78
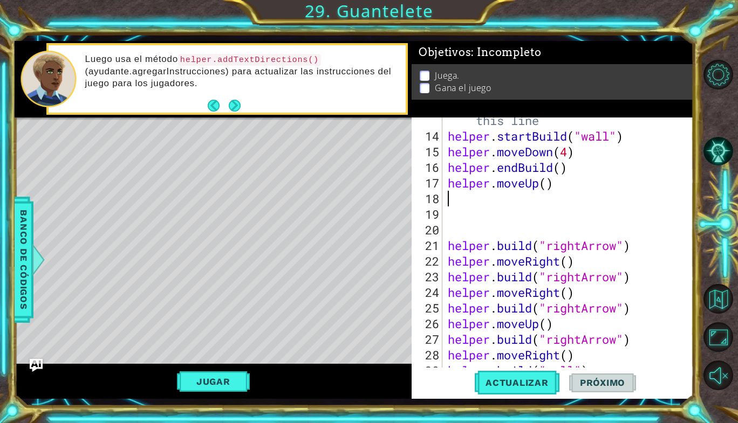
scroll to position [0, 0]
click at [545, 186] on div "# Build your Helper items BELOW this line helper . startBuild ( "wall" ) helper…" at bounding box center [567, 245] width 243 height 297
type textarea "helper.moveUp(4)"
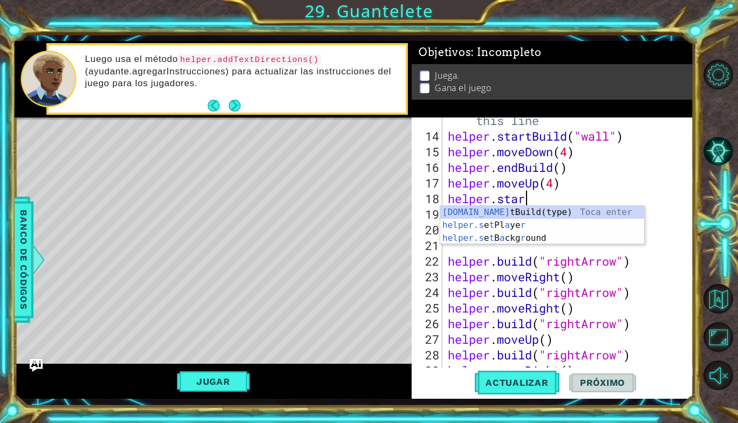
scroll to position [0, 3]
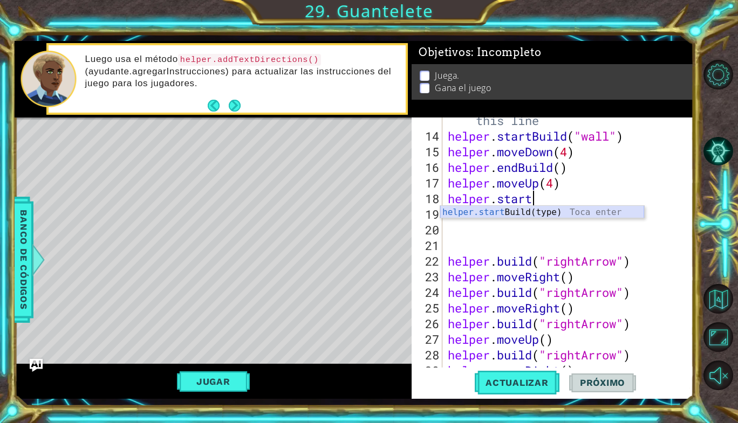
click at [528, 212] on div "helper.start Build(type) Toca enter" at bounding box center [542, 225] width 204 height 39
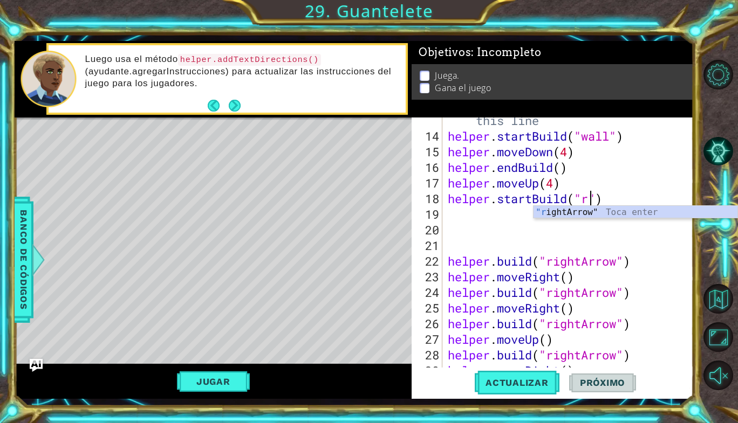
type textarea "helper.startBuild("ri")"
click at [549, 211] on div ""ri ghtArrow" Toca enter" at bounding box center [635, 225] width 204 height 39
type textarea "helper.startBuild("rightArrow")"
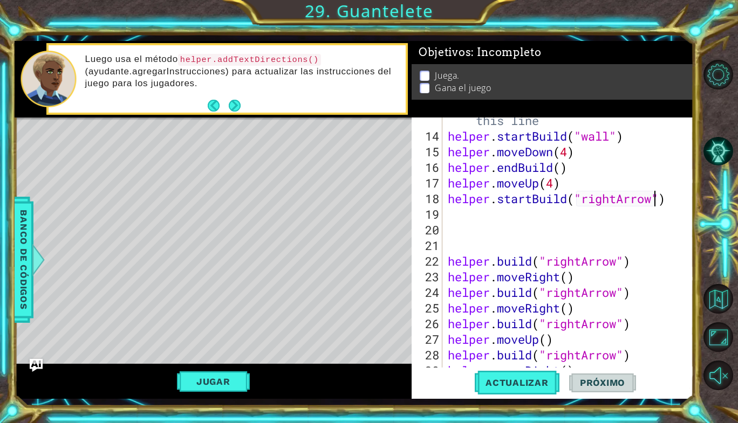
click at [547, 210] on div "# Build your Helper items BELOW this line helper . startBuild ( "wall" ) helper…" at bounding box center [567, 245] width 243 height 297
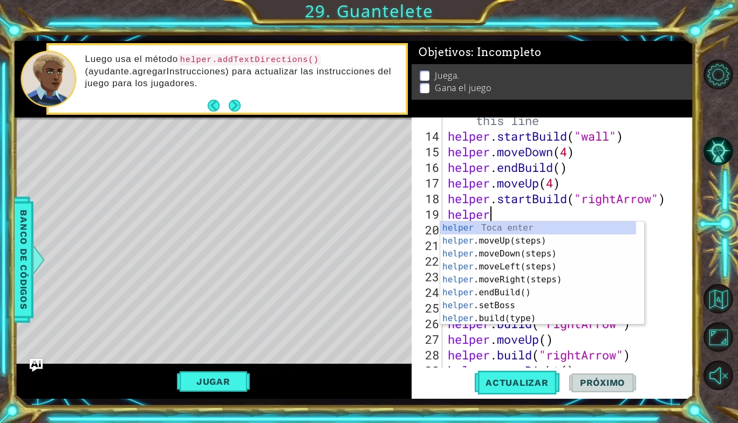
scroll to position [0, 2]
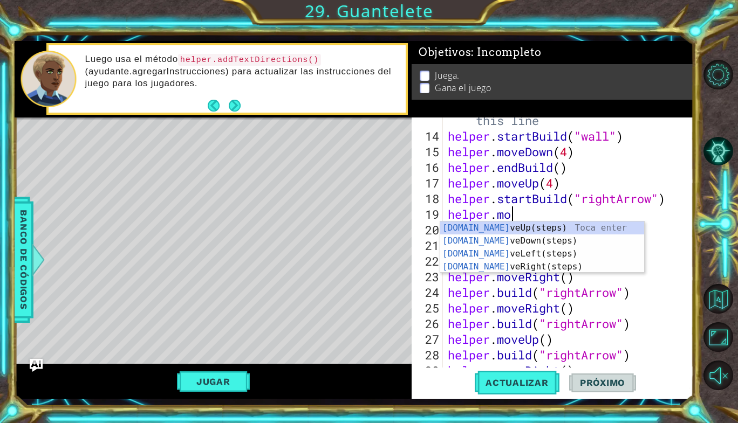
type textarea "helper.move"
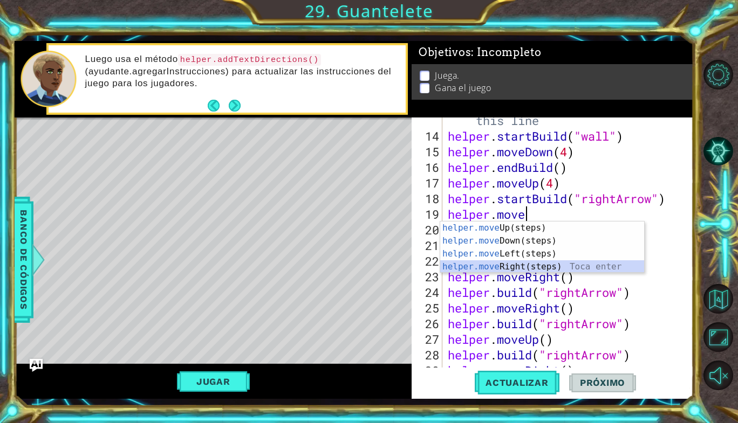
drag, startPoint x: 505, startPoint y: 264, endPoint x: 565, endPoint y: 270, distance: 59.6
click at [565, 270] on div "helper.move Up(steps) Toca enter helper.move Down(steps) Toca enter helper.move…" at bounding box center [542, 261] width 204 height 78
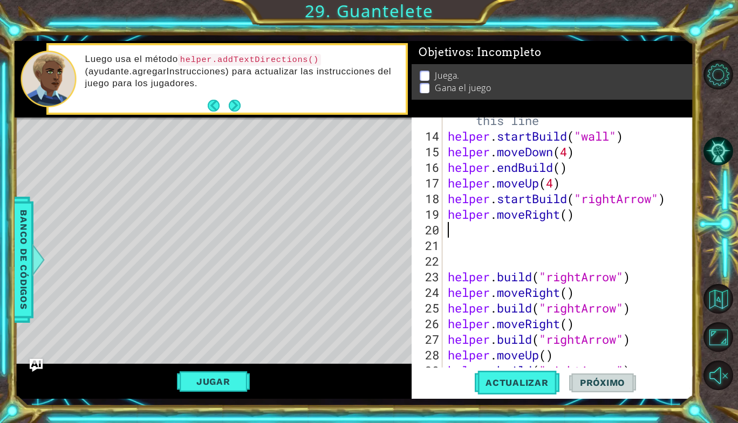
click at [568, 218] on div "# Build your Helper items BELOW this line helper . startBuild ( "wall" ) helper…" at bounding box center [567, 245] width 243 height 297
type textarea "helper.moveRight(5)"
click at [529, 228] on div "# Build your Helper items BELOW this line helper . startBuild ( "wall" ) helper…" at bounding box center [567, 245] width 243 height 297
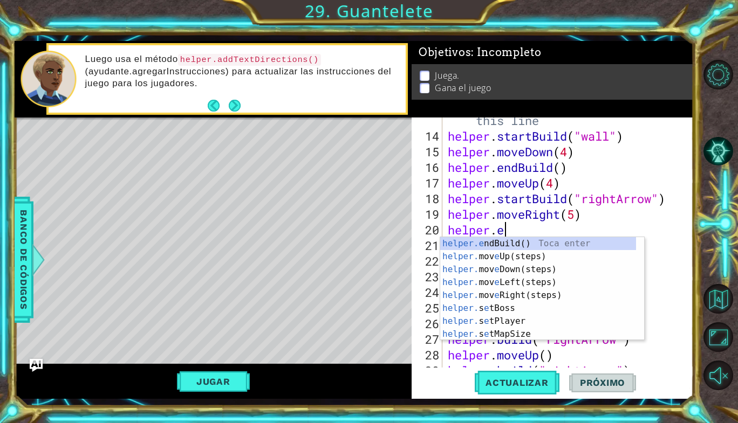
scroll to position [0, 2]
type textarea "helper.en"
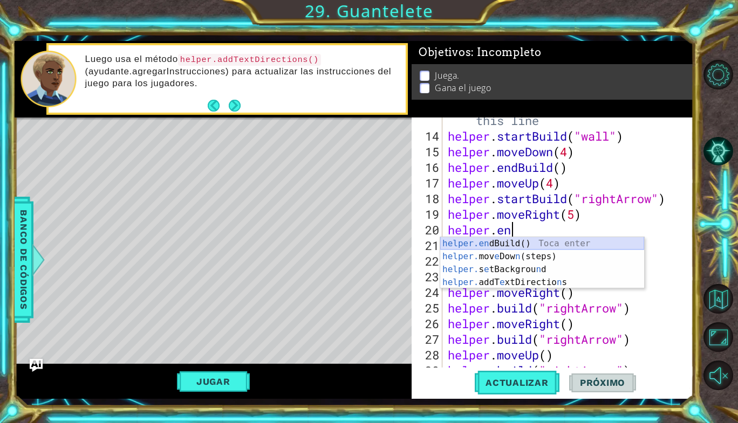
click at [501, 244] on div "helper.en dBuild() Toca enter helper. mov e Dow n (steps) Toca enter helper. s …" at bounding box center [542, 276] width 204 height 78
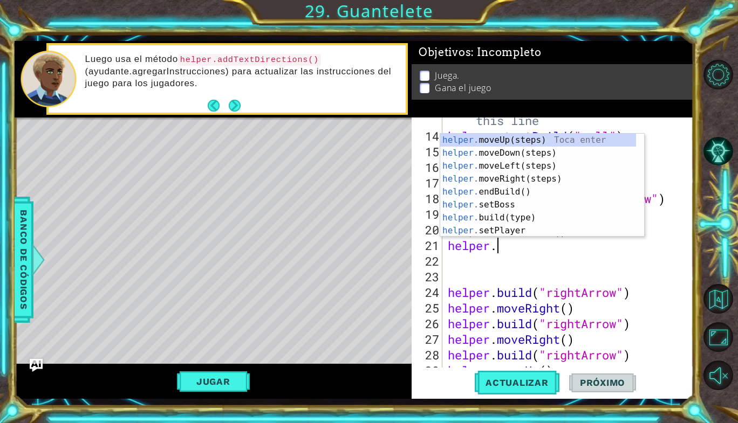
scroll to position [0, 2]
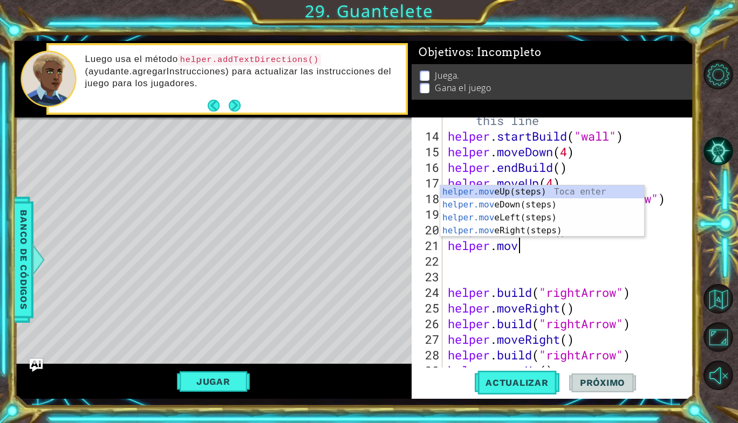
type textarea "helper.move"
click at [516, 225] on div "helper.move Up(steps) Toca enter helper.move Down(steps) Toca enter helper.move…" at bounding box center [542, 225] width 204 height 78
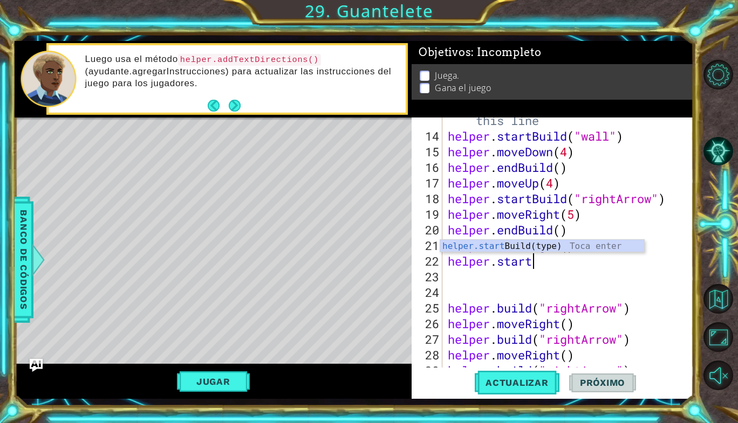
scroll to position [0, 3]
click at [516, 248] on div "helper.start Build(type) Toca enter" at bounding box center [542, 259] width 204 height 39
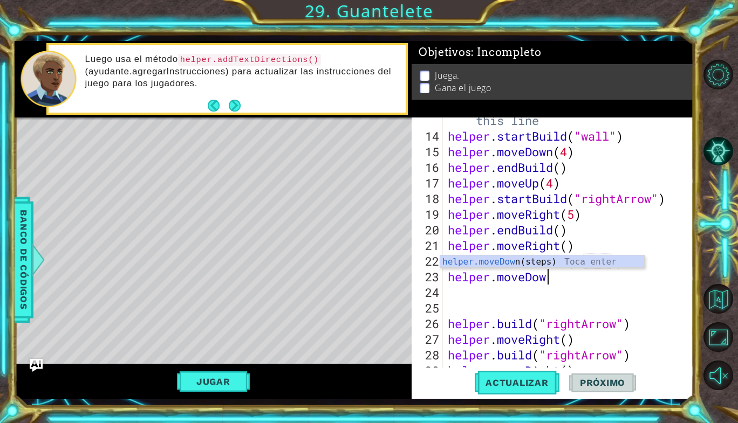
type textarea "helper.startBuild("wall")helper.moveDown"
click at [588, 257] on div "helper.moveDown (steps) Toca enter" at bounding box center [542, 275] width 204 height 39
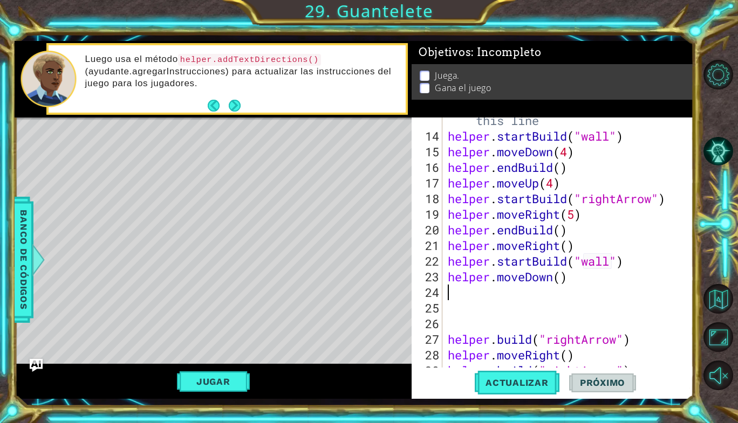
click at [559, 277] on div "# Build your Helper items BELOW this line helper . startBuild ( "wall" ) helper…" at bounding box center [567, 245] width 243 height 297
type textarea "helper.moveDown(4)"
click at [457, 296] on div "# Build your Helper items BELOW this line helper . startBuild ( "wall" ) helper…" at bounding box center [567, 245] width 243 height 297
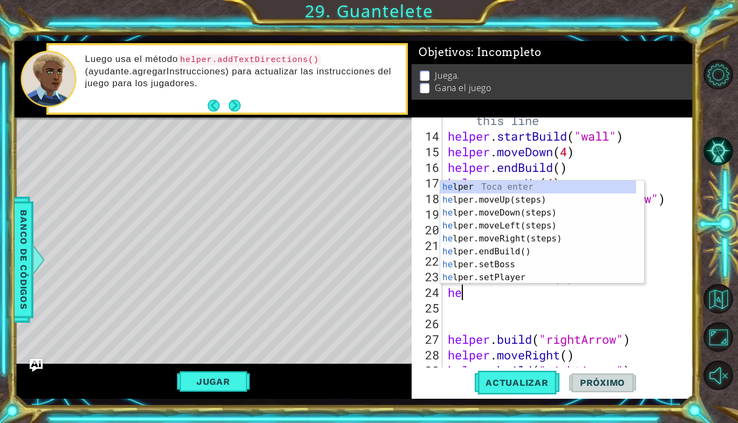
scroll to position [0, 0]
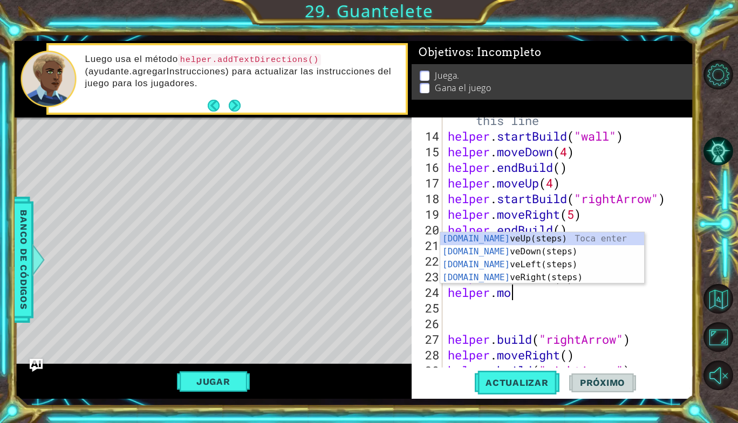
type textarea "helper.move"
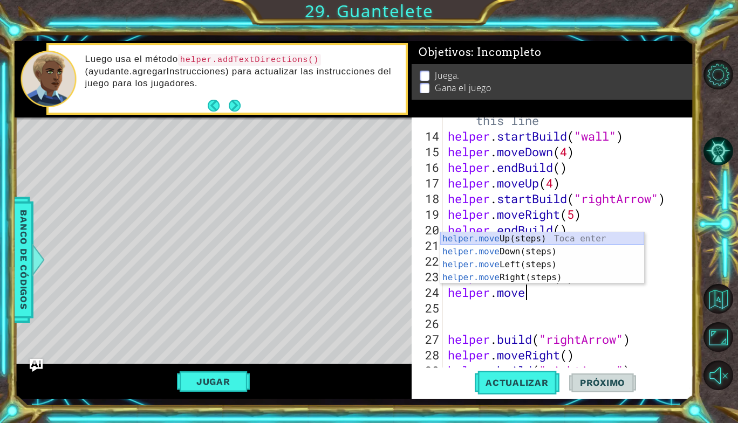
click at [480, 243] on div "helper.move Up(steps) Toca enter helper.move Down(steps) Toca enter helper.move…" at bounding box center [542, 271] width 204 height 78
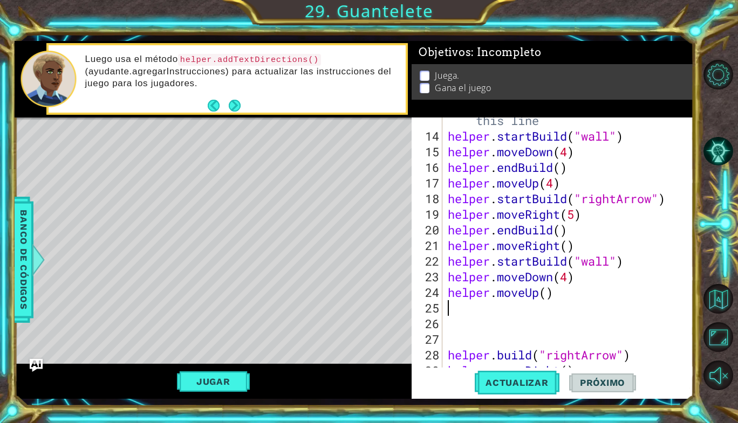
scroll to position [0, 0]
click at [588, 282] on div "# Build your Helper items BELOW this line helper . startBuild ( "wall" ) helper…" at bounding box center [567, 245] width 243 height 297
type textarea "helper.moveDown(4)"
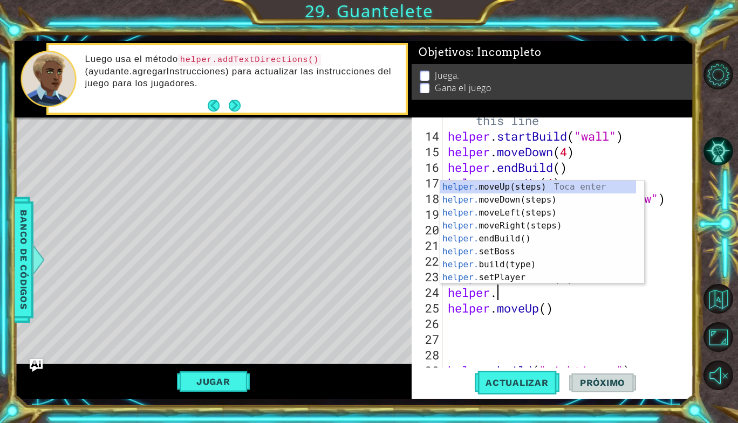
scroll to position [0, 2]
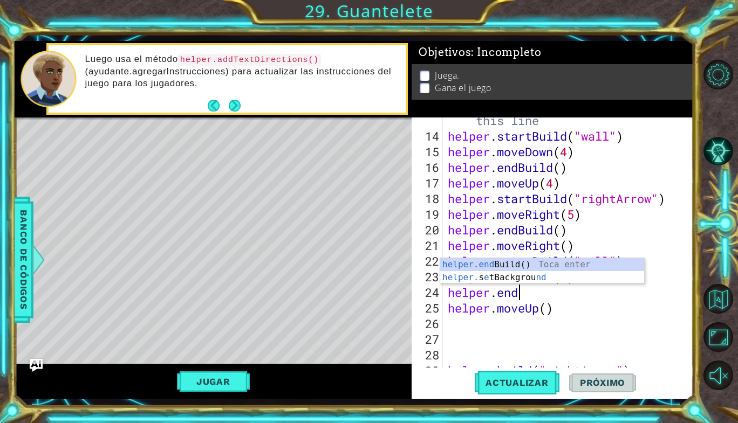
type textarea "helper.end"
drag, startPoint x: 506, startPoint y: 263, endPoint x: 481, endPoint y: 263, distance: 24.8
click at [481, 263] on div "helper.end Build() Toca enter helper. s e tBackgrou nd Toca enter" at bounding box center [542, 284] width 204 height 52
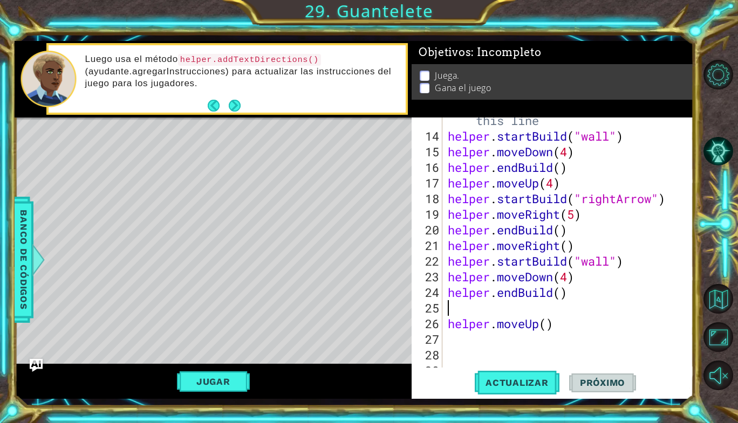
type textarea "helper.endBuild()"
click at [543, 317] on div "# Build your Helper items BELOW this line helper . startBuild ( "wall" ) helper…" at bounding box center [567, 245] width 243 height 297
click at [548, 310] on div "# Build your Helper items BELOW this line helper . startBuild ( "wall" ) helper…" at bounding box center [567, 245] width 243 height 297
type textarea "helper.moveUp(3)"
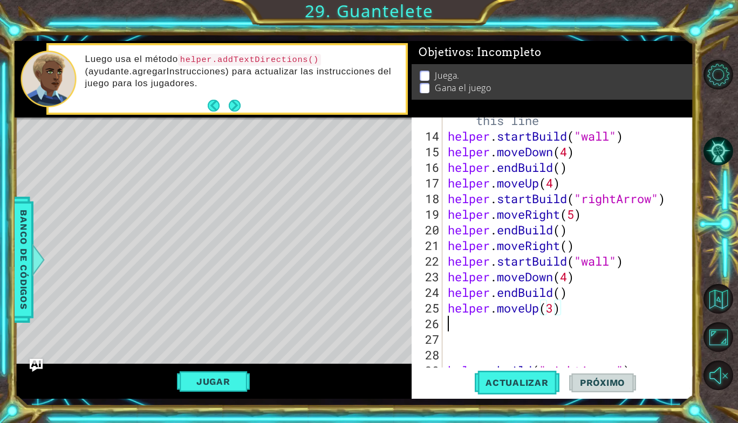
click at [466, 323] on div "# Build your Helper items BELOW this line helper . startBuild ( "wall" ) helper…" at bounding box center [567, 245] width 243 height 297
click at [539, 307] on div "# Build your Helper items BELOW this line helper . startBuild ( "wall" ) helper…" at bounding box center [567, 245] width 243 height 297
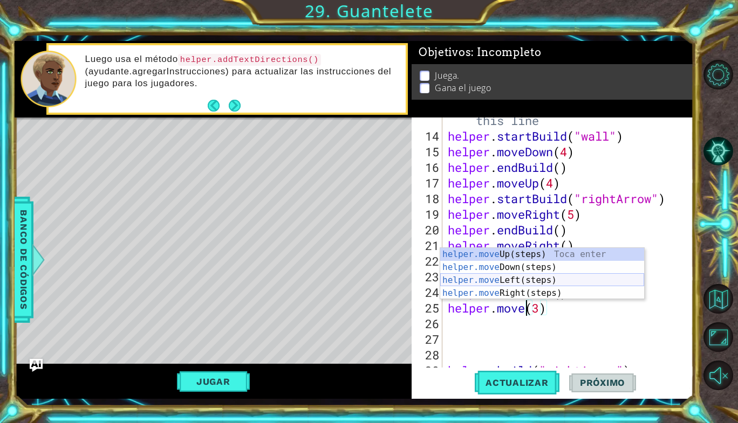
click at [510, 278] on div "helper.move Up(steps) Toca enter helper.move Down(steps) Toca enter helper.move…" at bounding box center [542, 287] width 204 height 78
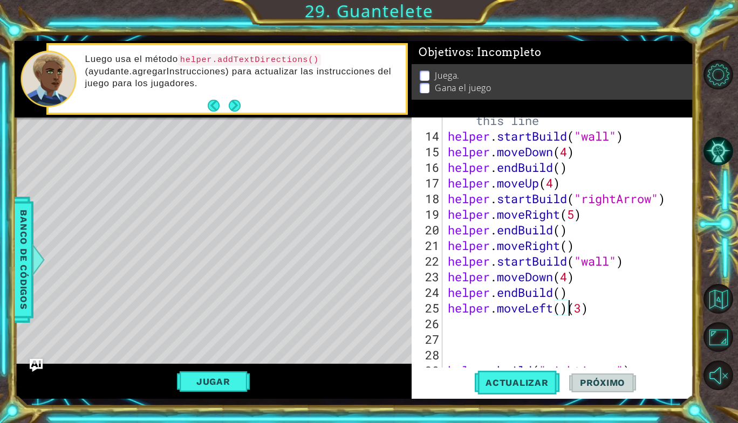
click at [582, 311] on div "# Build your Helper items BELOW this line helper . startBuild ( "wall" ) helper…" at bounding box center [567, 245] width 243 height 297
type textarea "helper.moveLeft(4)"
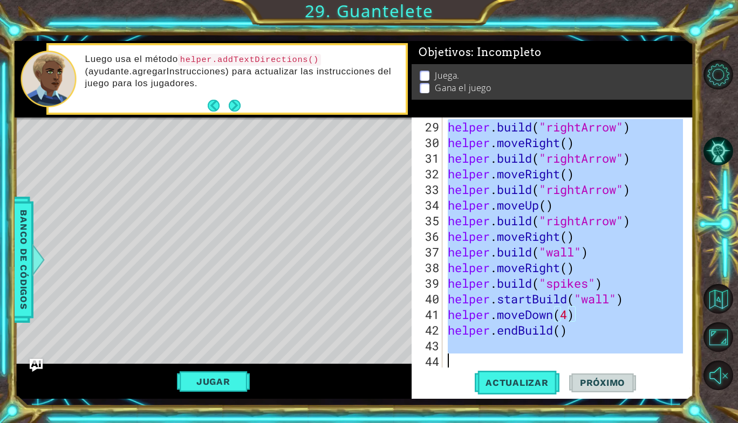
scroll to position [469, 0]
drag, startPoint x: 448, startPoint y: 297, endPoint x: 593, endPoint y: 382, distance: 168.7
click at [593, 382] on div "helper.moveLeft(4) 29 30 31 32 33 34 35 36 37 38 39 40 41 42 43 44 helper . bui…" at bounding box center [553, 259] width 282 height 282
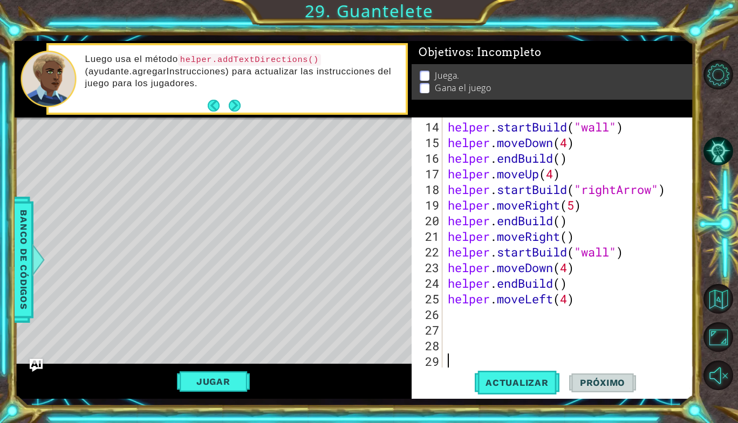
scroll to position [235, 0]
click at [473, 310] on div "helper . startBuild ( "wall" ) helper . moveDown ( 4 ) helper . endBuild ( ) he…" at bounding box center [567, 260] width 243 height 282
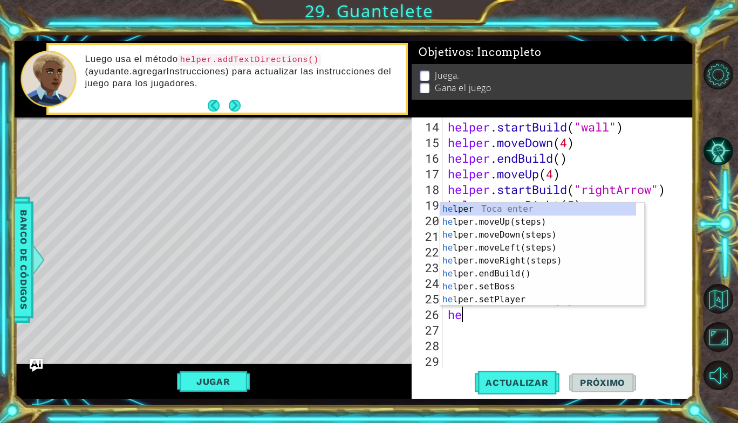
scroll to position [0, 0]
type textarea "helper."
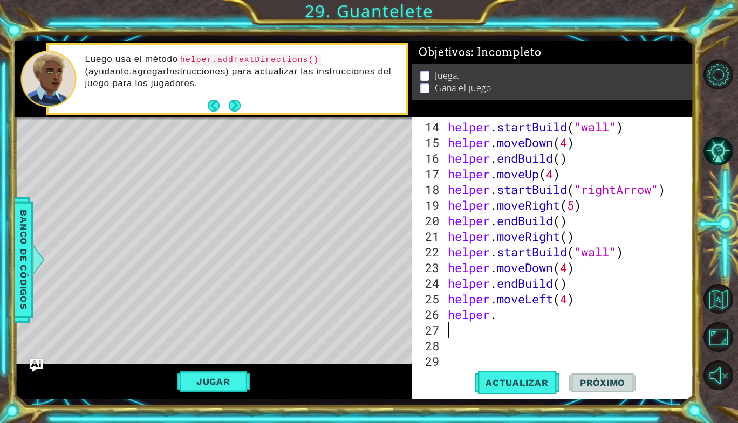
drag, startPoint x: 553, startPoint y: 332, endPoint x: 521, endPoint y: 325, distance: 33.5
click at [521, 325] on div "helper . startBuild ( "wall" ) helper . moveDown ( 4 ) helper . endBuild ( ) he…" at bounding box center [567, 260] width 243 height 282
drag, startPoint x: 574, startPoint y: 282, endPoint x: 491, endPoint y: 284, distance: 82.6
click at [491, 284] on div "helper . startBuild ( "wall" ) helper . moveDown ( 4 ) helper . endBuild ( ) he…" at bounding box center [567, 260] width 243 height 282
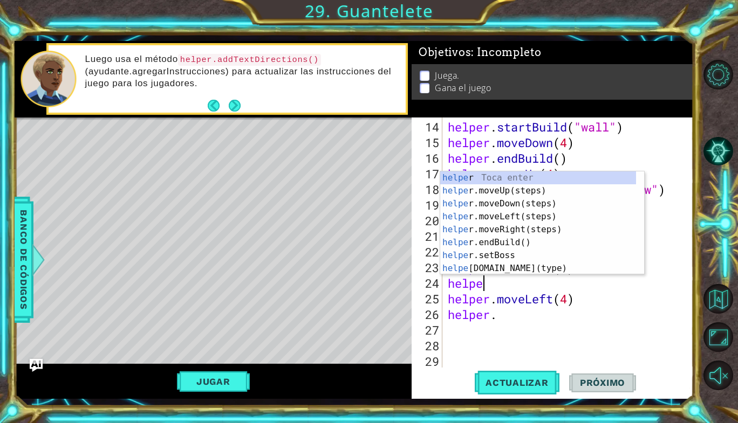
type textarea "h"
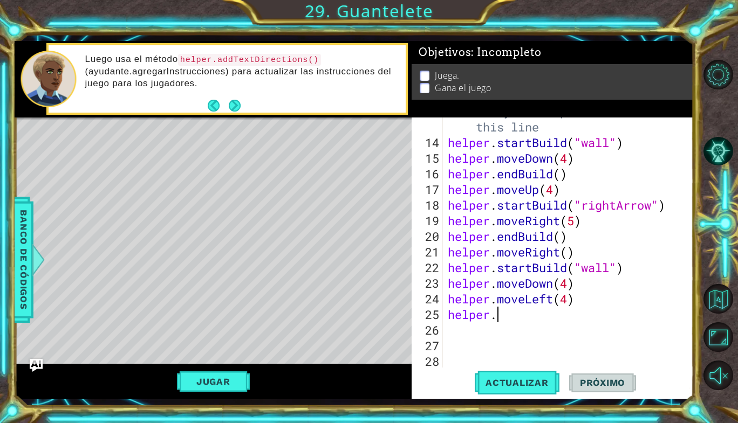
click at [498, 314] on div "# Build your Helper items BELOW this line helper . startBuild ( "wall" ) helper…" at bounding box center [567, 252] width 243 height 297
click at [523, 386] on span "Actualizar" at bounding box center [517, 383] width 85 height 11
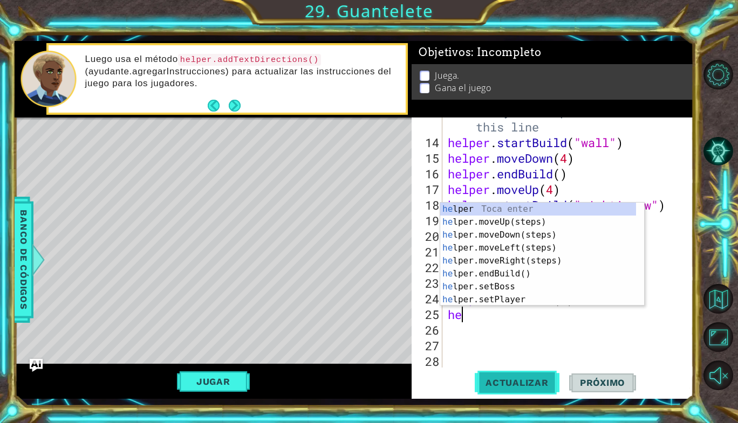
type textarea "h"
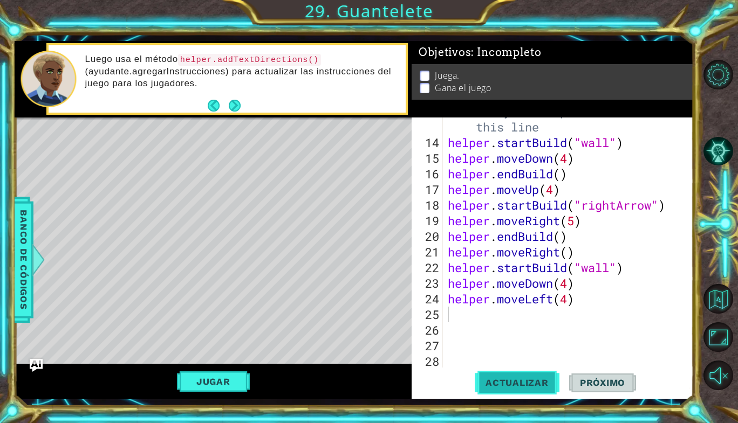
click at [497, 380] on span "Actualizar" at bounding box center [517, 383] width 85 height 11
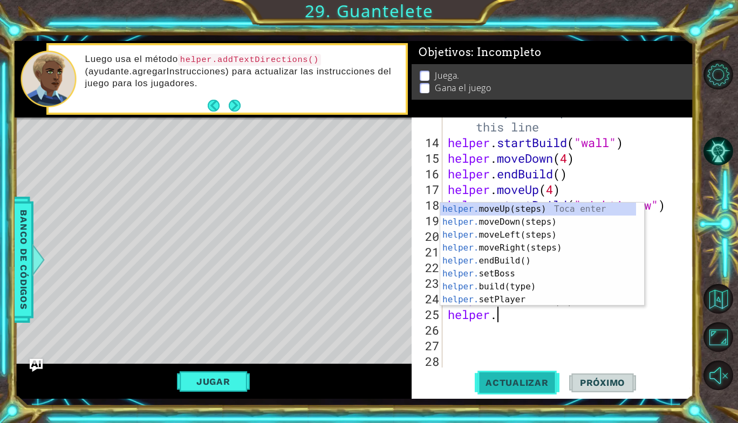
scroll to position [0, 2]
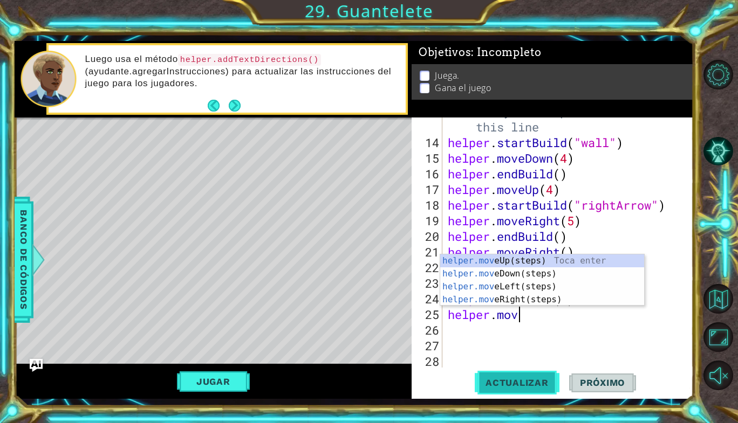
type textarea "helper.move"
click at [501, 263] on div "helper.move Up(steps) Toca enter helper.move Down(steps) Toca enter helper.move…" at bounding box center [542, 294] width 204 height 78
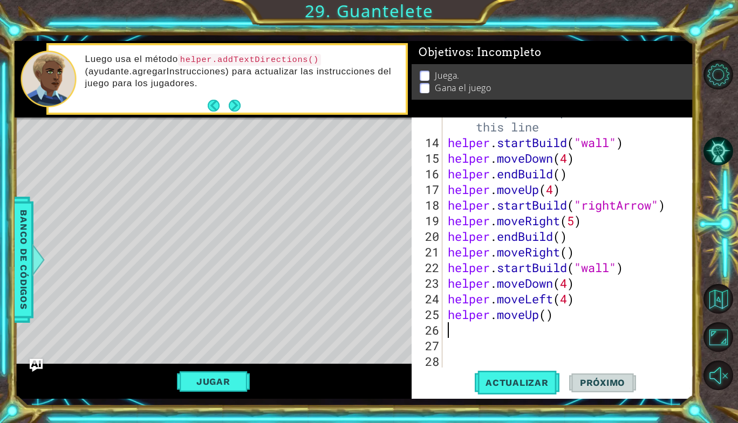
scroll to position [0, 0]
click at [547, 313] on div "# Build your Helper items BELOW this line helper . startBuild ( "wall" ) helper…" at bounding box center [567, 252] width 243 height 297
type textarea "helper.moveUp(2)"
click at [517, 326] on div "# Build your Helper items BELOW this line helper . startBuild ( "wall" ) helper…" at bounding box center [567, 252] width 243 height 297
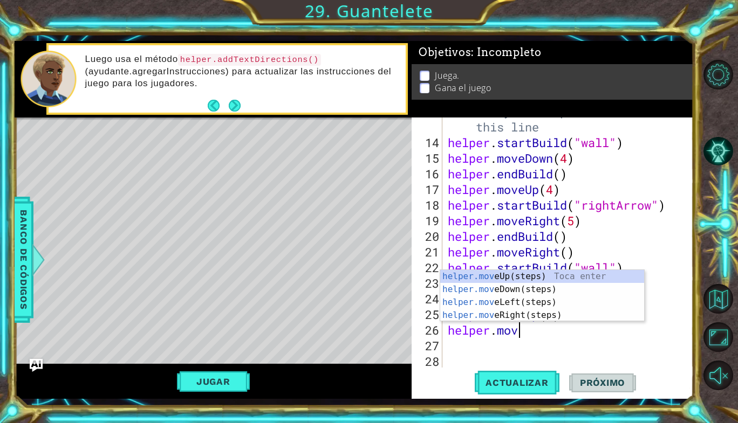
scroll to position [0, 3]
type textarea "helper.move"
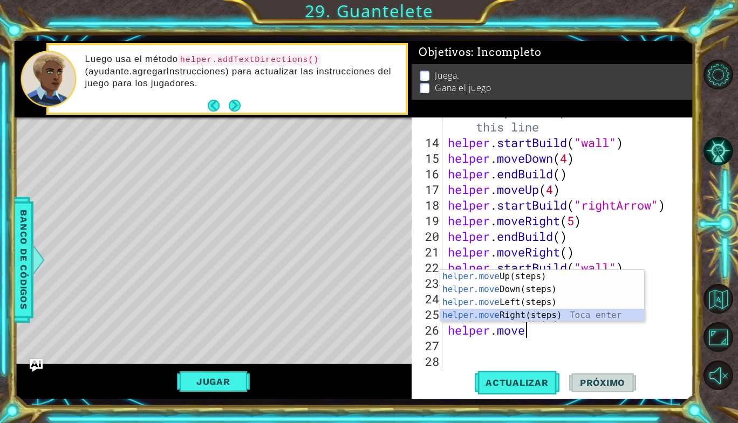
click at [521, 311] on div "helper.move Up(steps) Toca enter helper.move Down(steps) Toca enter helper.move…" at bounding box center [542, 309] width 204 height 78
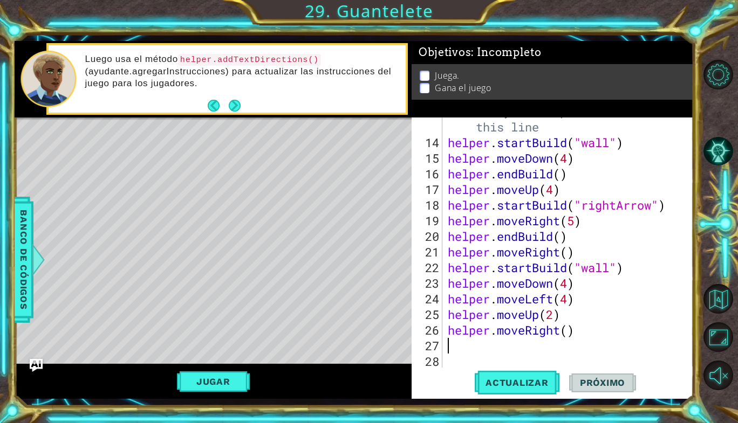
click at [567, 328] on div "# Build your Helper items BELOW this line helper . startBuild ( "wall" ) helper…" at bounding box center [567, 252] width 243 height 297
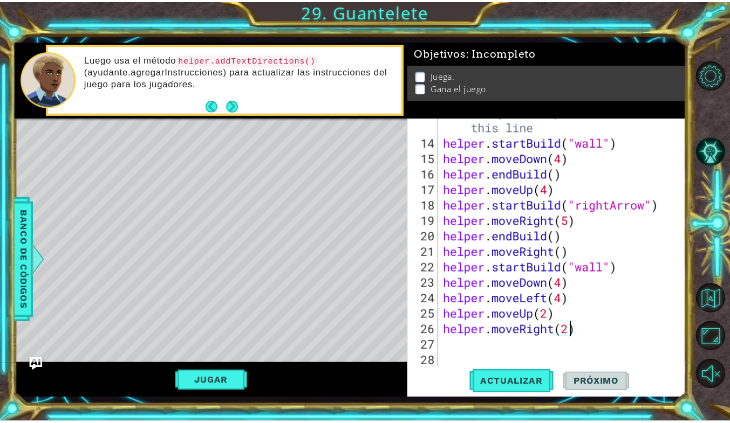
scroll to position [0, 5]
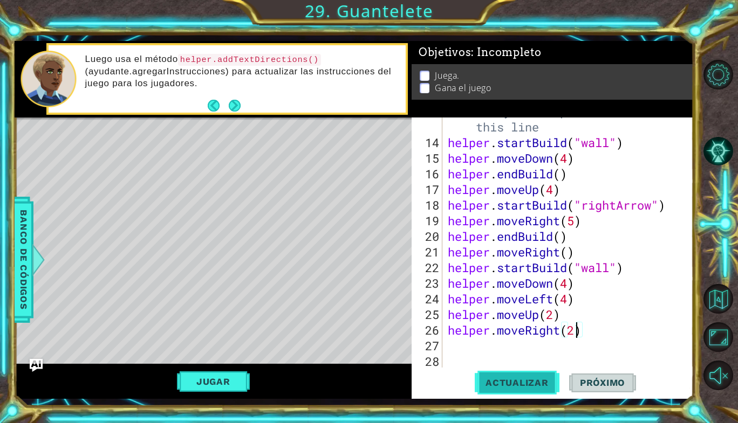
type textarea "helper.moveRight(2)"
click at [509, 387] on span "Actualizar" at bounding box center [517, 383] width 85 height 11
click at [181, 390] on button "Jugar" at bounding box center [213, 382] width 73 height 20
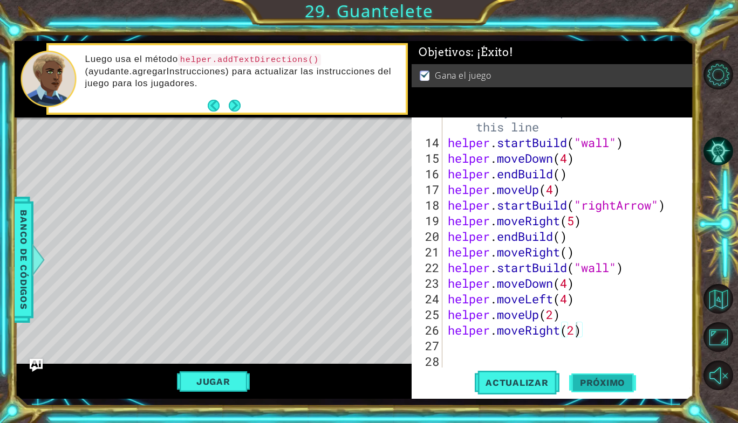
click at [598, 376] on button "Próximo" at bounding box center [602, 383] width 67 height 28
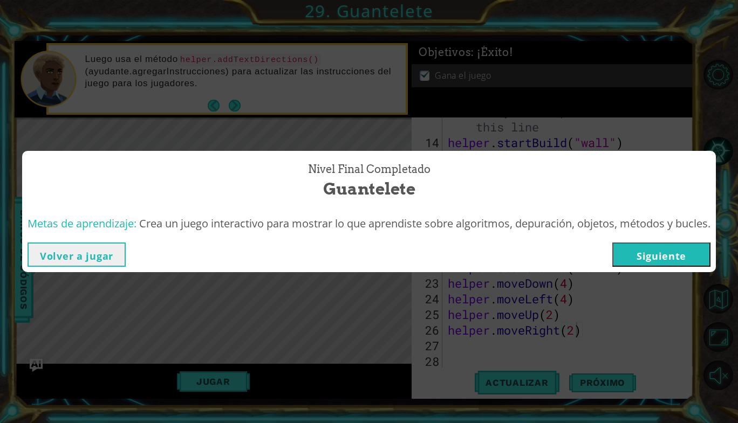
click at [658, 259] on button "Siguiente" at bounding box center [661, 255] width 98 height 24
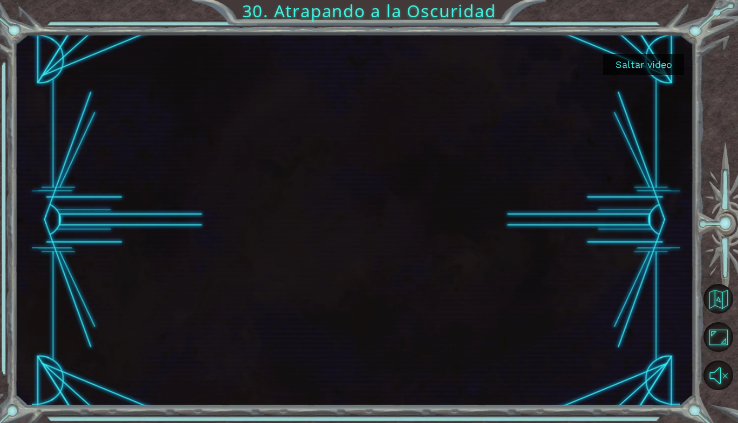
click at [636, 67] on button "Saltar video" at bounding box center [643, 64] width 81 height 21
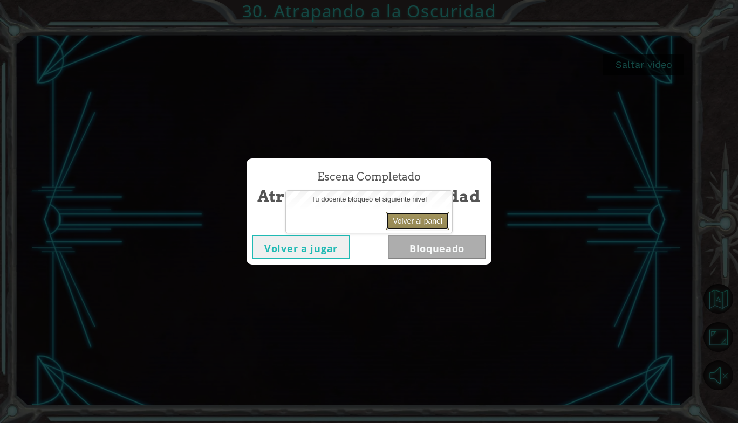
click at [427, 224] on button "Volver al panel" at bounding box center [418, 221] width 64 height 18
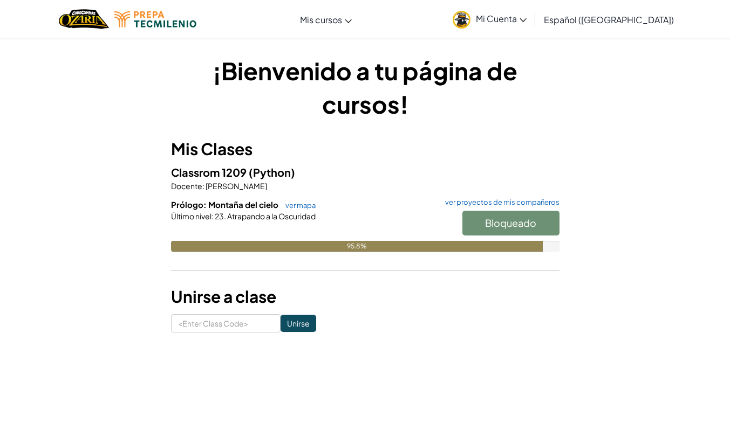
click at [231, 99] on h1 "¡Bienvenido a tu página de cursos!" at bounding box center [365, 87] width 388 height 67
